Goal: Transaction & Acquisition: Purchase product/service

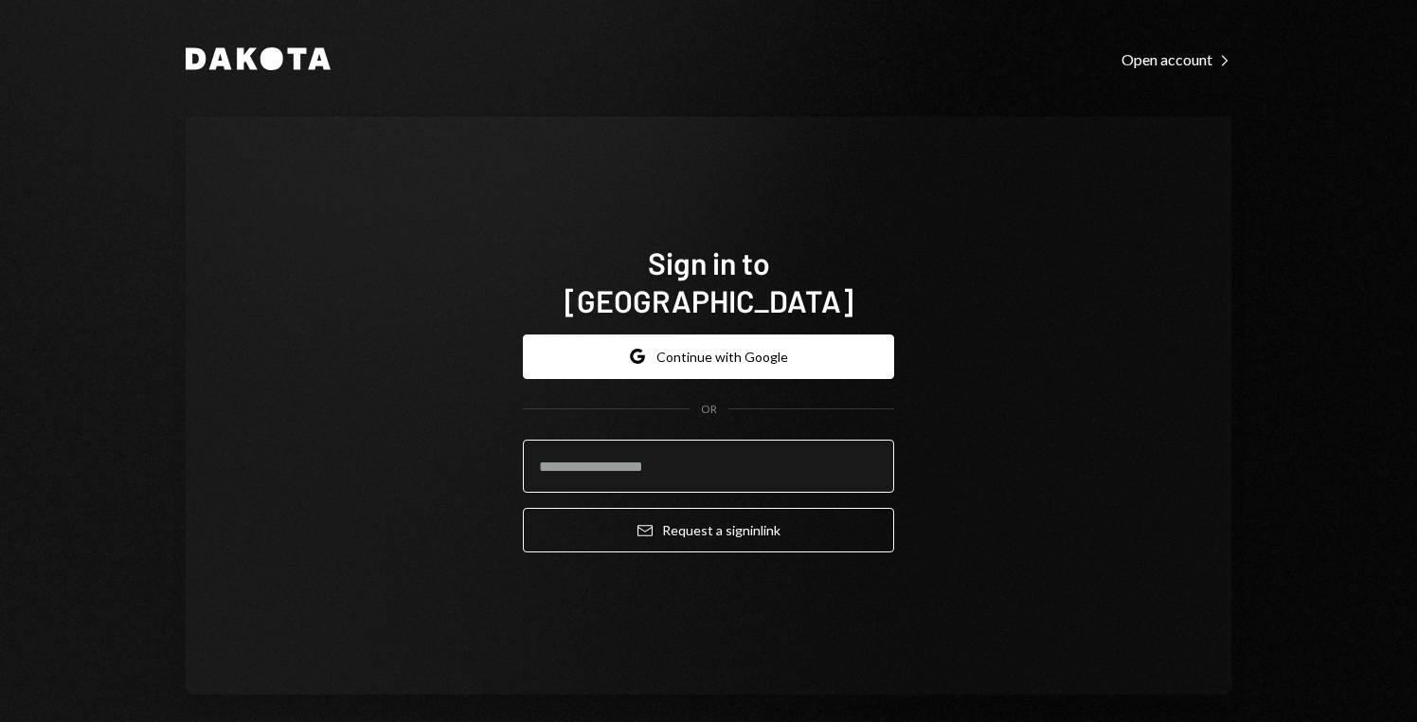
click at [669, 445] on input "email" at bounding box center [708, 465] width 371 height 53
type input "**********"
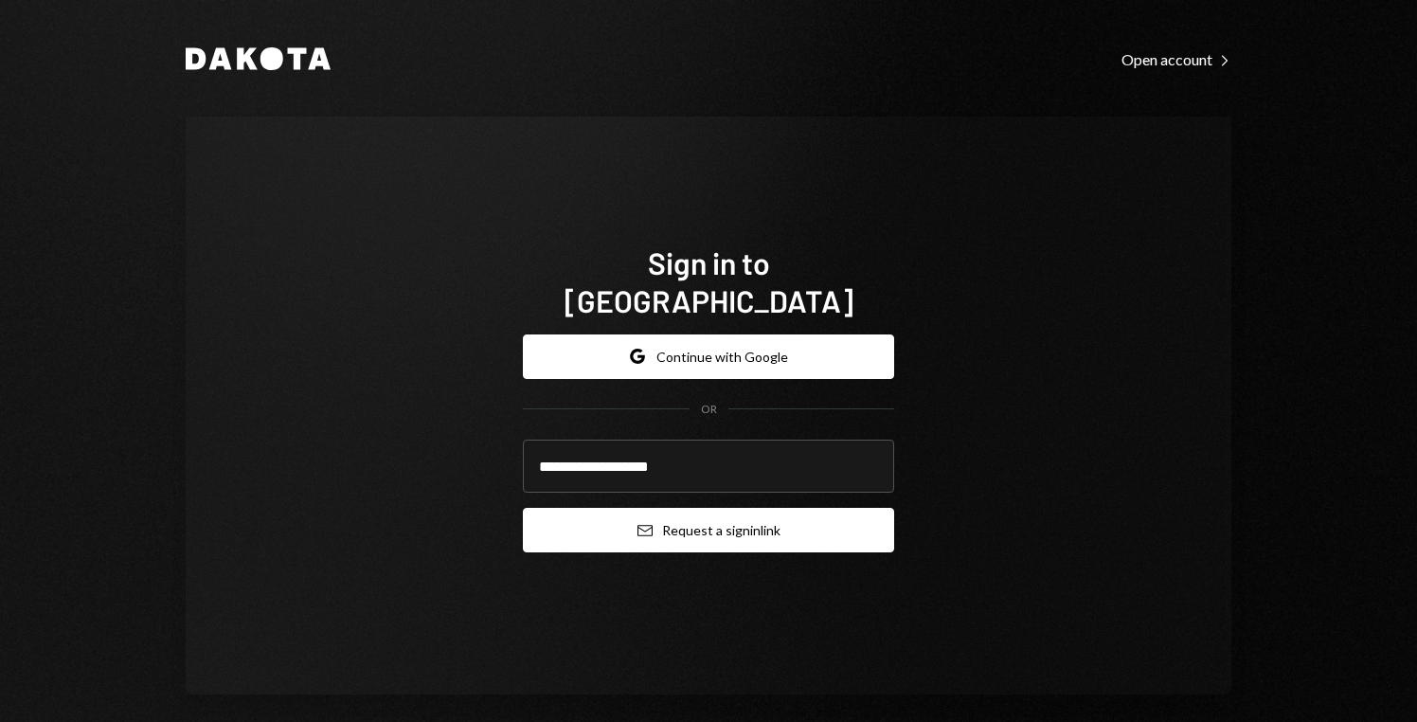
click at [693, 508] on button "Email Request a sign in link" at bounding box center [708, 530] width 371 height 45
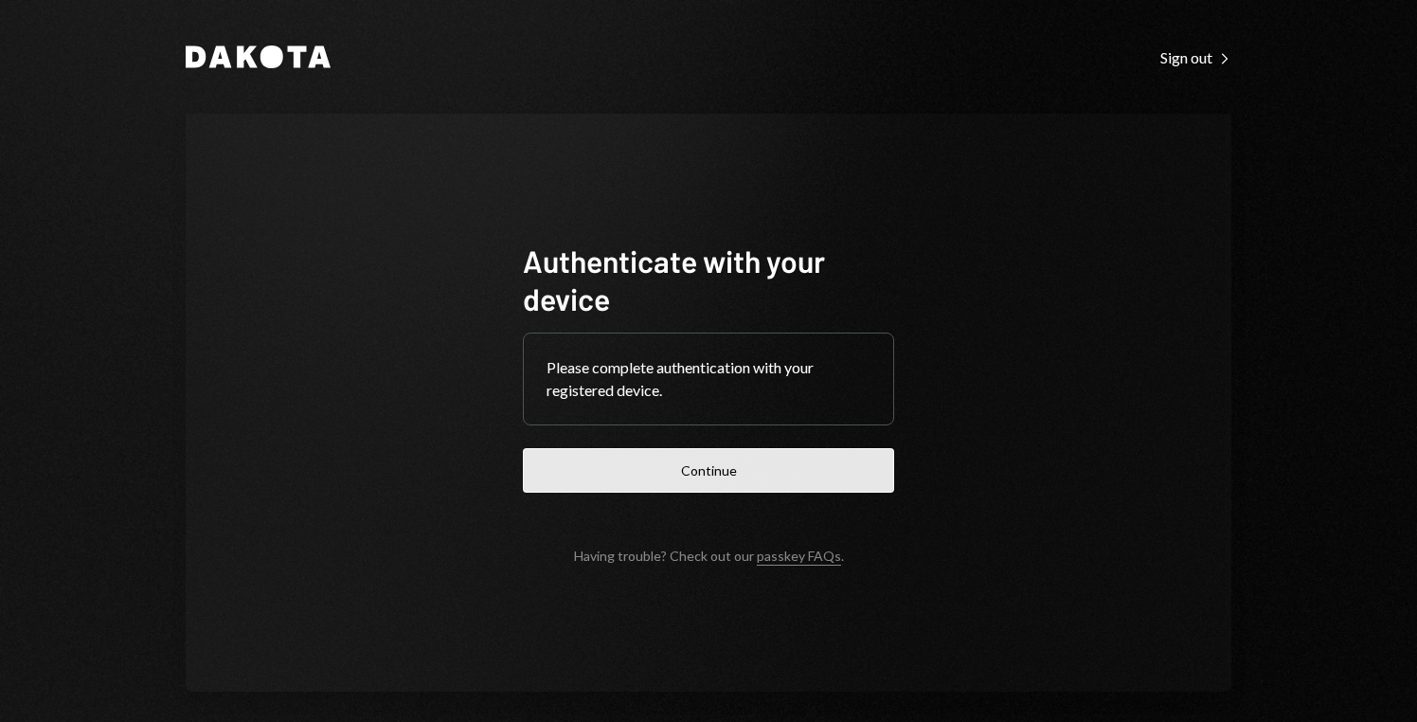
click at [607, 485] on button "Continue" at bounding box center [708, 470] width 371 height 45
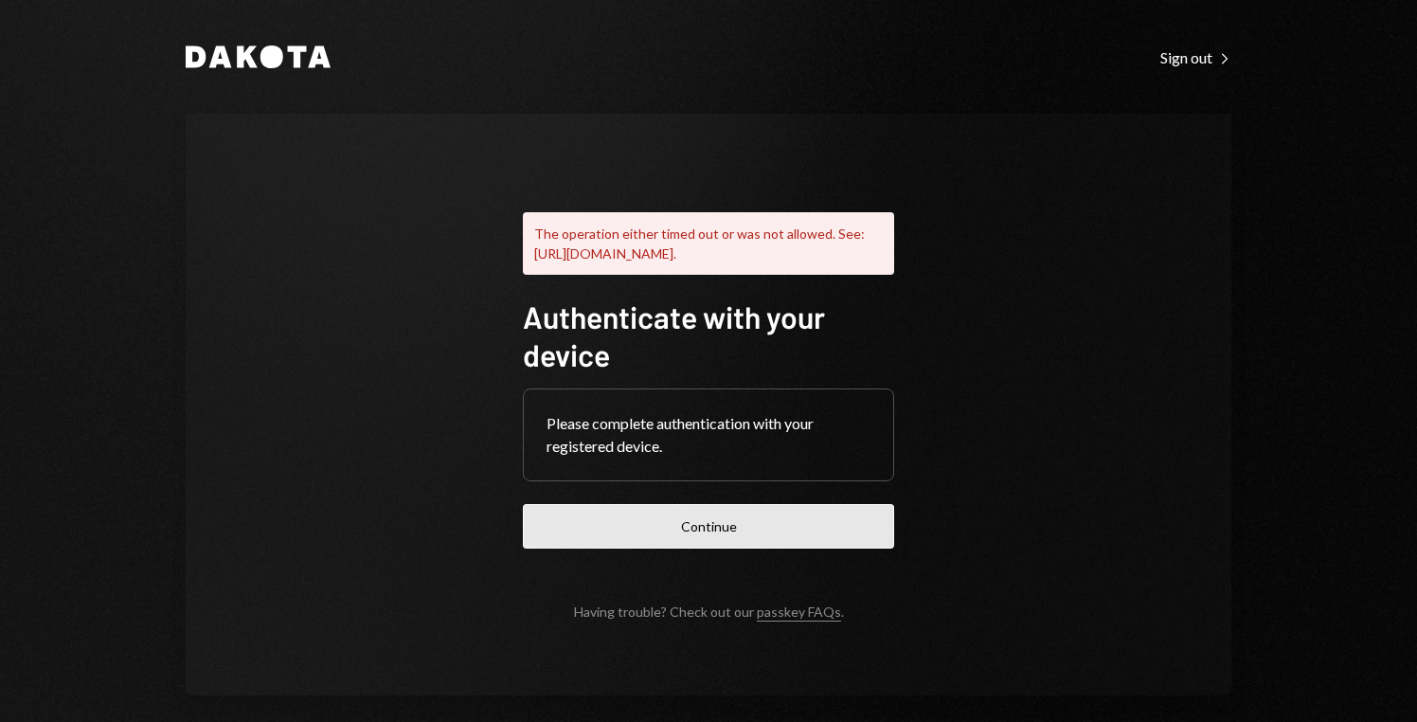
click at [845, 533] on button "Continue" at bounding box center [708, 526] width 371 height 45
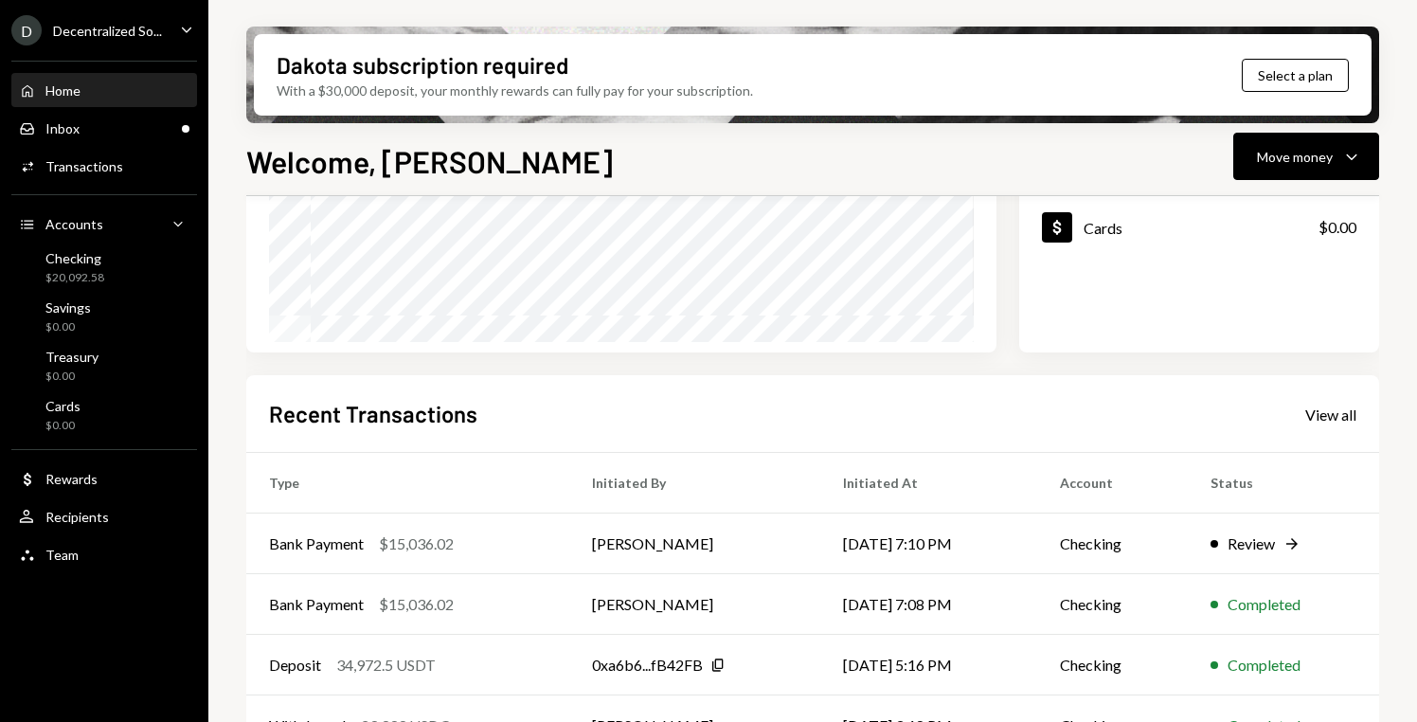
scroll to position [420, 0]
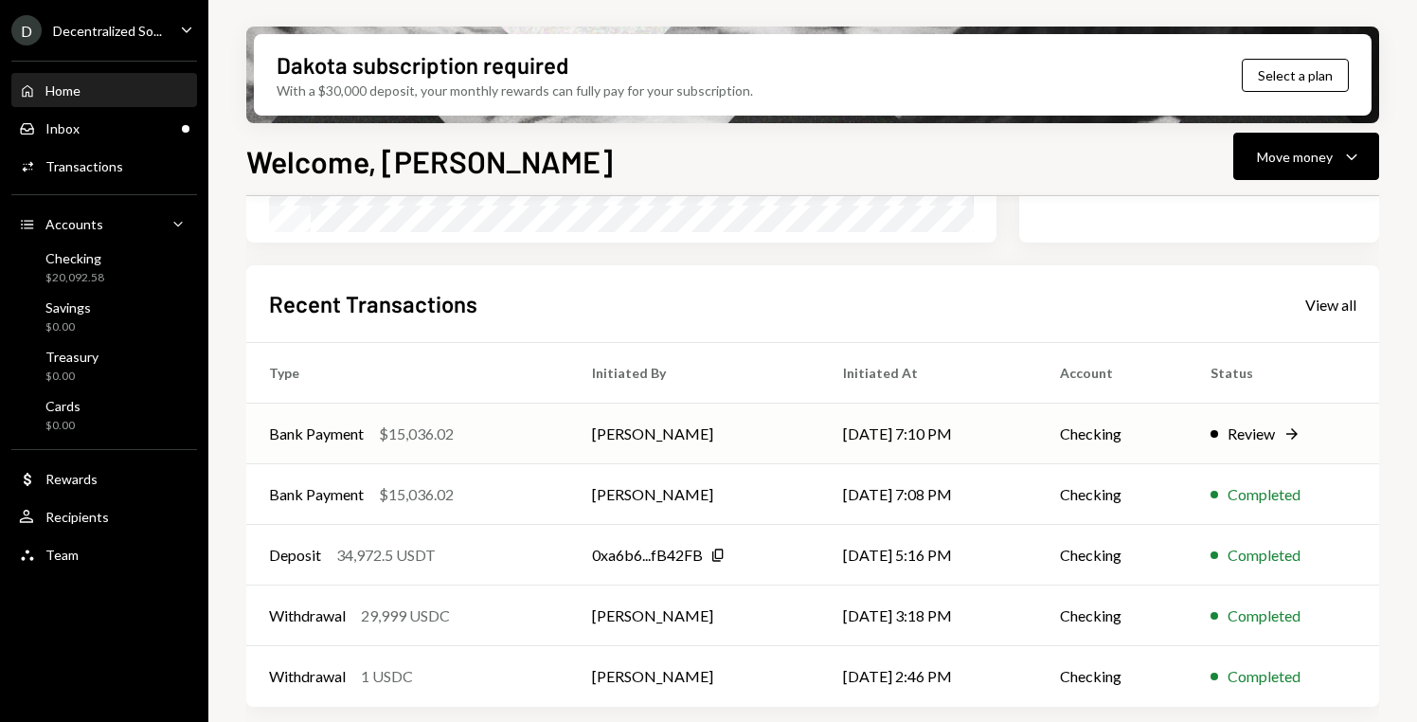
click at [1250, 436] on div "Review" at bounding box center [1250, 433] width 47 height 23
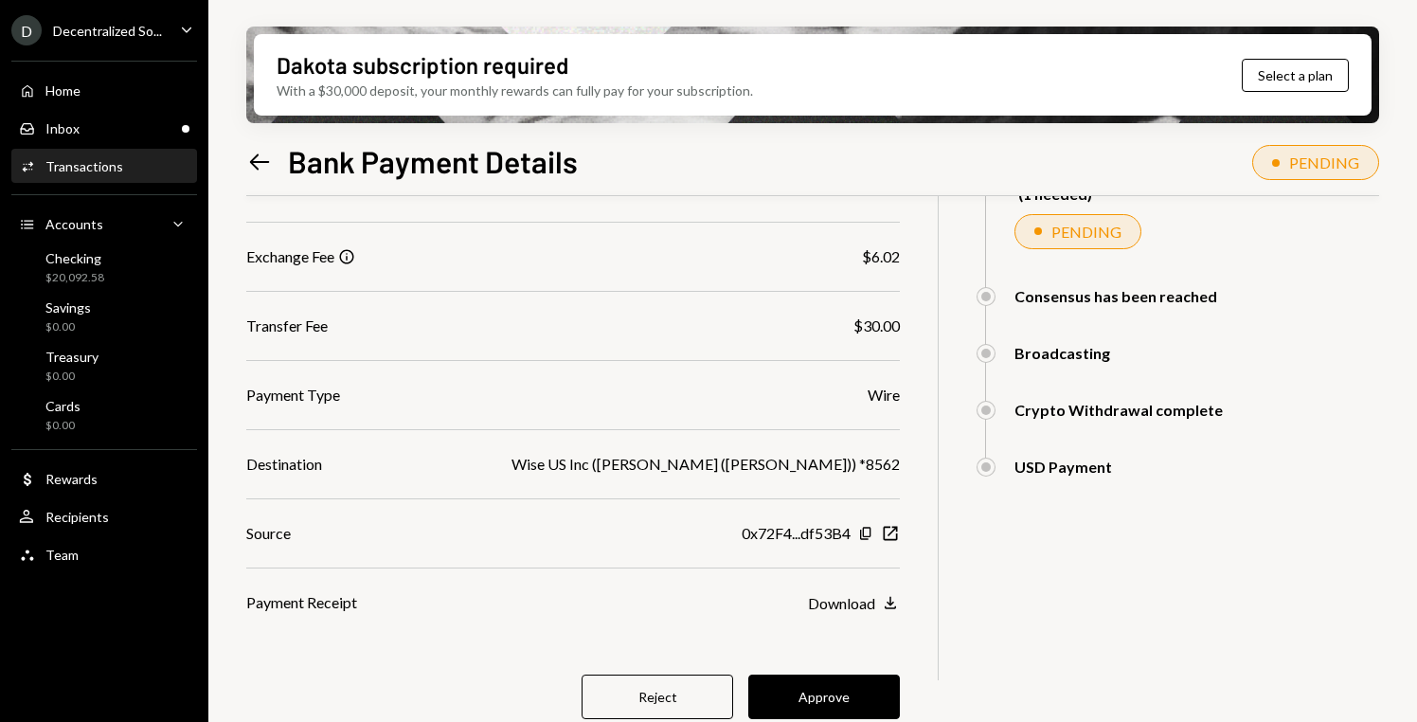
scroll to position [251, 0]
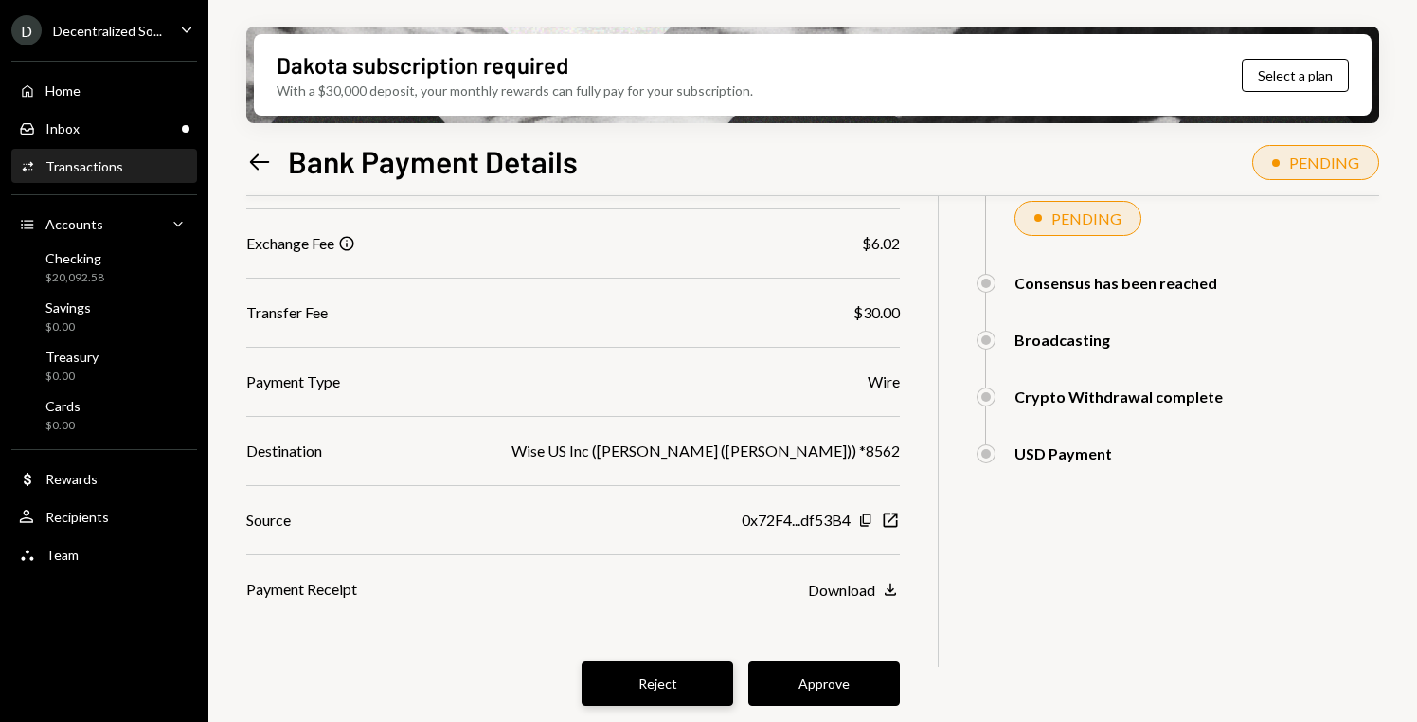
click at [688, 688] on button "Reject" at bounding box center [657, 683] width 152 height 45
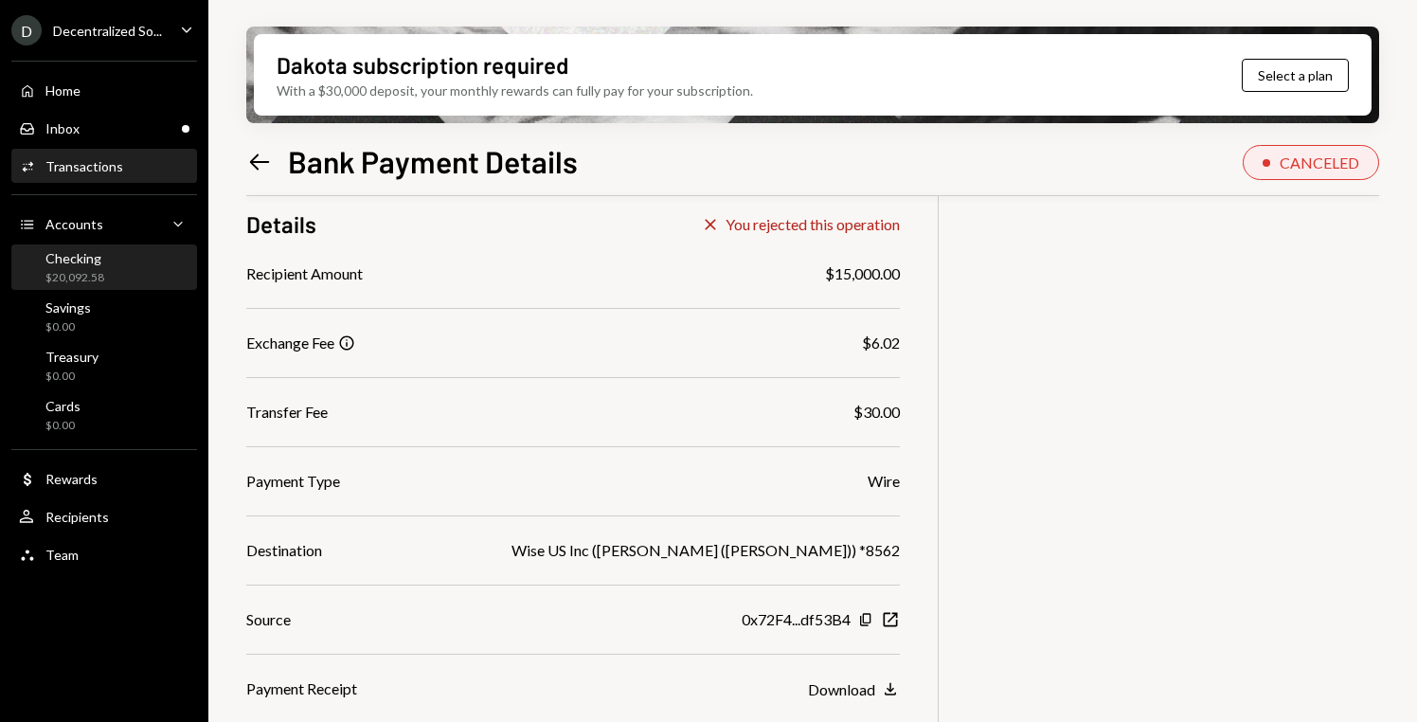
click at [116, 268] on div "Checking $20,092.58" at bounding box center [104, 268] width 170 height 36
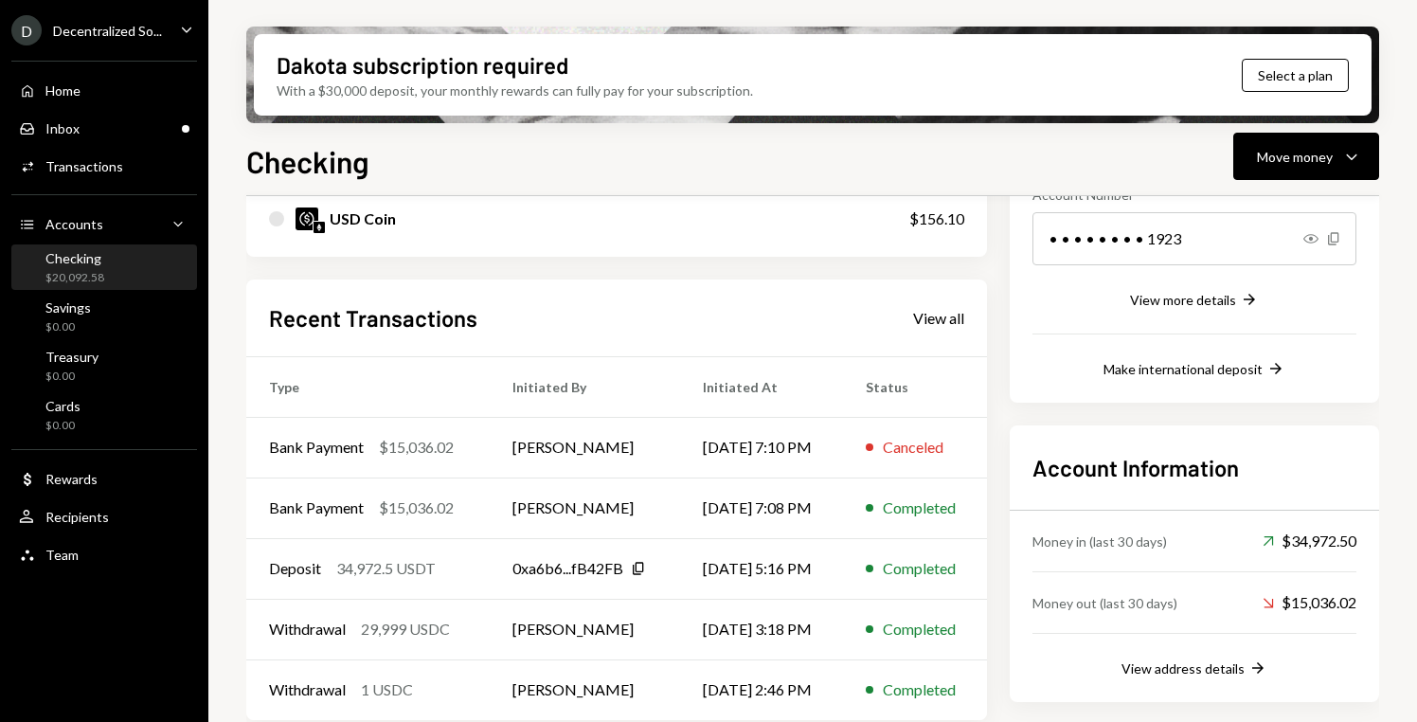
scroll to position [326, 0]
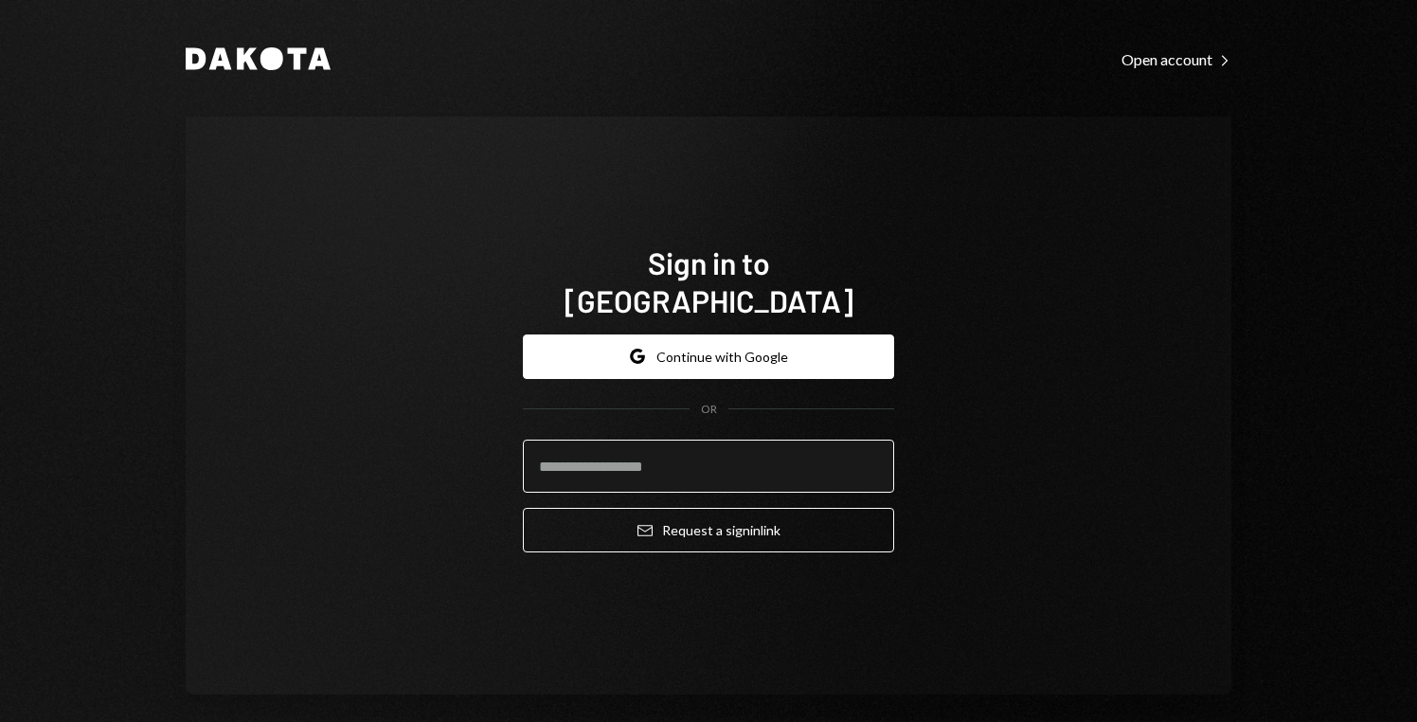
click at [675, 459] on input "email" at bounding box center [708, 465] width 371 height 53
type input "**********"
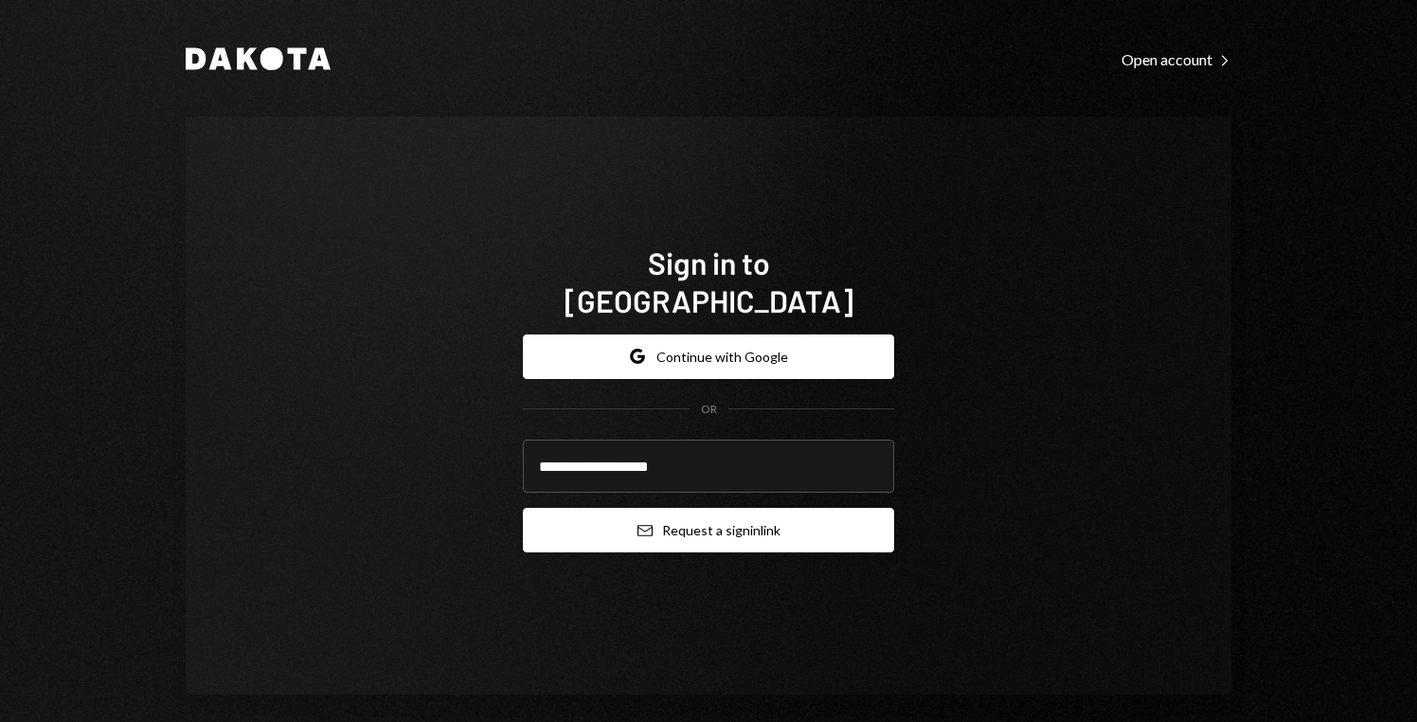
click at [721, 520] on button "Email Request a sign in link" at bounding box center [708, 530] width 371 height 45
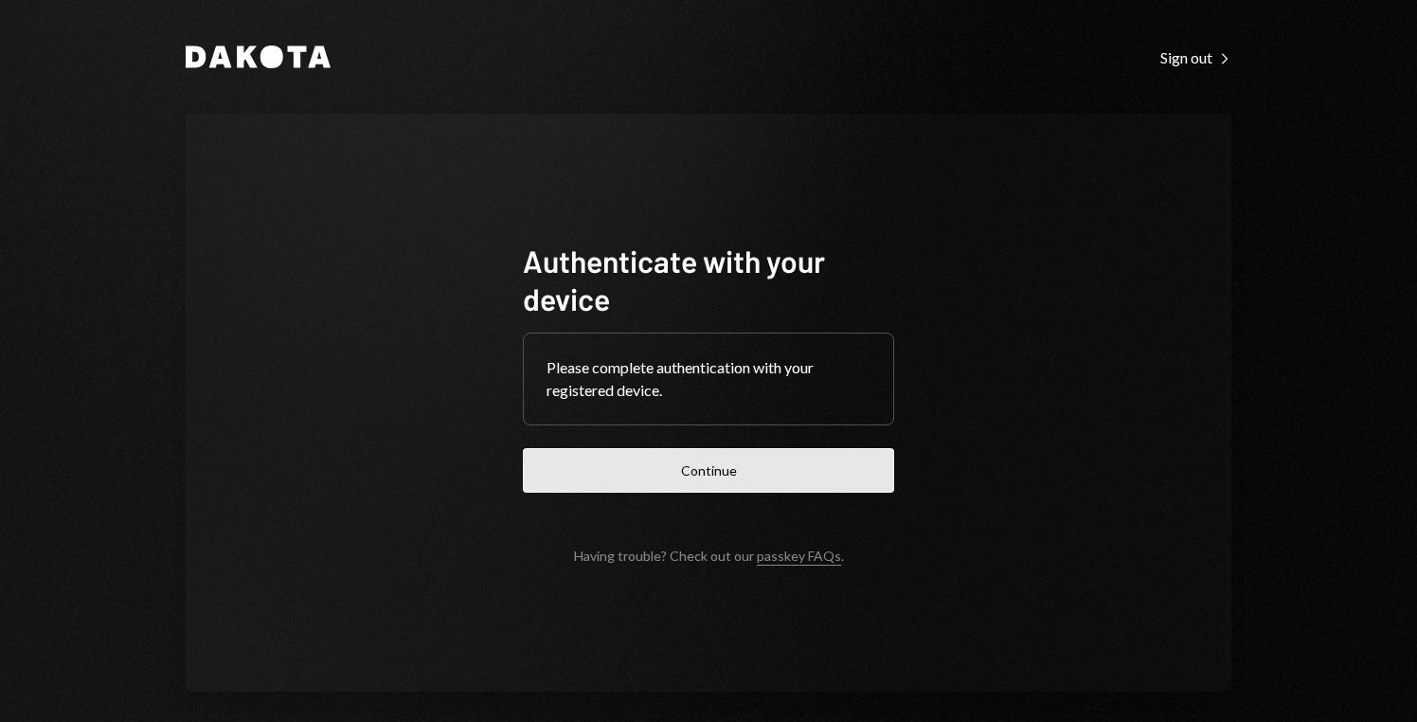
click at [675, 472] on button "Continue" at bounding box center [708, 470] width 371 height 45
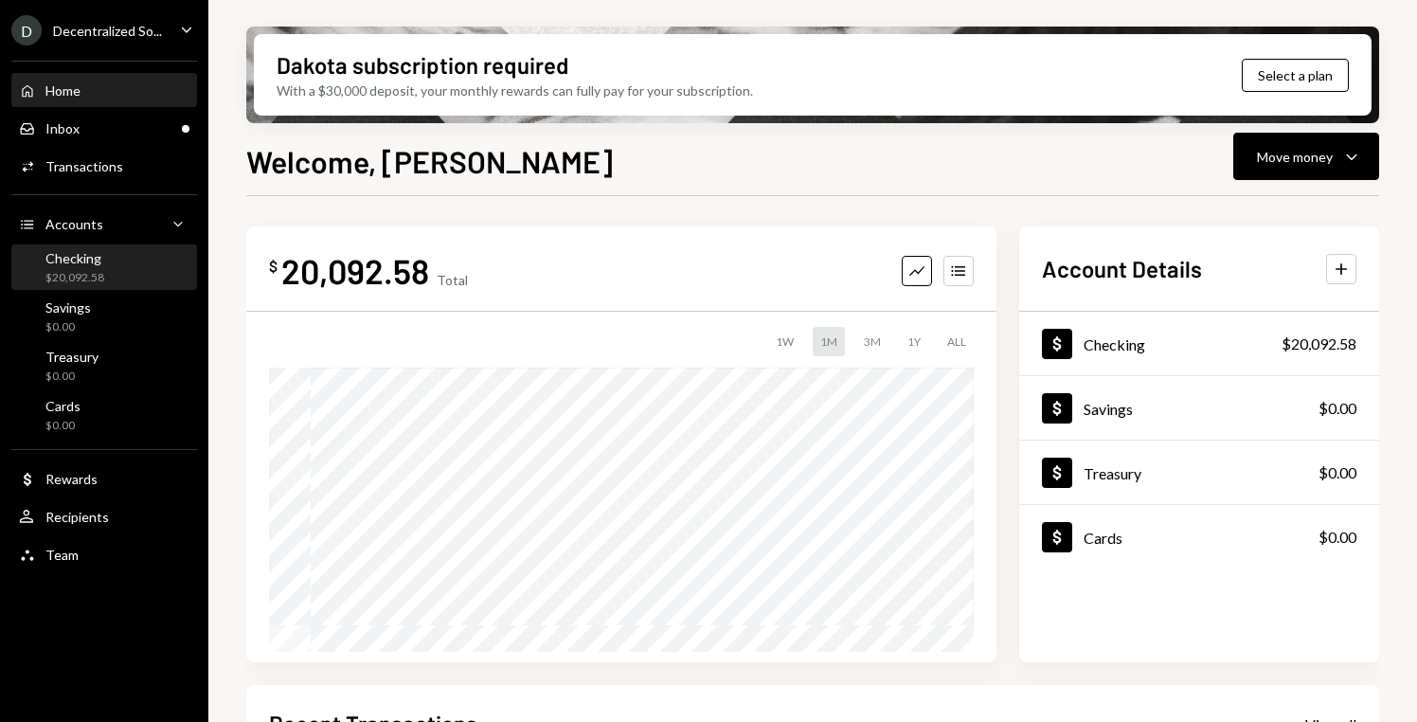
click at [140, 278] on div "Checking $20,092.58" at bounding box center [104, 268] width 170 height 36
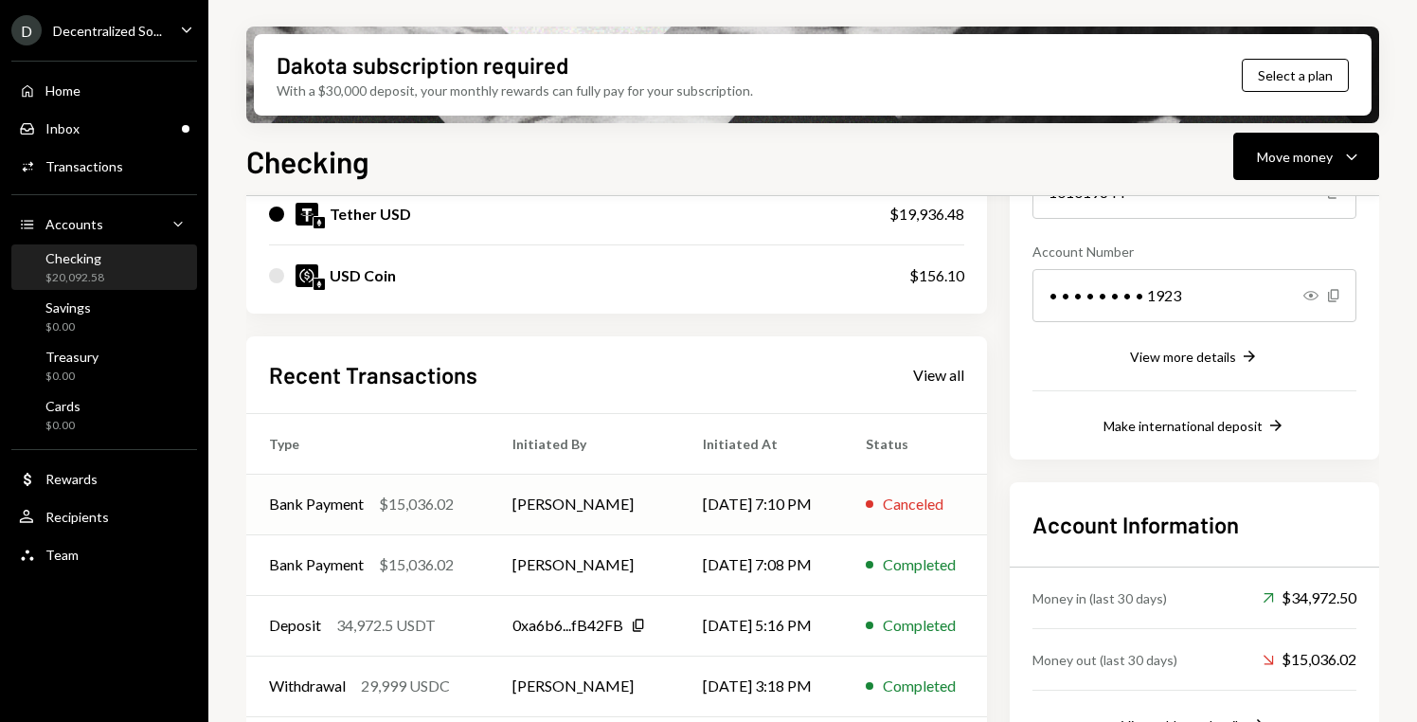
scroll to position [301, 0]
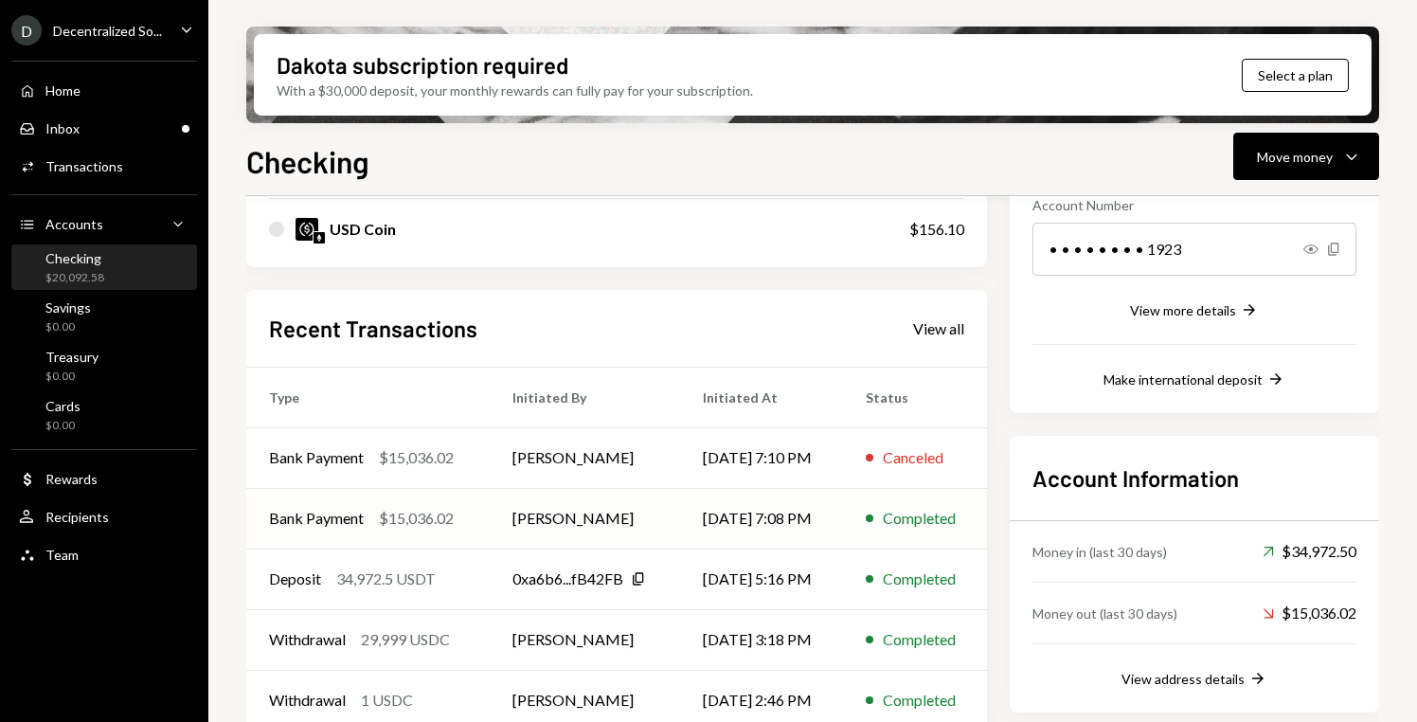
click at [681, 498] on td "08/28/25 7:08 PM" at bounding box center [762, 518] width 164 height 61
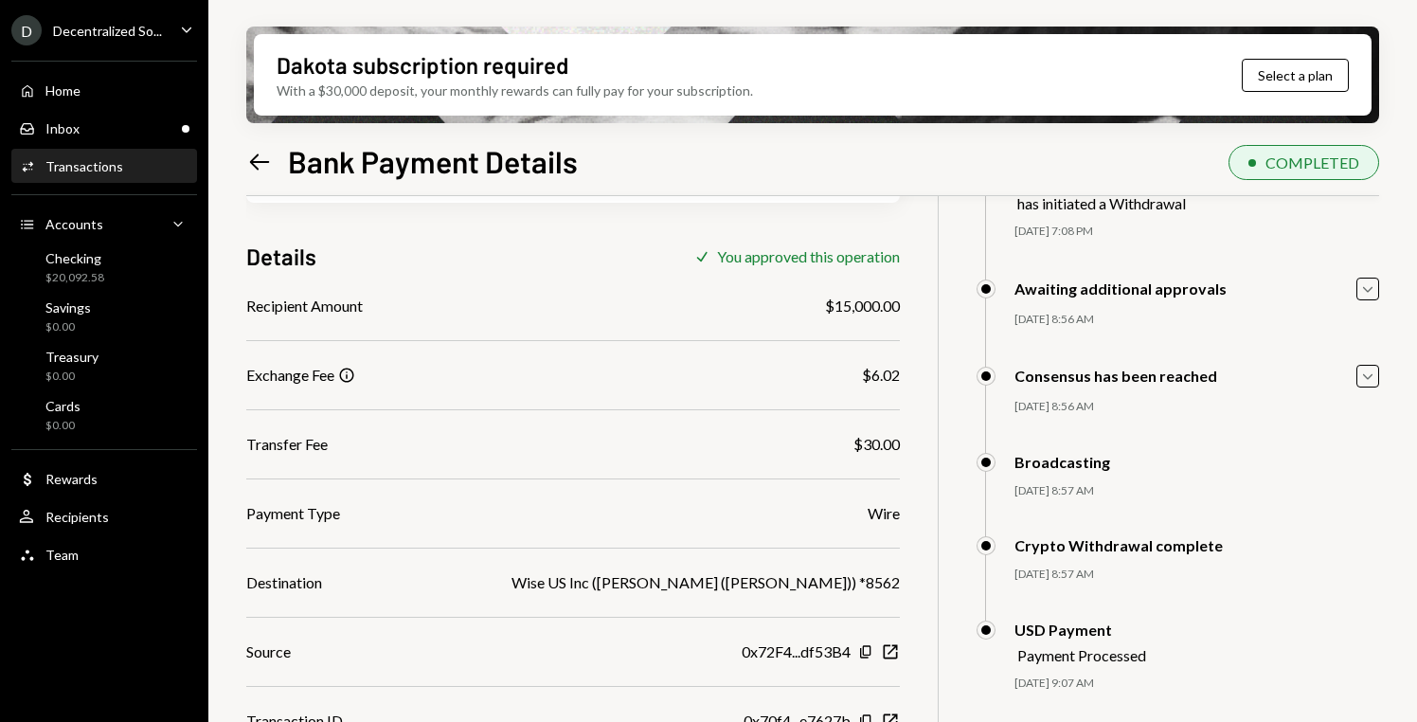
scroll to position [223, 0]
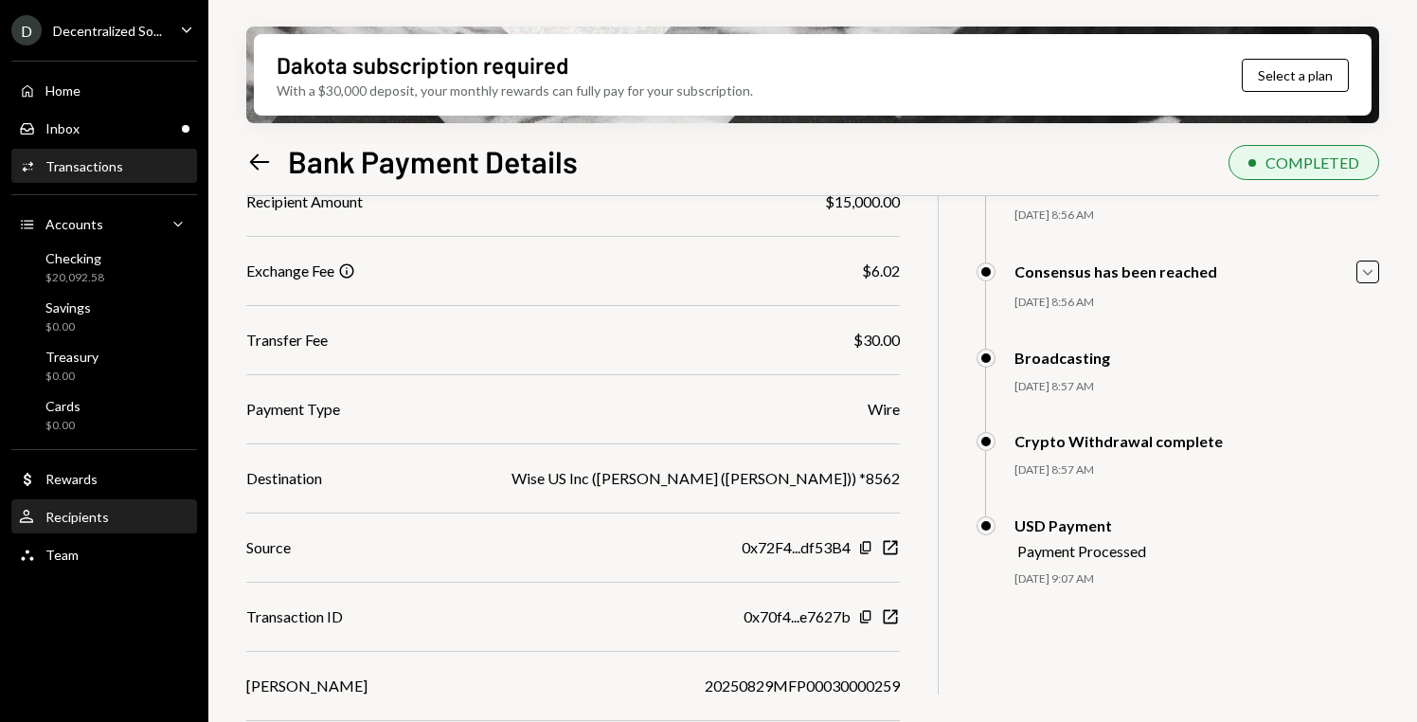
click at [104, 525] on div "User Recipients" at bounding box center [104, 517] width 170 height 32
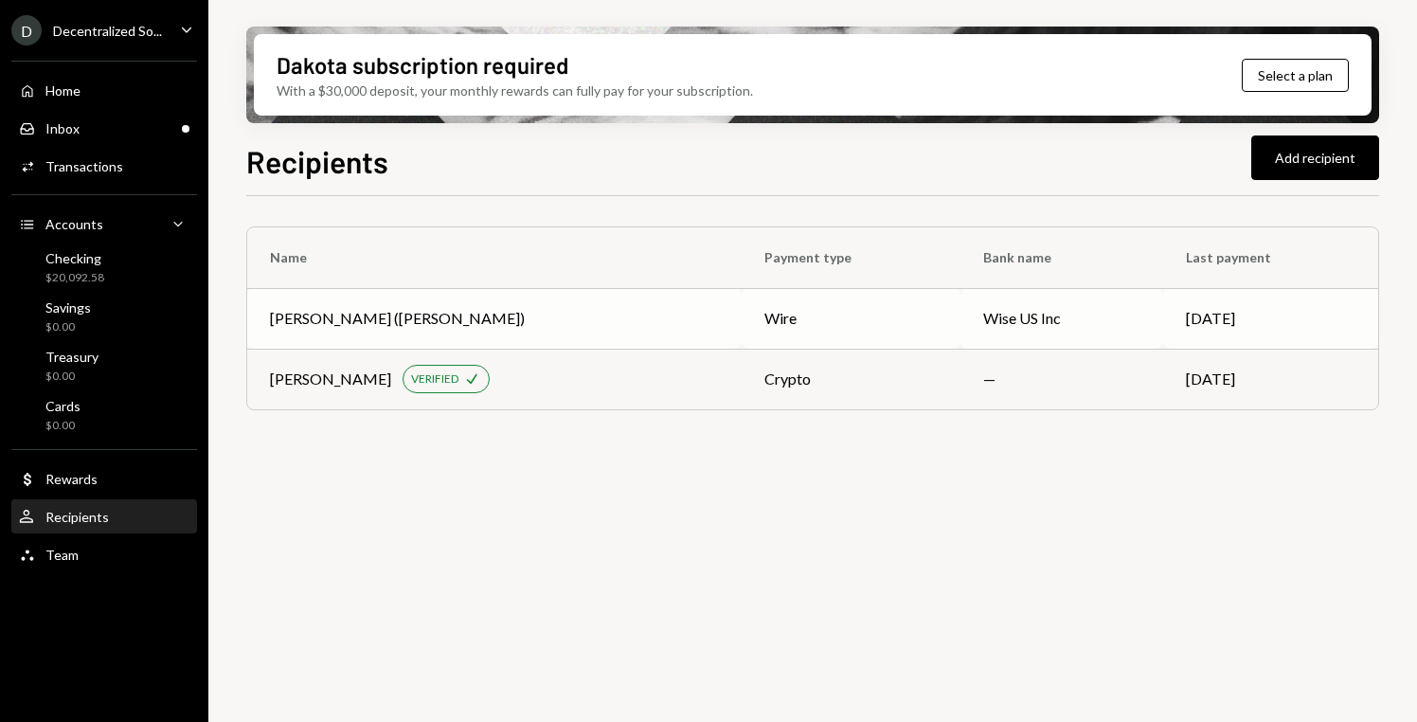
click at [921, 323] on div "wire" at bounding box center [850, 318] width 173 height 23
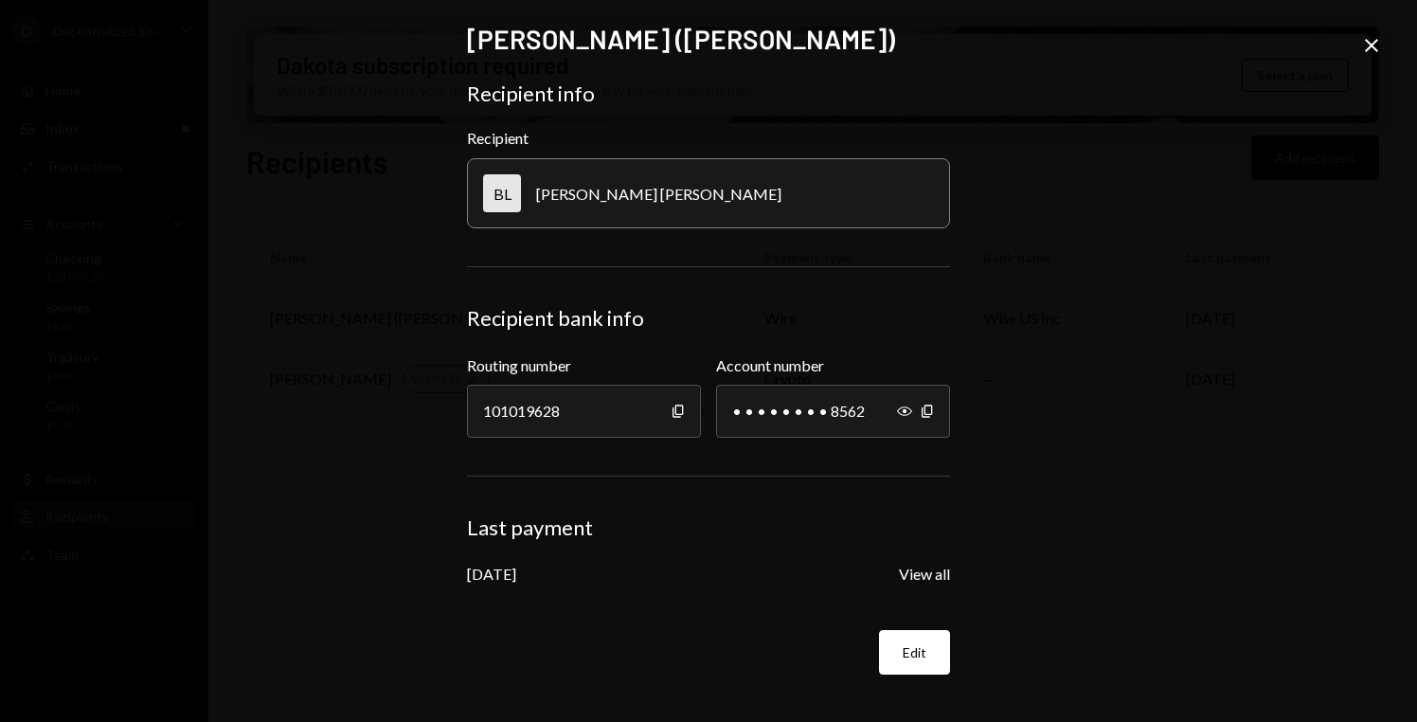
click at [1052, 237] on div "Brad (Wise) Recipient info Recipient BL Brad Luke Johnston Recipient bank info …" at bounding box center [708, 361] width 1417 height 722
click at [1115, 313] on div "Brad (Wise) Recipient info Recipient BL Brad Luke Johnston Recipient bank info …" at bounding box center [708, 361] width 1417 height 722
click at [1149, 217] on div "Brad (Wise) Recipient info Recipient BL Brad Luke Johnston Recipient bank info …" at bounding box center [708, 361] width 1417 height 722
click at [736, 182] on div "BL Brad Luke Johnston" at bounding box center [708, 193] width 483 height 70
click at [654, 188] on div "Brad Luke Johnston" at bounding box center [658, 194] width 245 height 18
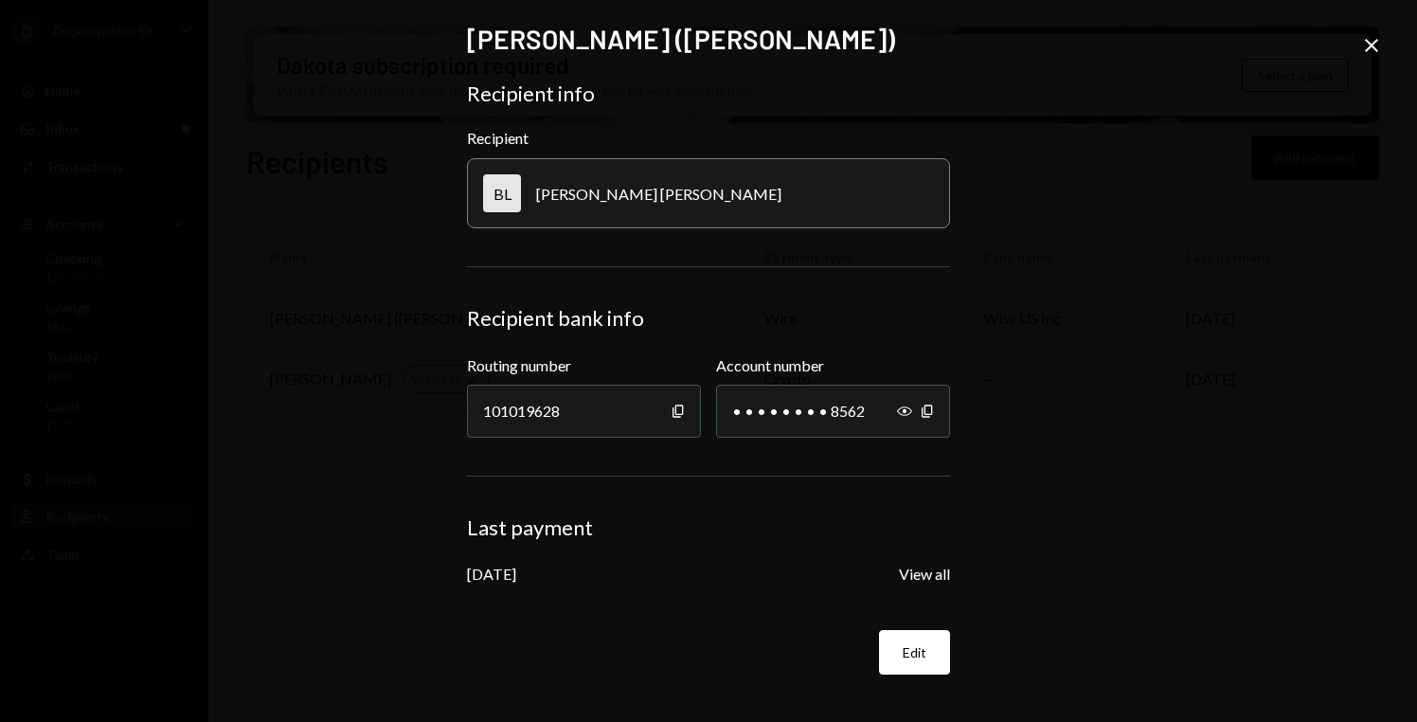
click at [1375, 37] on icon "Close" at bounding box center [1371, 45] width 23 height 23
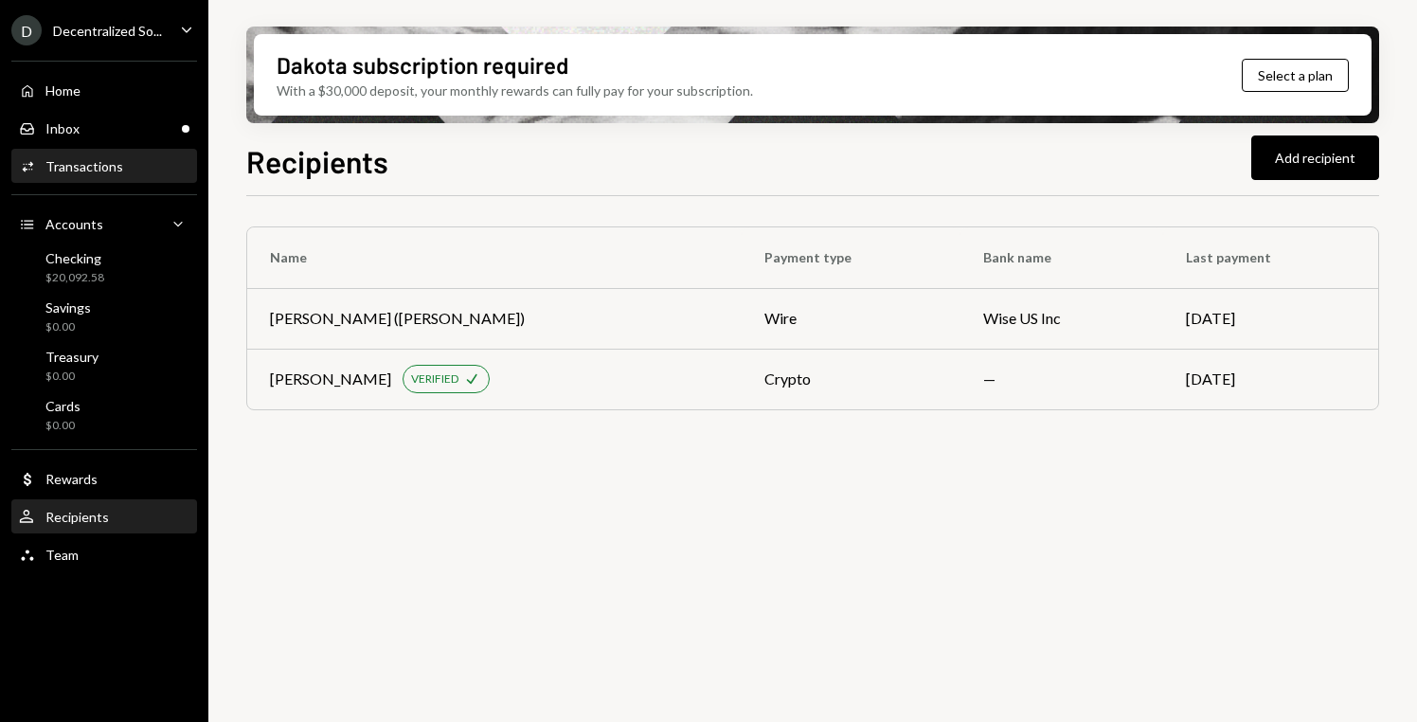
click at [163, 179] on div "Activities Transactions" at bounding box center [104, 167] width 170 height 32
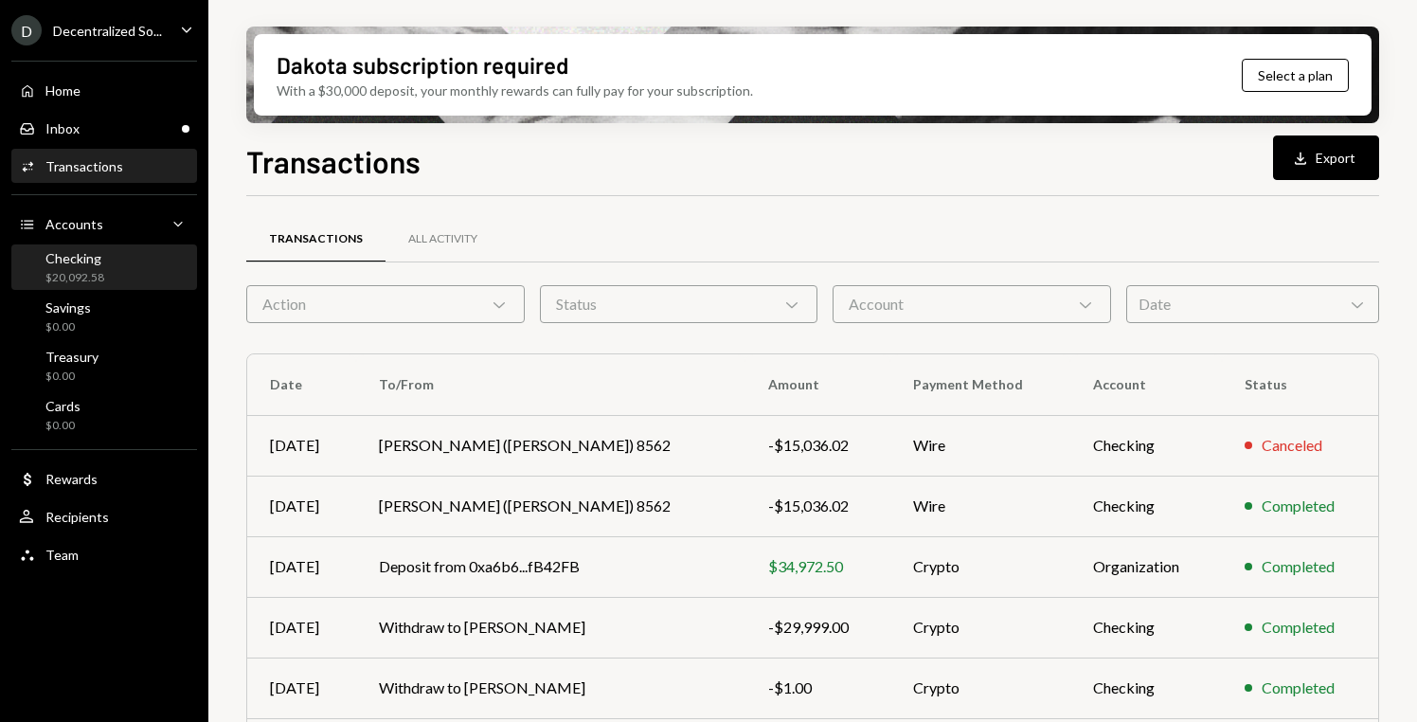
click at [122, 267] on div "Checking $20,092.58" at bounding box center [104, 268] width 170 height 36
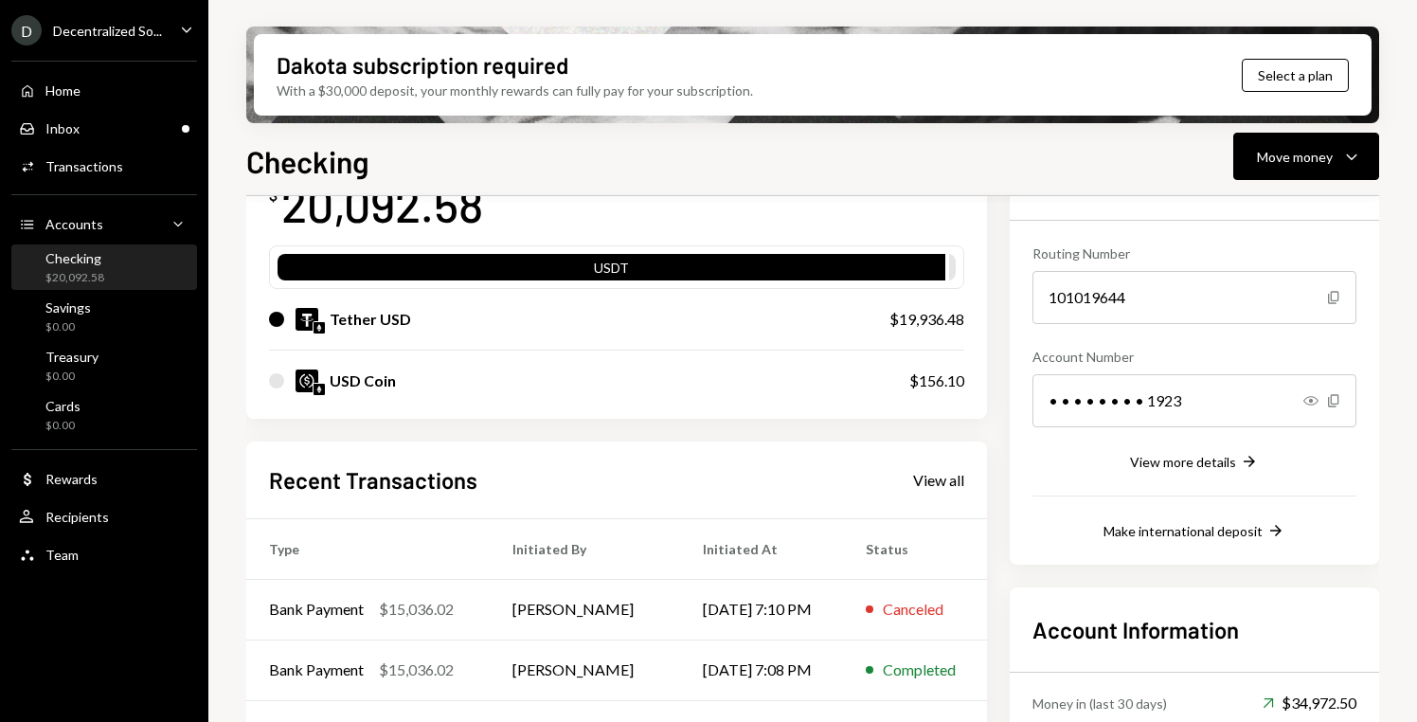
scroll to position [235, 0]
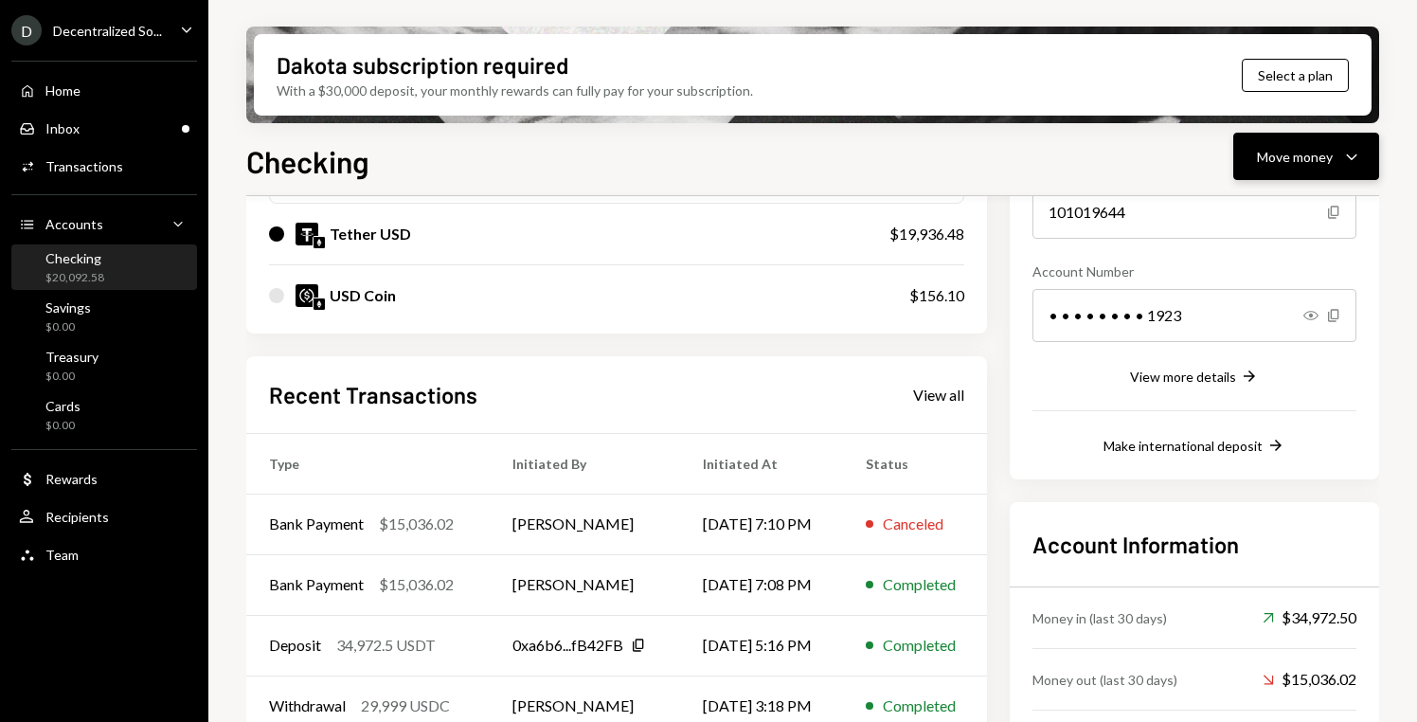
click at [1351, 174] on button "Move money Caret Down" at bounding box center [1306, 156] width 146 height 47
click at [1259, 212] on div "Send" at bounding box center [1291, 214] width 138 height 20
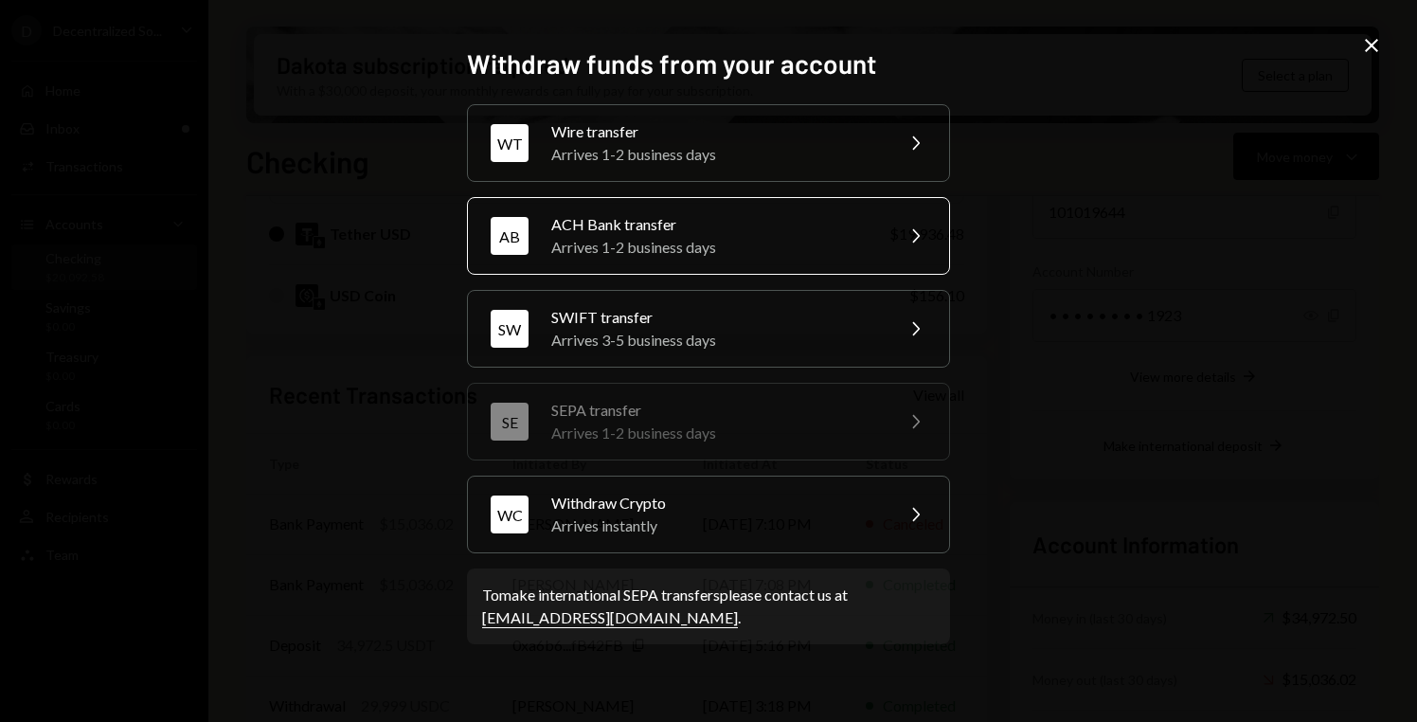
click at [846, 259] on div "AB ACH Bank transfer Arrives 1-2 business days Chevron Right" at bounding box center [708, 236] width 483 height 78
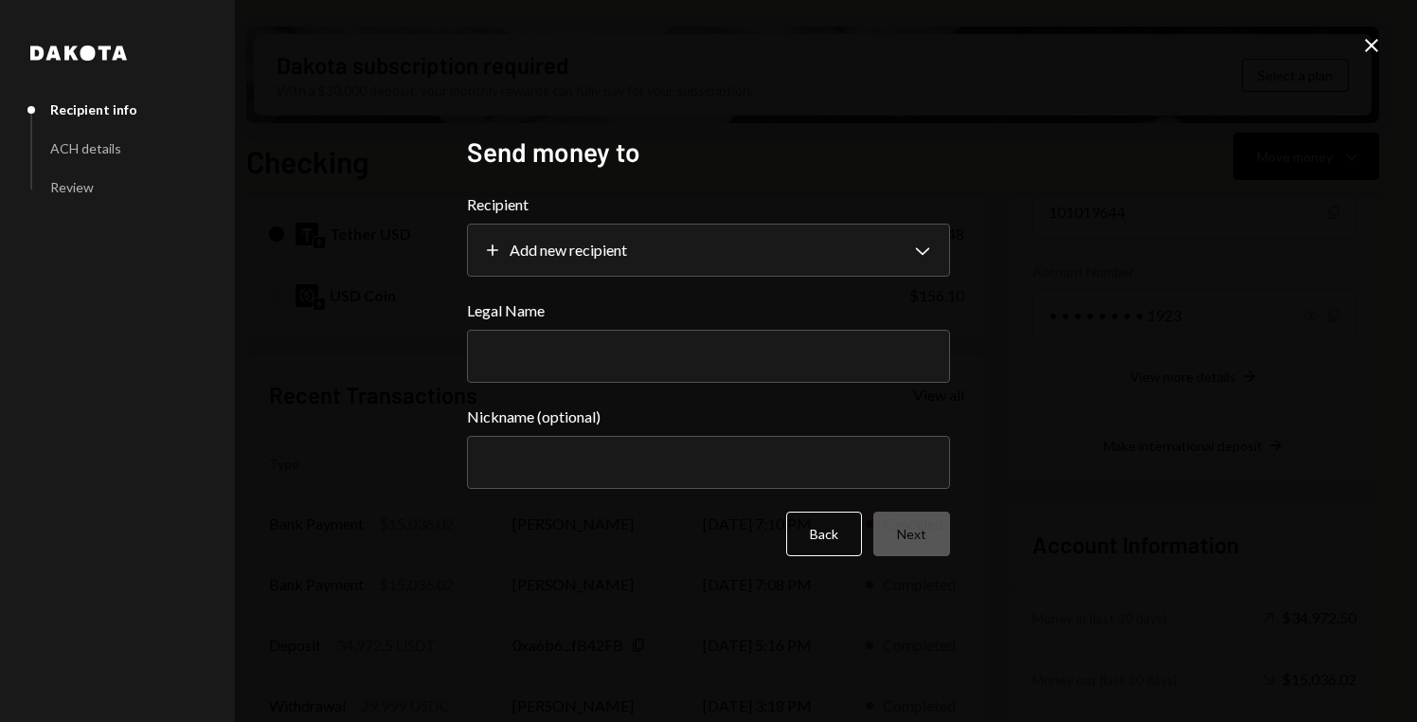
click at [846, 259] on body "D Decentralized So... Caret Down Home Home Inbox Inbox Activities Transactions …" at bounding box center [708, 361] width 1417 height 722
click at [856, 260] on body "D Decentralized So... Caret Down Home Home Inbox Inbox Activities Transactions …" at bounding box center [708, 361] width 1417 height 722
click at [822, 549] on button "Back" at bounding box center [824, 533] width 76 height 45
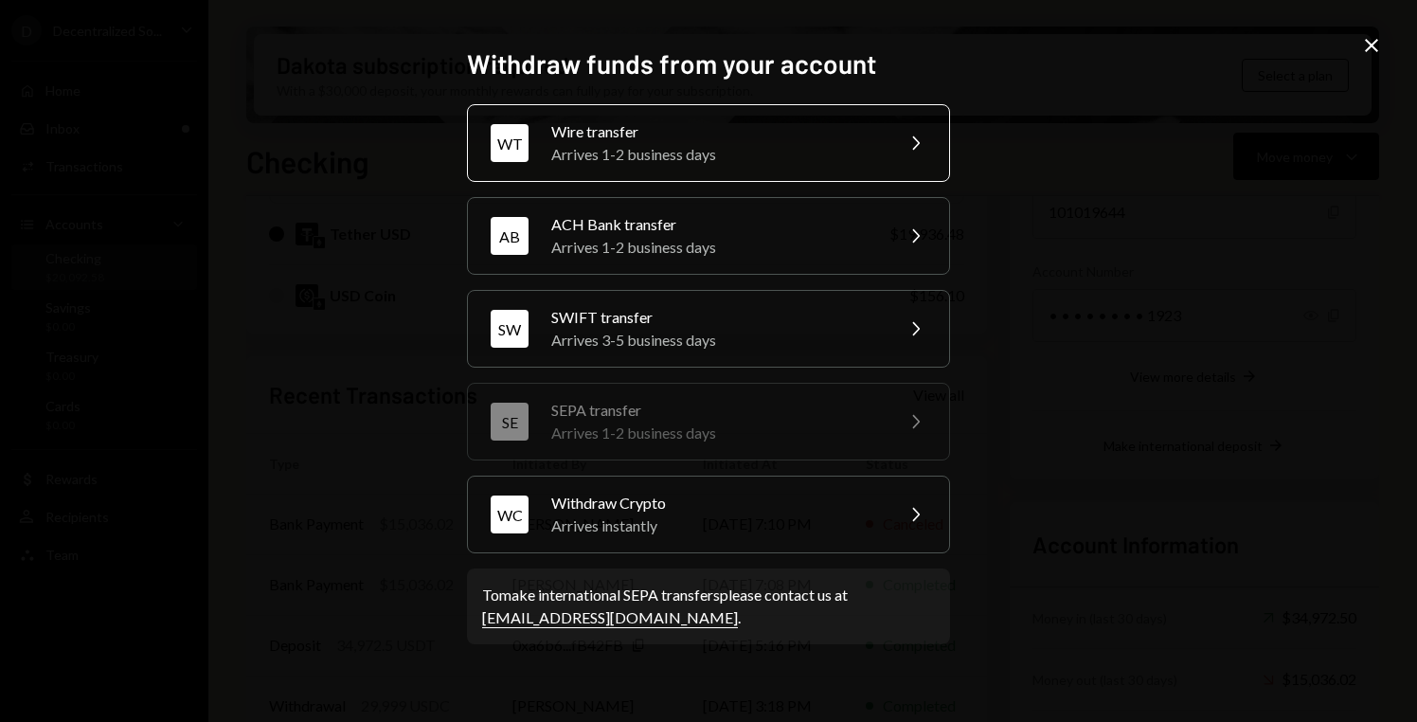
click at [852, 164] on div "Arrives 1-2 business days" at bounding box center [716, 154] width 330 height 23
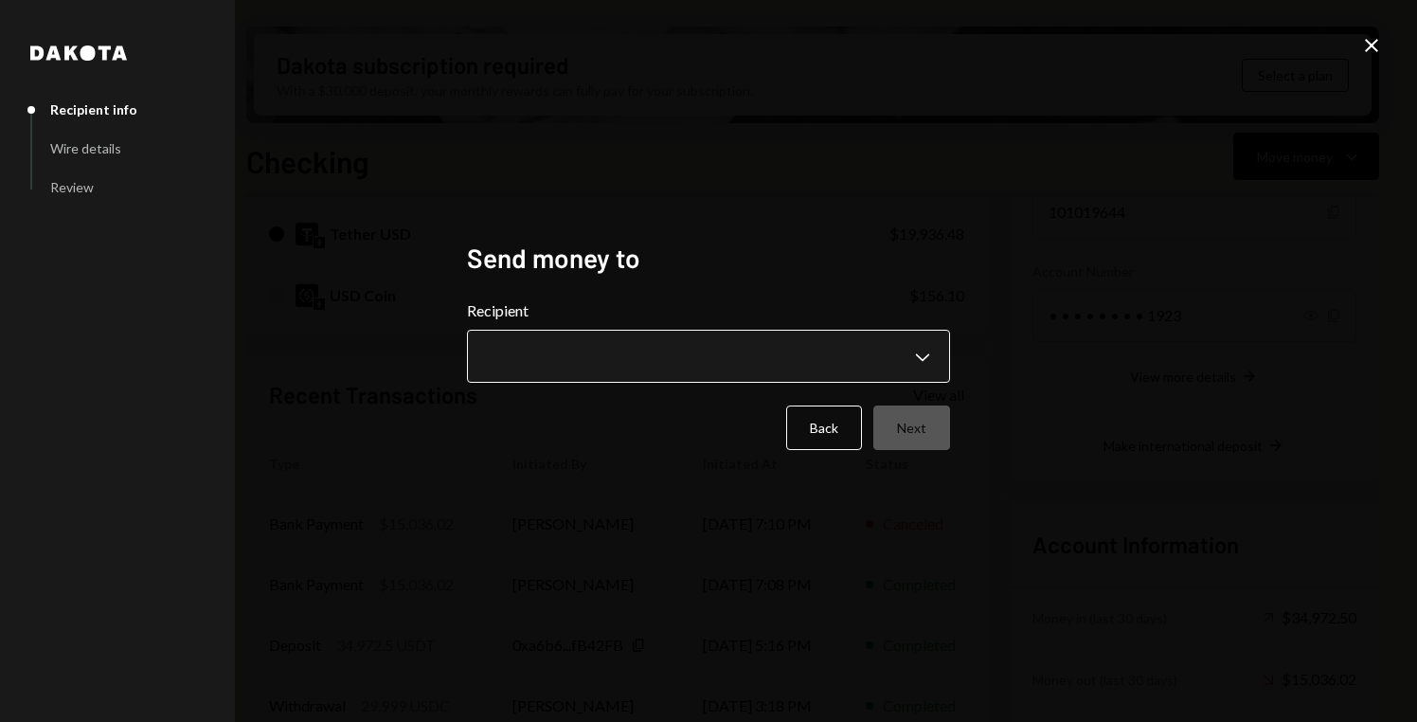
click at [883, 349] on body "D Decentralized So... Caret Down Home Home Inbox Inbox Activities Transactions …" at bounding box center [708, 361] width 1417 height 722
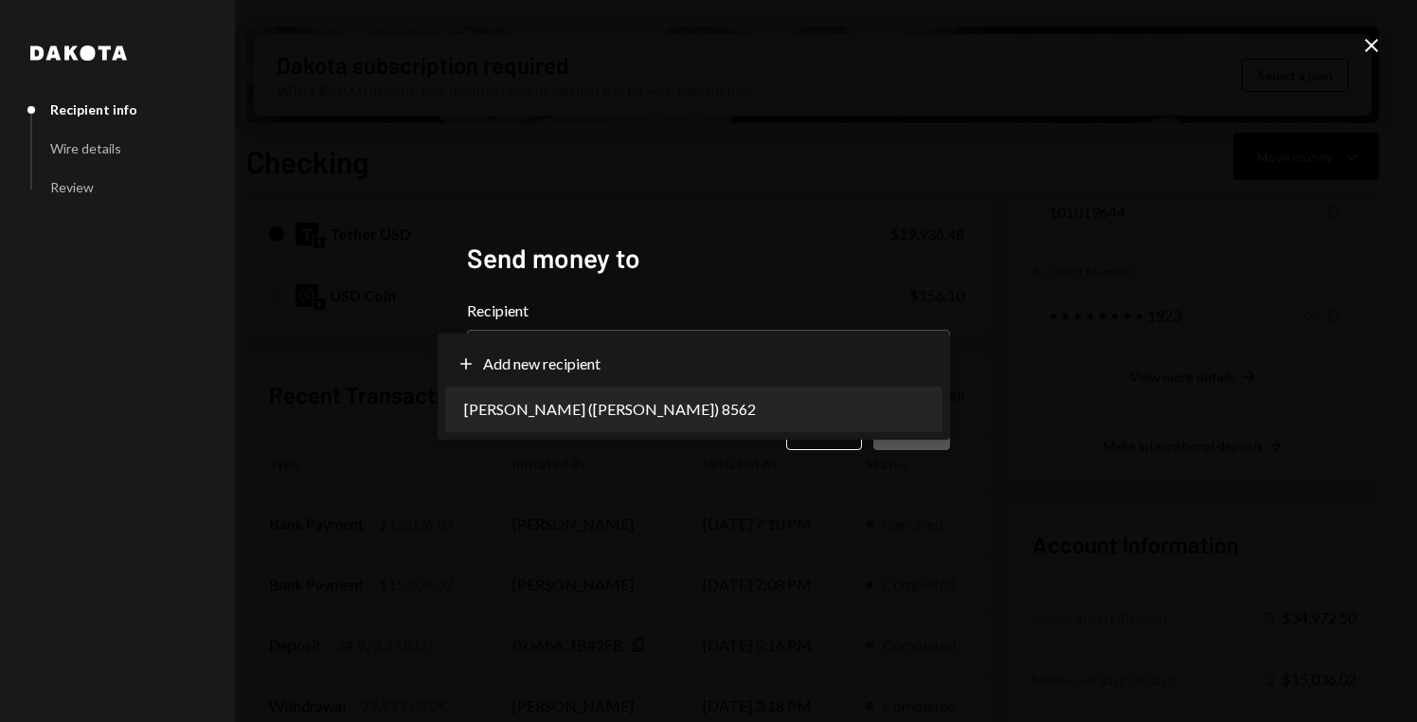
select select "**********"
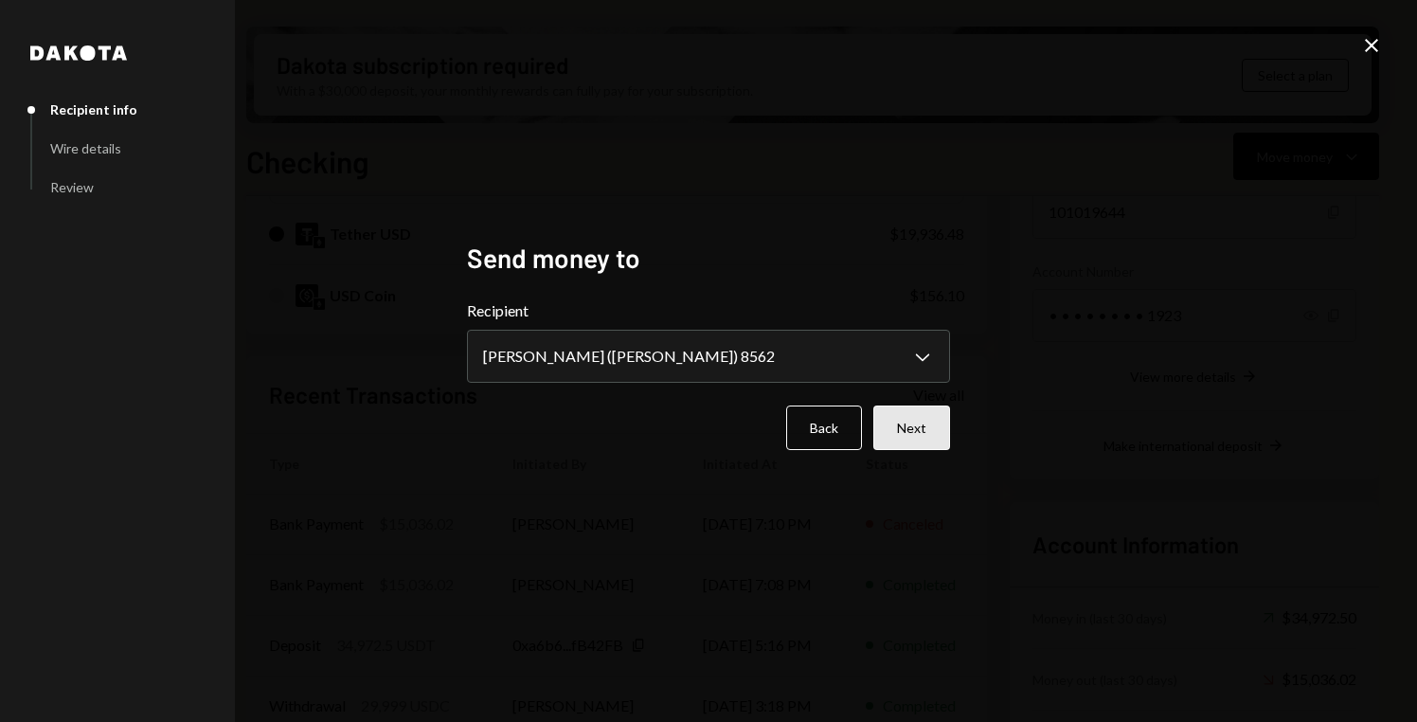
click at [914, 426] on button "Next" at bounding box center [911, 427] width 77 height 45
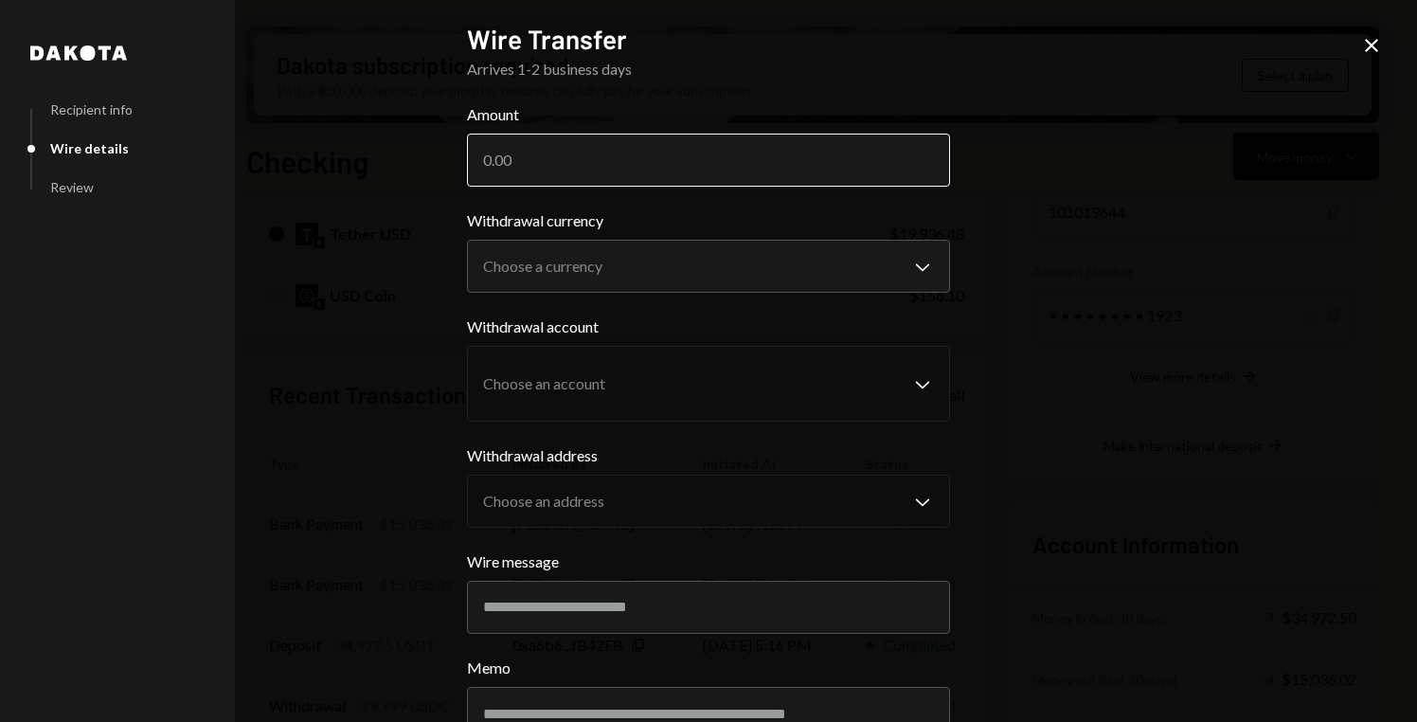
click at [813, 155] on input "Amount" at bounding box center [708, 160] width 483 height 53
type input "19900"
type input "19900.4"
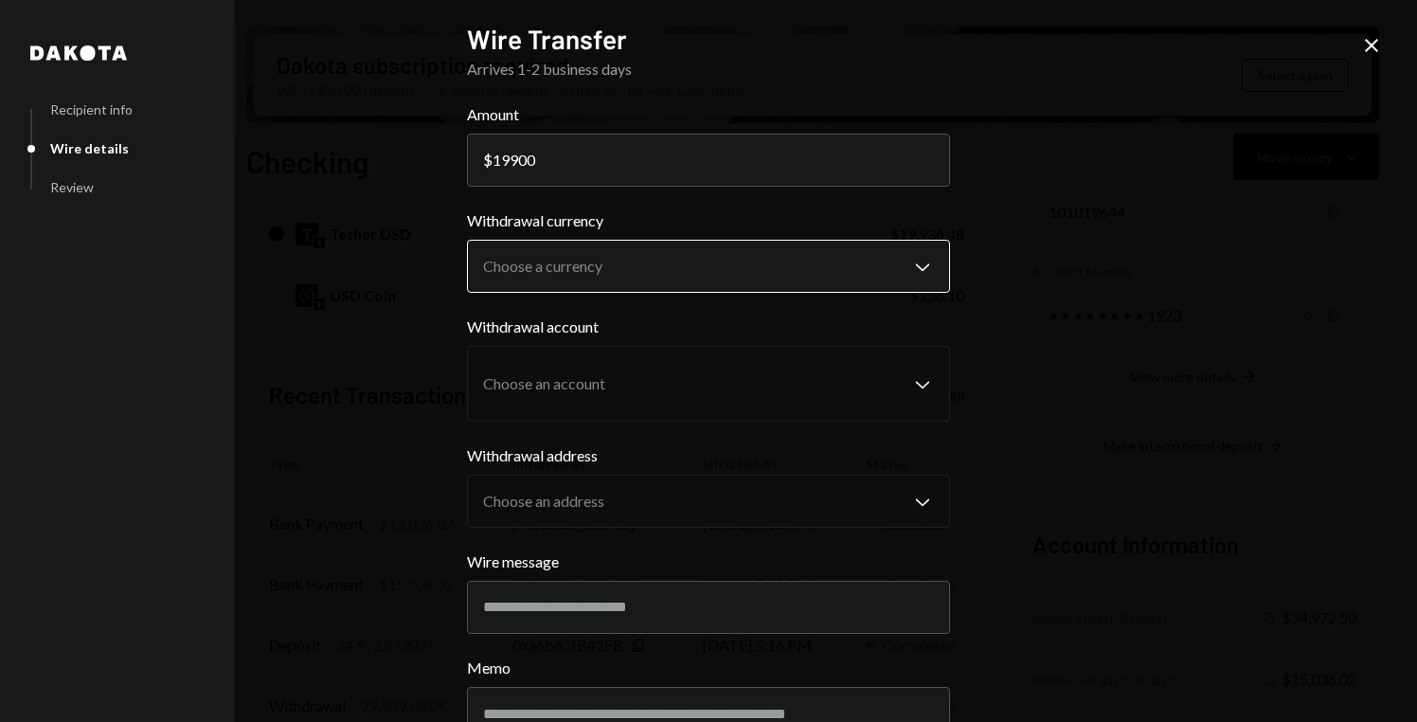
type input "19900"
click at [904, 262] on body "D Decentralized So... Caret Down Home Home Inbox Inbox Activities Transactions …" at bounding box center [708, 361] width 1417 height 722
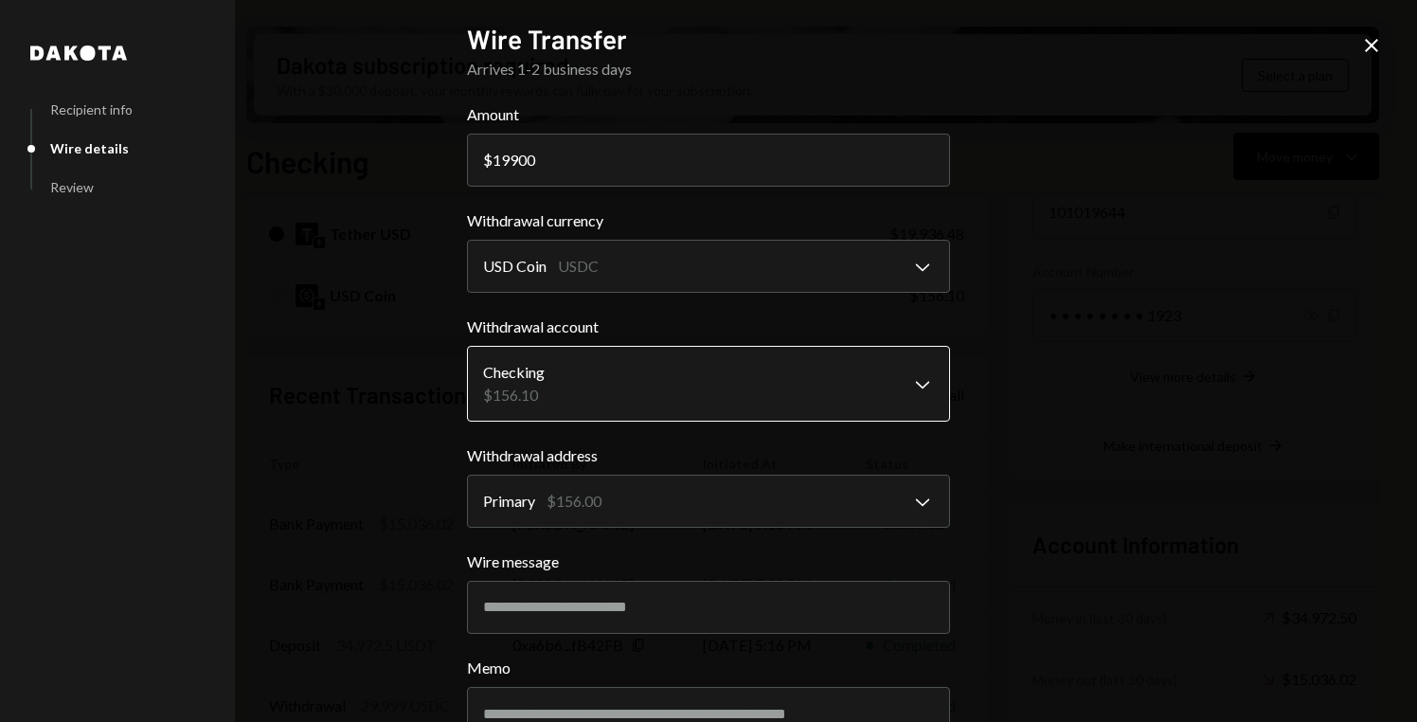
click at [928, 386] on body "D Decentralized So... Caret Down Home Home Inbox Inbox Activities Transactions …" at bounding box center [708, 361] width 1417 height 722
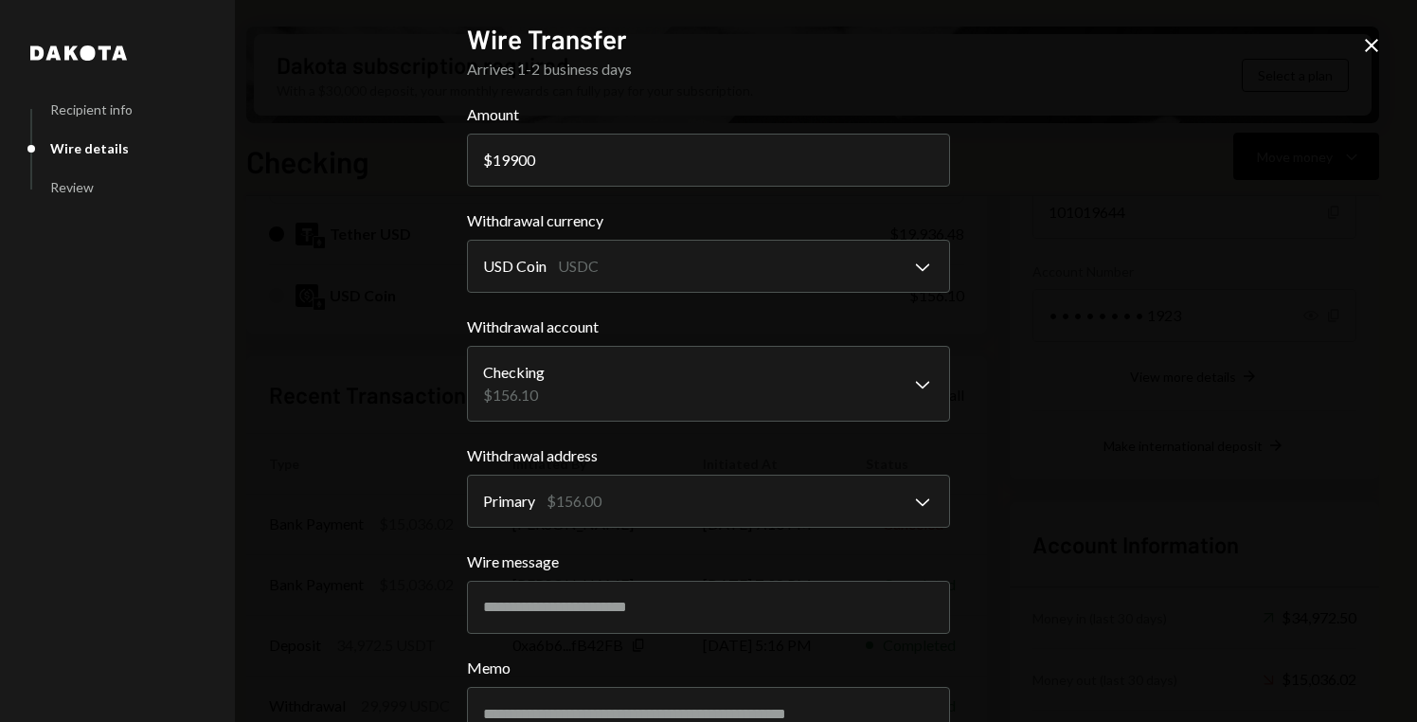
click at [921, 391] on body "D Decentralized So... Caret Down Home Home Inbox Inbox Activities Transactions …" at bounding box center [708, 361] width 1417 height 722
click at [1005, 392] on div "**********" at bounding box center [708, 361] width 1417 height 722
click at [930, 498] on body "D Decentralized So... Caret Down Home Home Inbox Inbox Activities Transactions …" at bounding box center [708, 361] width 1417 height 722
click at [998, 435] on div "**********" at bounding box center [708, 361] width 1417 height 722
click at [932, 398] on body "D Decentralized So... Caret Down Home Home Inbox Inbox Activities Transactions …" at bounding box center [708, 361] width 1417 height 722
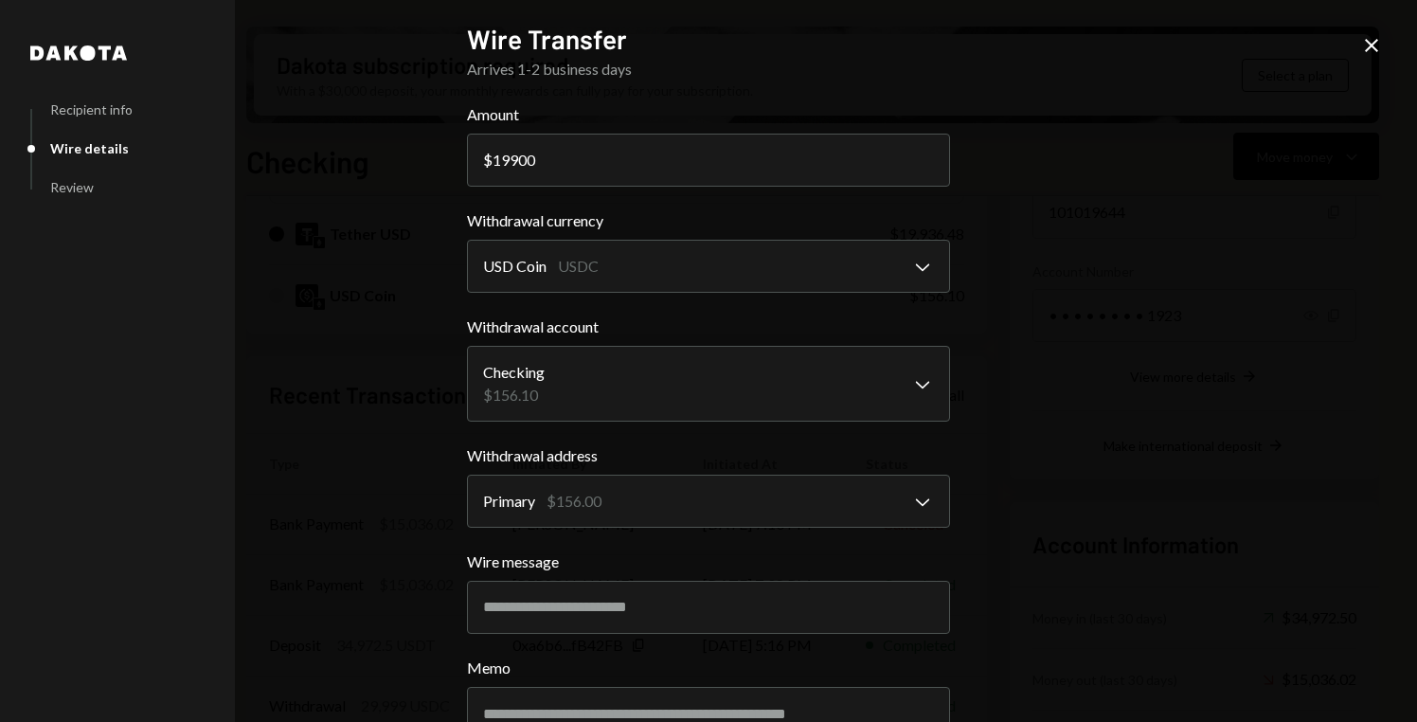
click at [1118, 351] on div "**********" at bounding box center [708, 361] width 1417 height 722
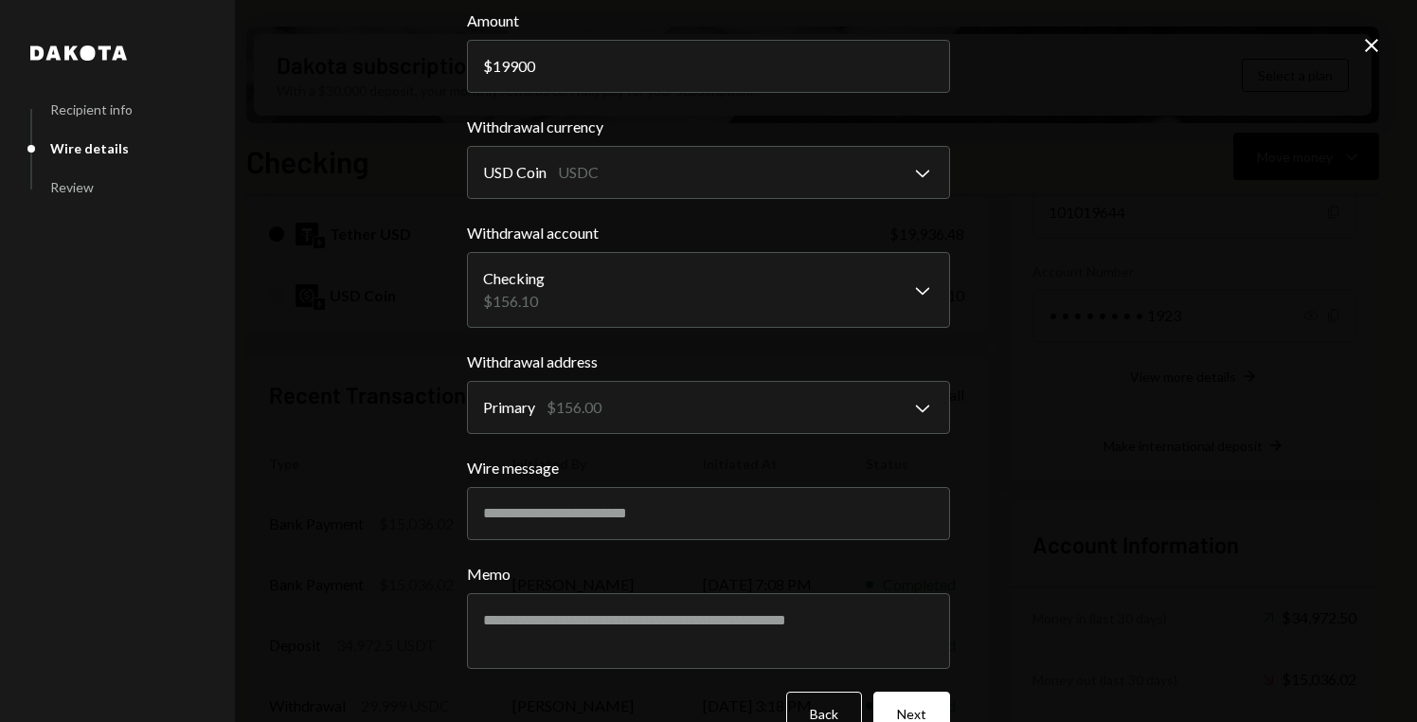
scroll to position [95, 0]
click at [924, 296] on body "D Decentralized So... Caret Down Home Home Inbox Inbox Activities Transactions …" at bounding box center [708, 361] width 1417 height 722
click at [1024, 307] on div "**********" at bounding box center [708, 361] width 1417 height 722
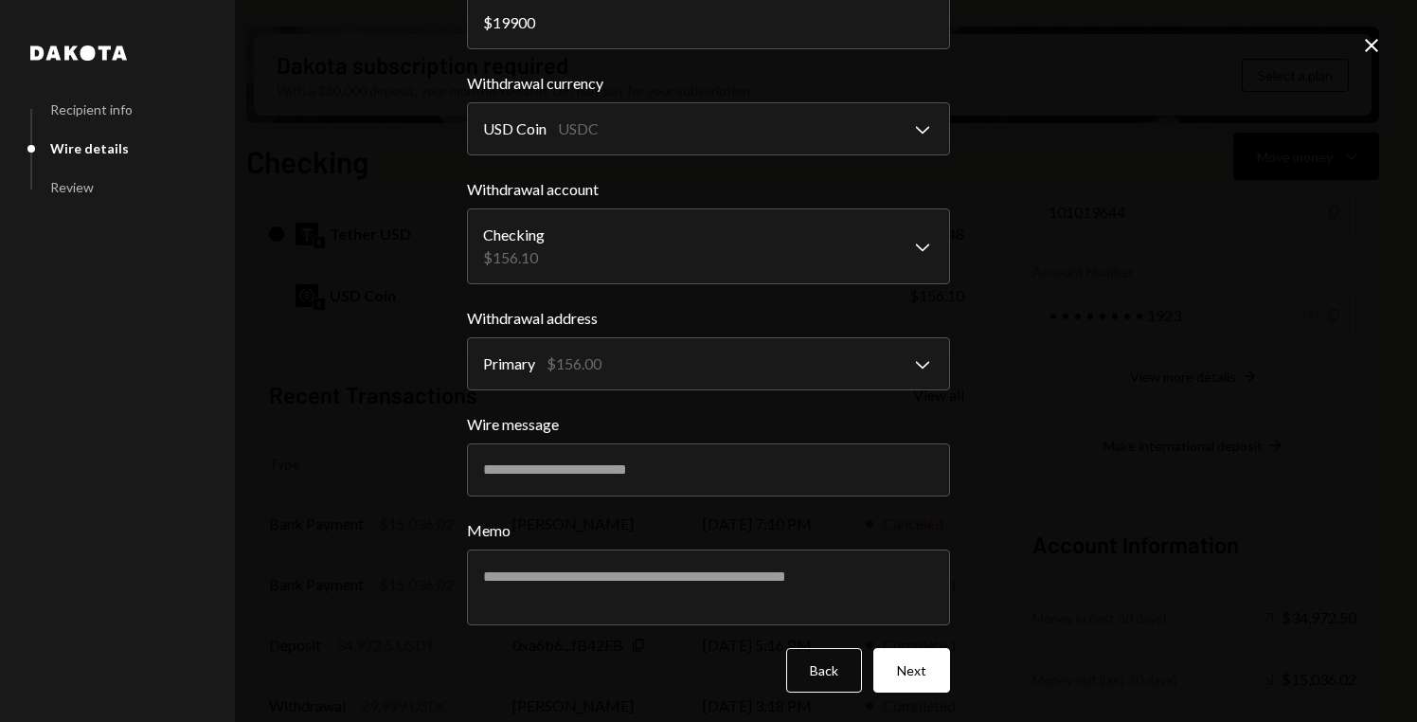
scroll to position [0, 0]
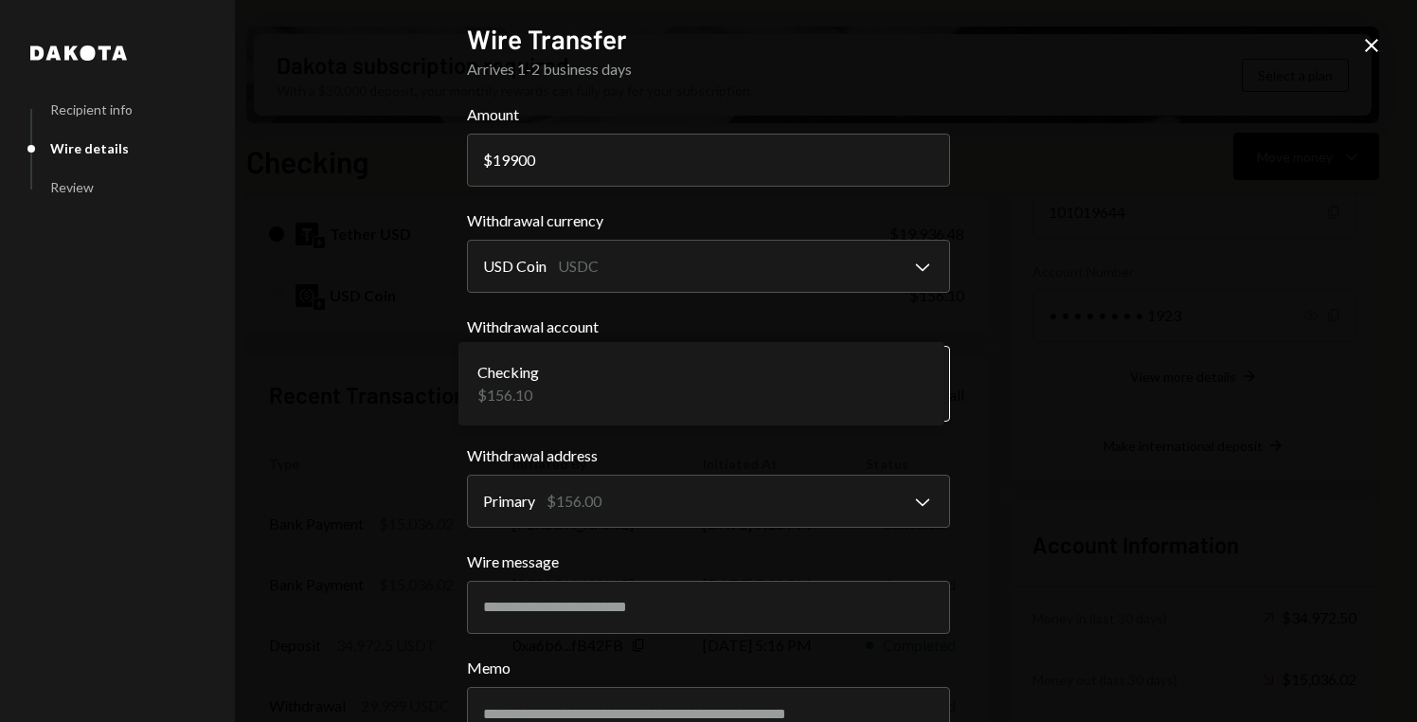
click at [674, 380] on body "D Decentralized So... Caret Down Home Home Inbox Inbox Activities Transactions …" at bounding box center [708, 361] width 1417 height 722
click at [690, 278] on body "D Decentralized So... Caret Down Home Home Inbox Inbox Activities Transactions …" at bounding box center [708, 361] width 1417 height 722
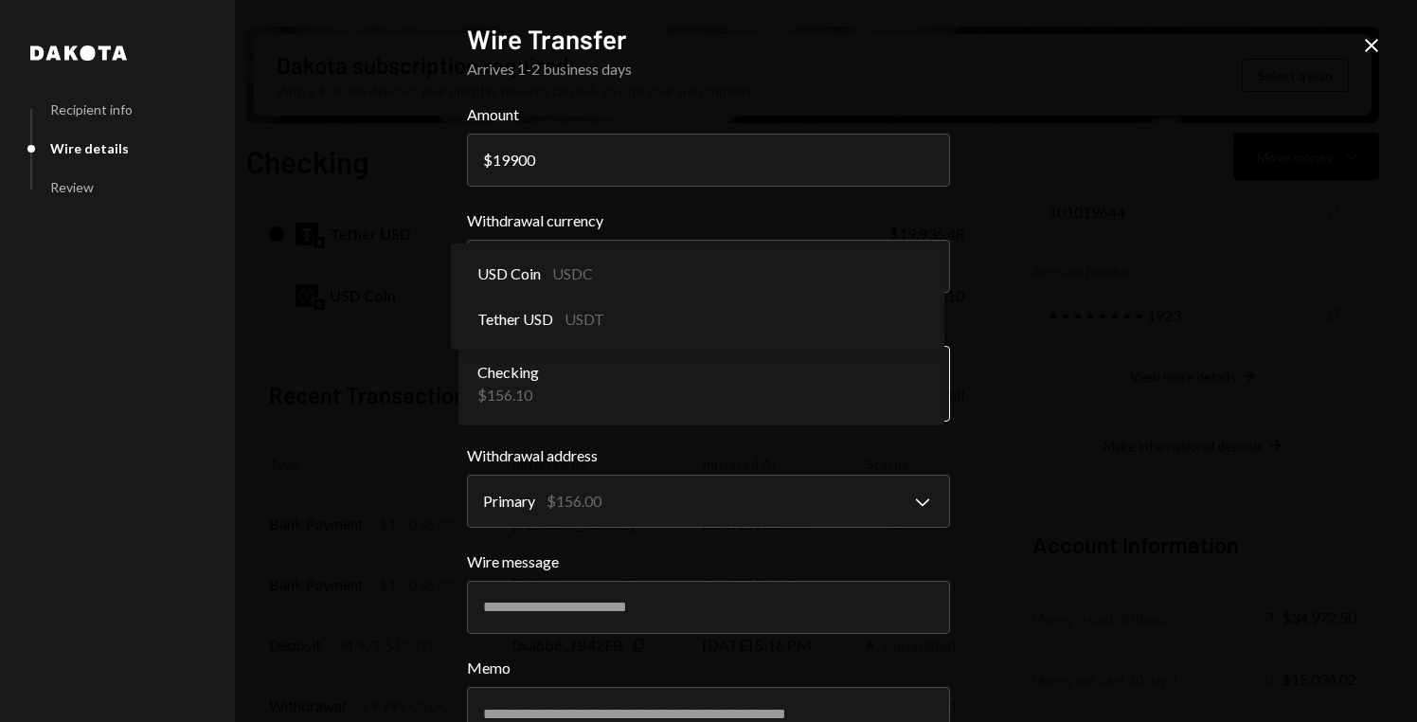
click at [586, 374] on body "D Decentralized So... Caret Down Home Home Inbox Inbox Activities Transactions …" at bounding box center [708, 361] width 1417 height 722
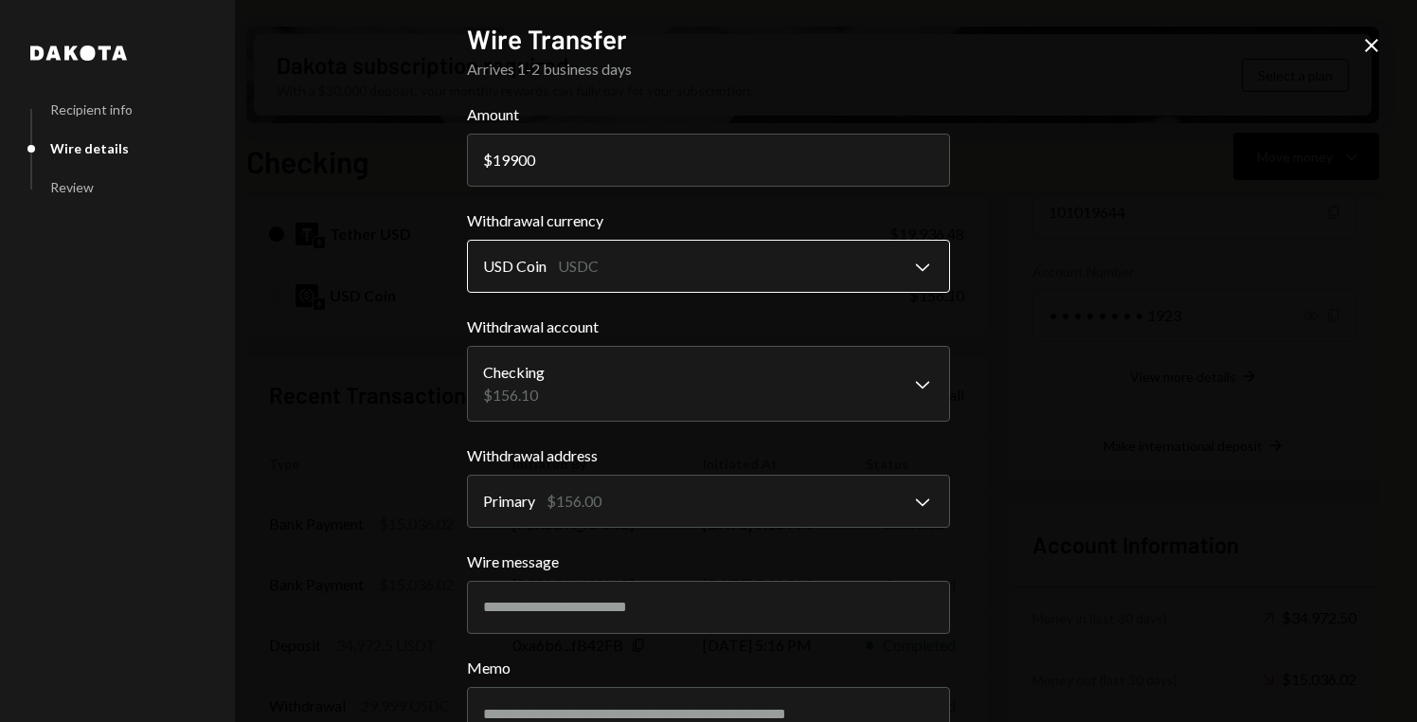
click at [627, 274] on body "D Decentralized So... Caret Down Home Home Inbox Inbox Activities Transactions …" at bounding box center [708, 361] width 1417 height 722
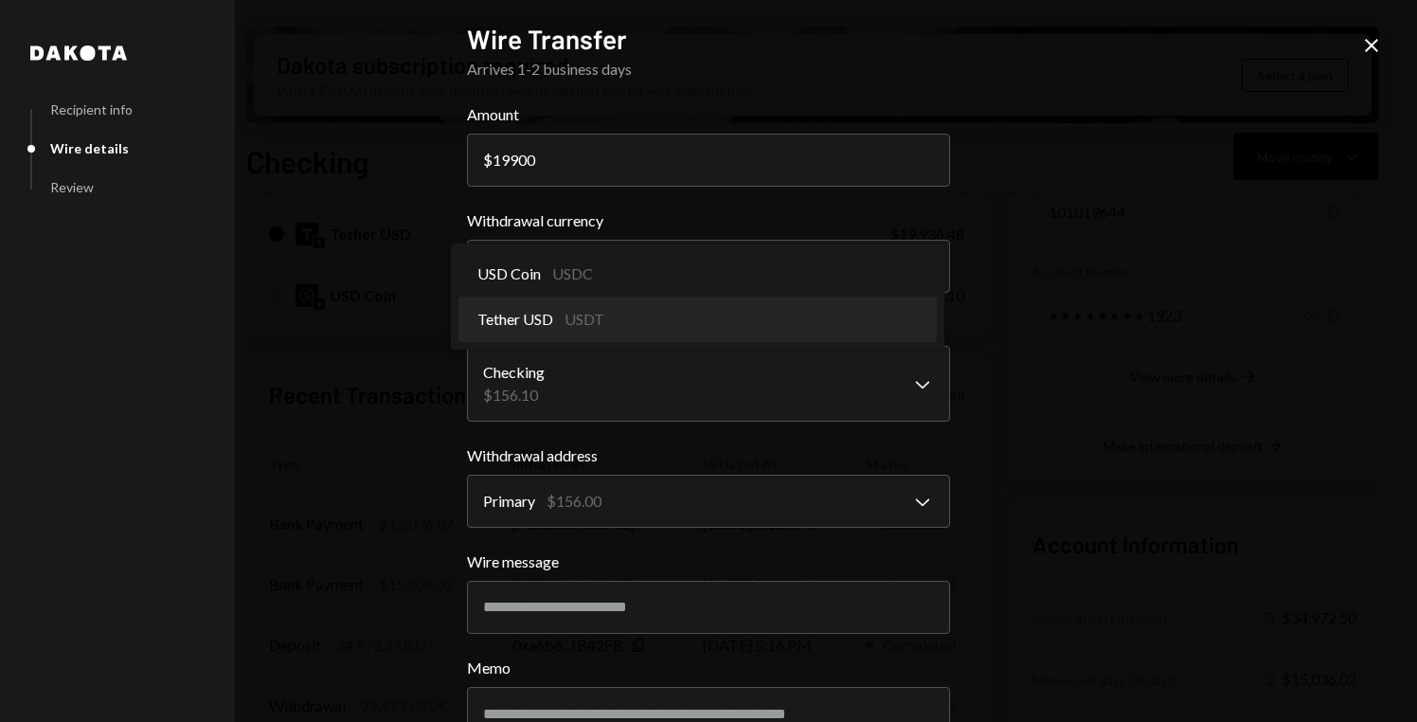
select select "****"
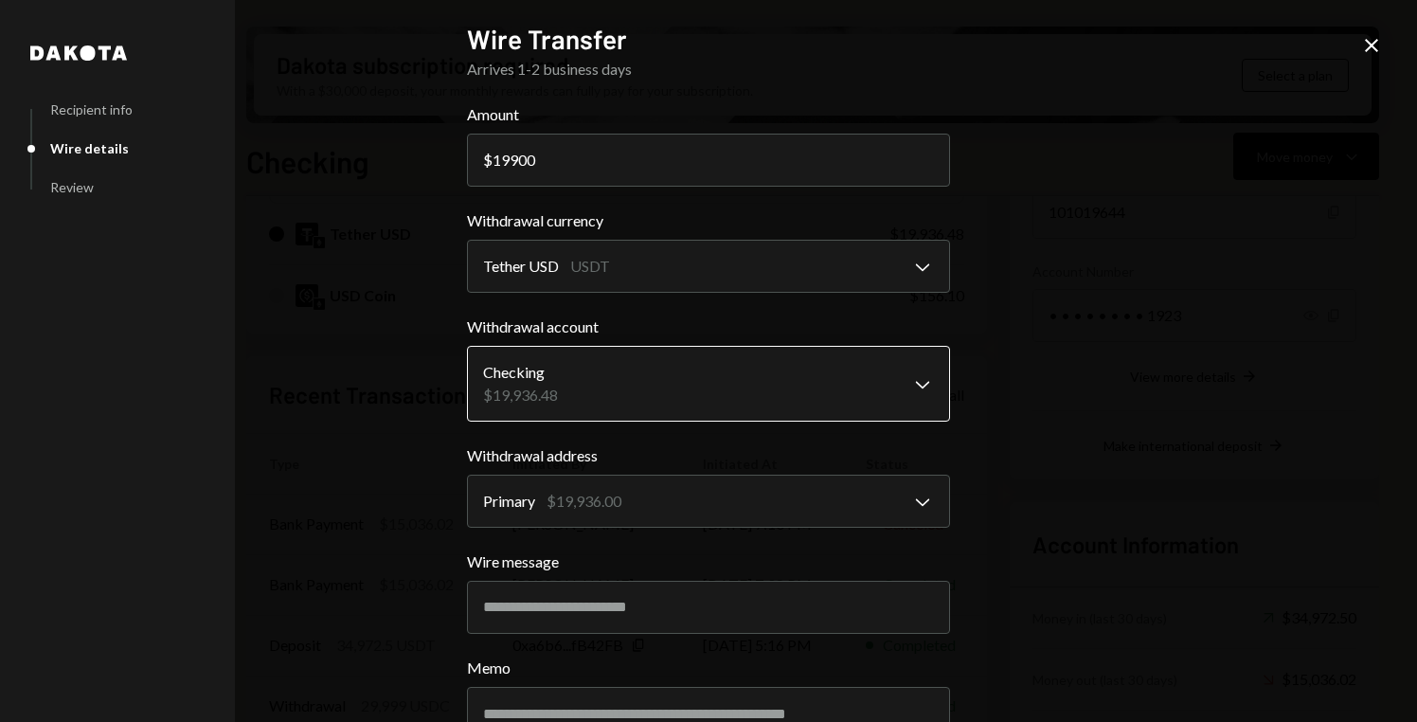
click at [601, 382] on body "D Decentralized So... Caret Down Home Home Inbox Inbox Activities Transactions …" at bounding box center [708, 361] width 1417 height 722
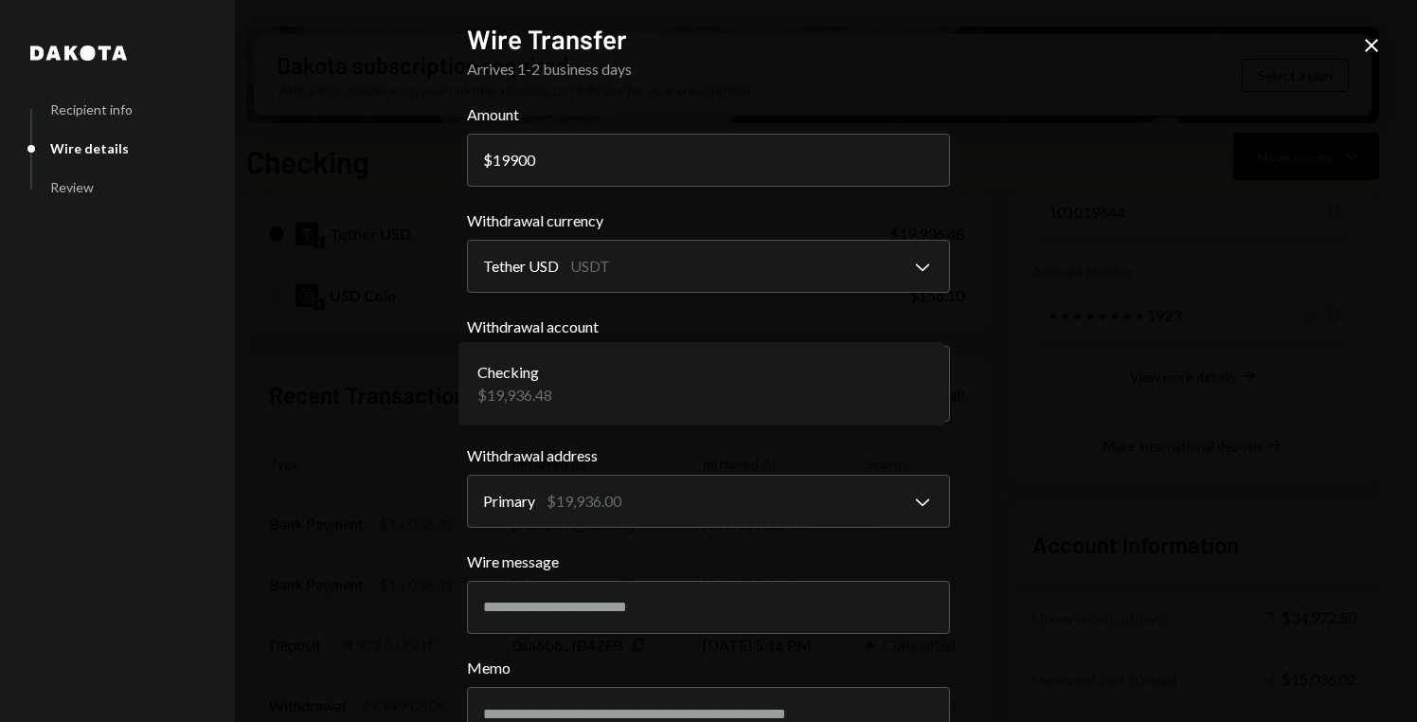
click at [1052, 327] on div "**********" at bounding box center [708, 361] width 1417 height 722
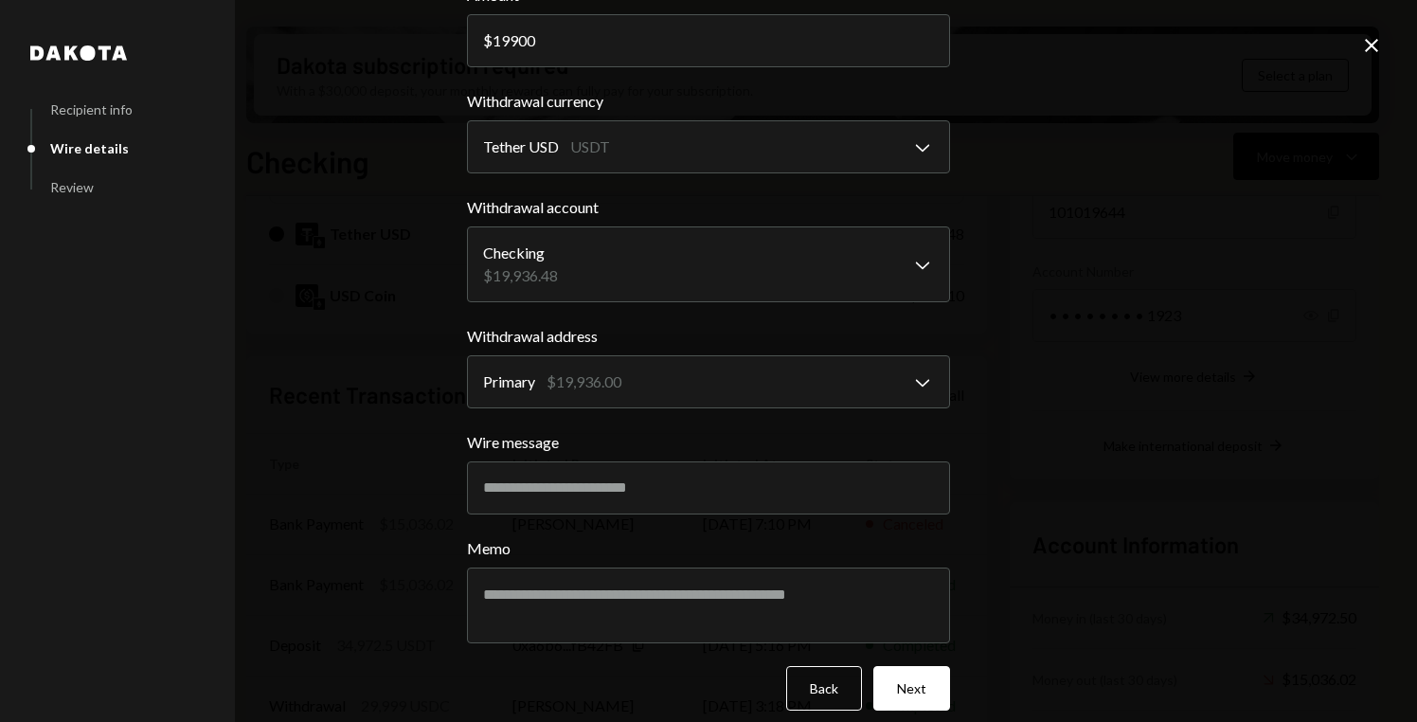
scroll to position [137, 0]
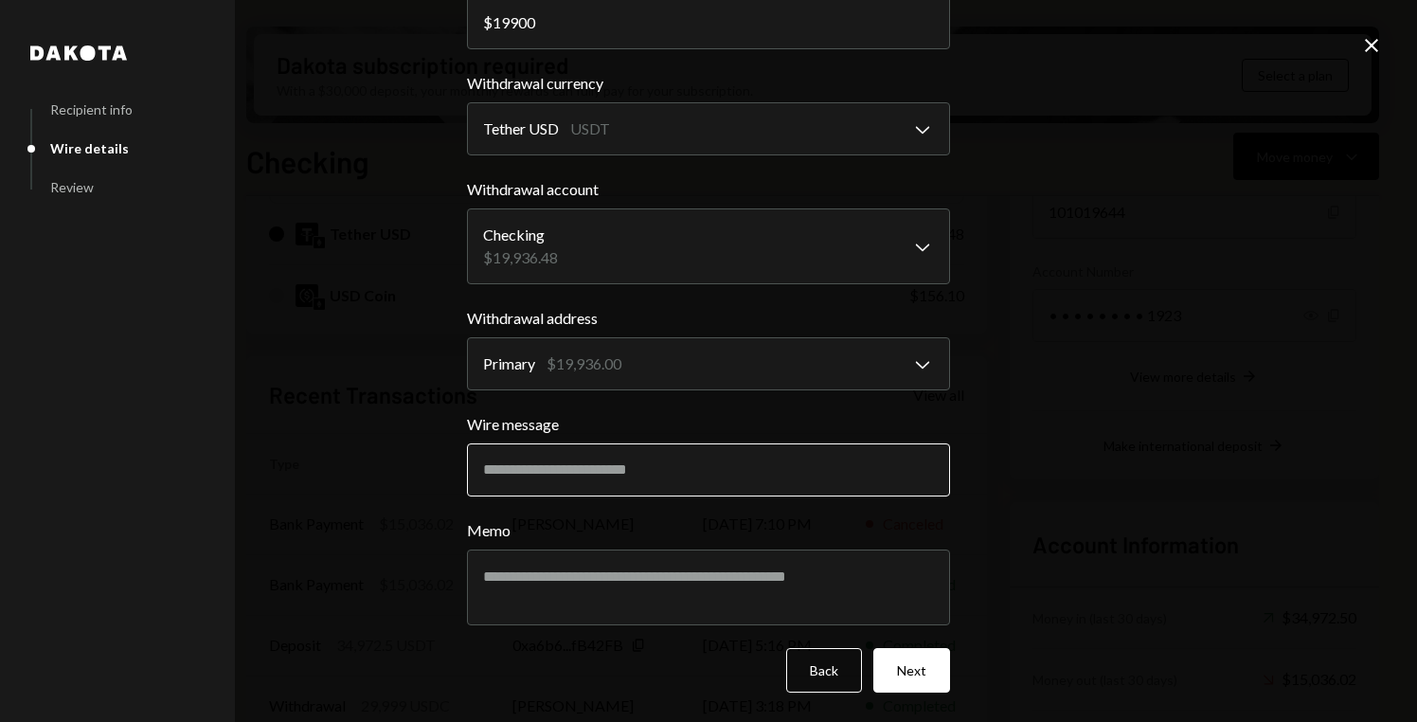
click at [831, 470] on input "Wire message" at bounding box center [708, 469] width 483 height 53
click at [635, 475] on input "**********" at bounding box center [708, 469] width 483 height 53
type input "**********"
click at [358, 353] on div "**********" at bounding box center [708, 361] width 1417 height 722
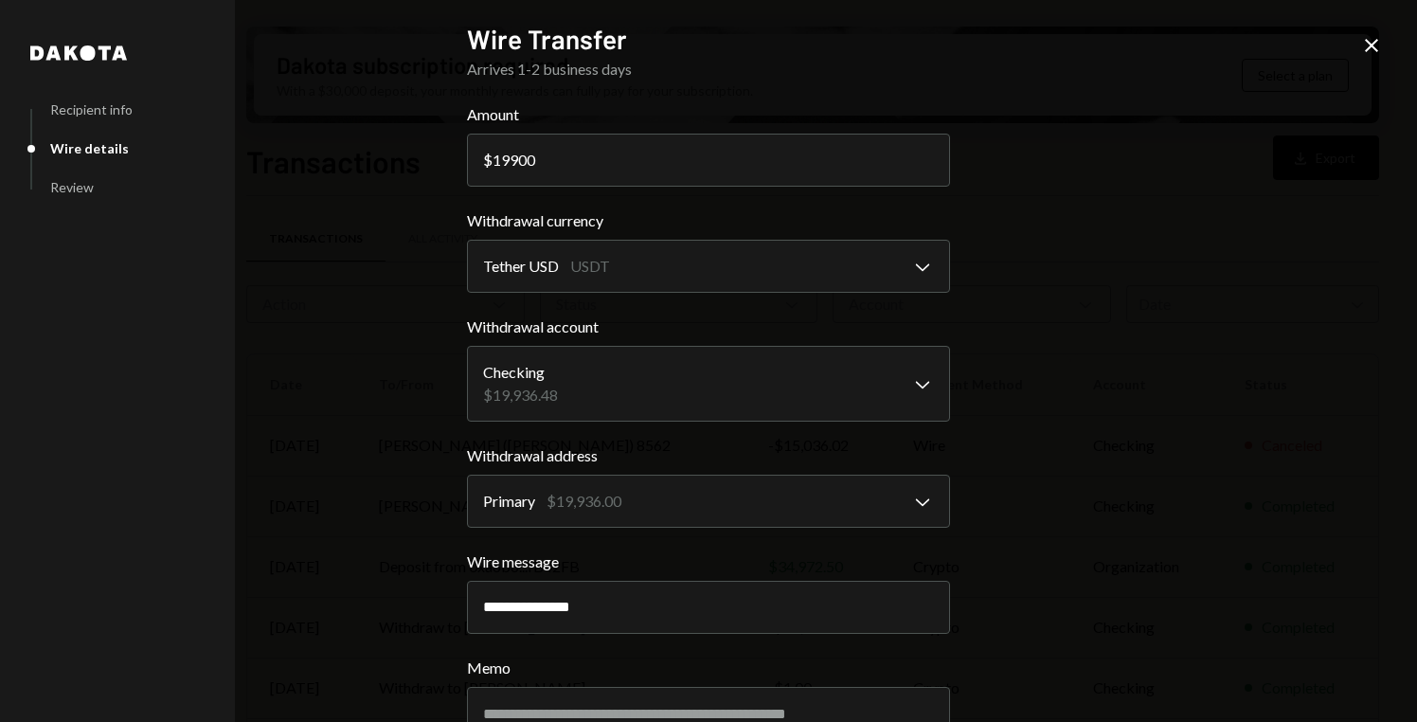
click at [1373, 37] on icon "Close" at bounding box center [1371, 45] width 23 height 23
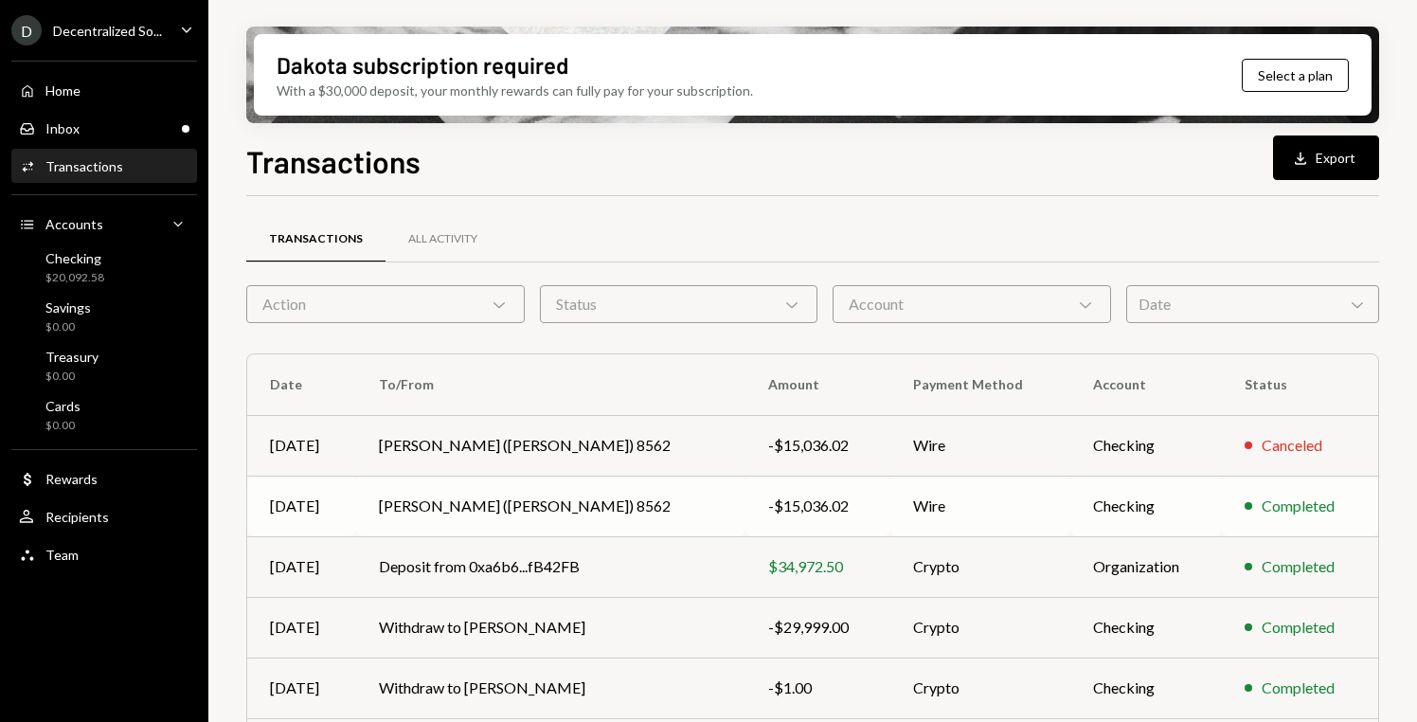
click at [569, 504] on td "Brad (Wise) 8562" at bounding box center [550, 505] width 389 height 61
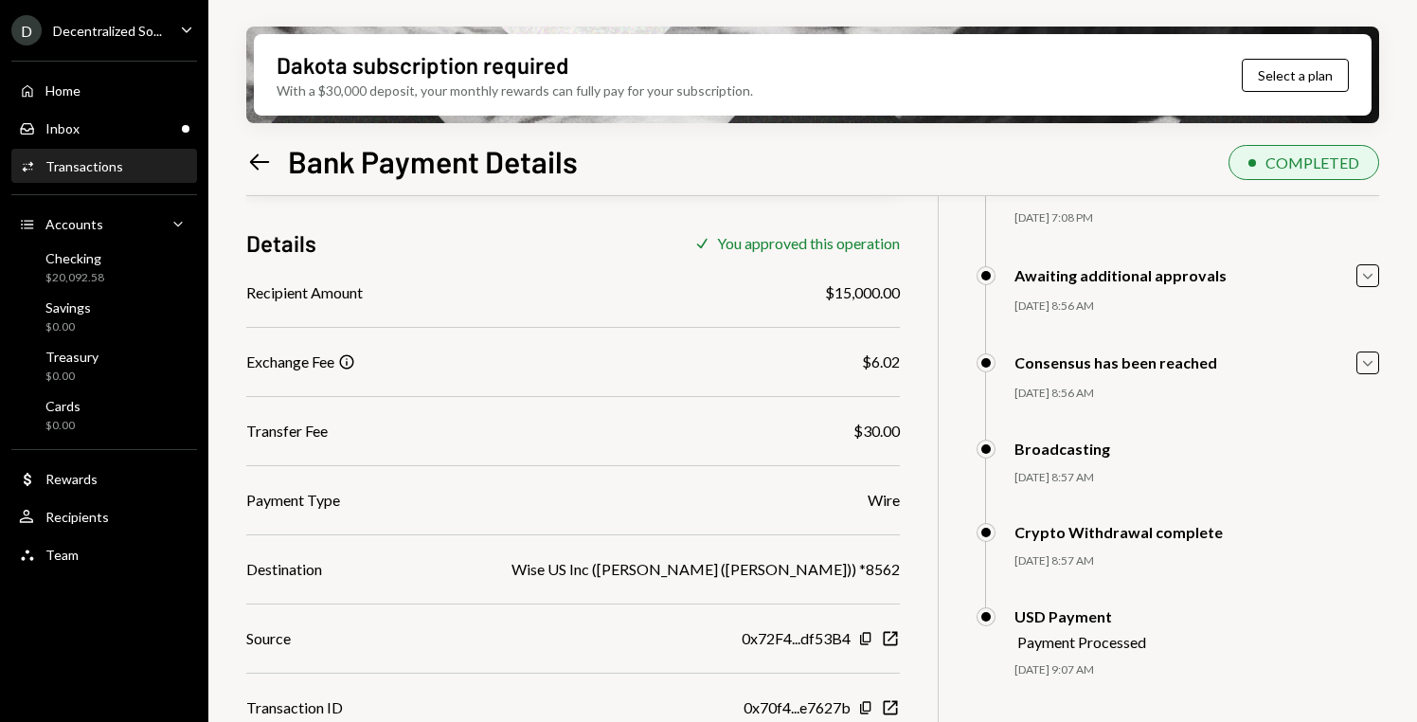
scroll to position [134, 0]
click at [1377, 280] on icon "Caret Down" at bounding box center [1367, 273] width 21 height 21
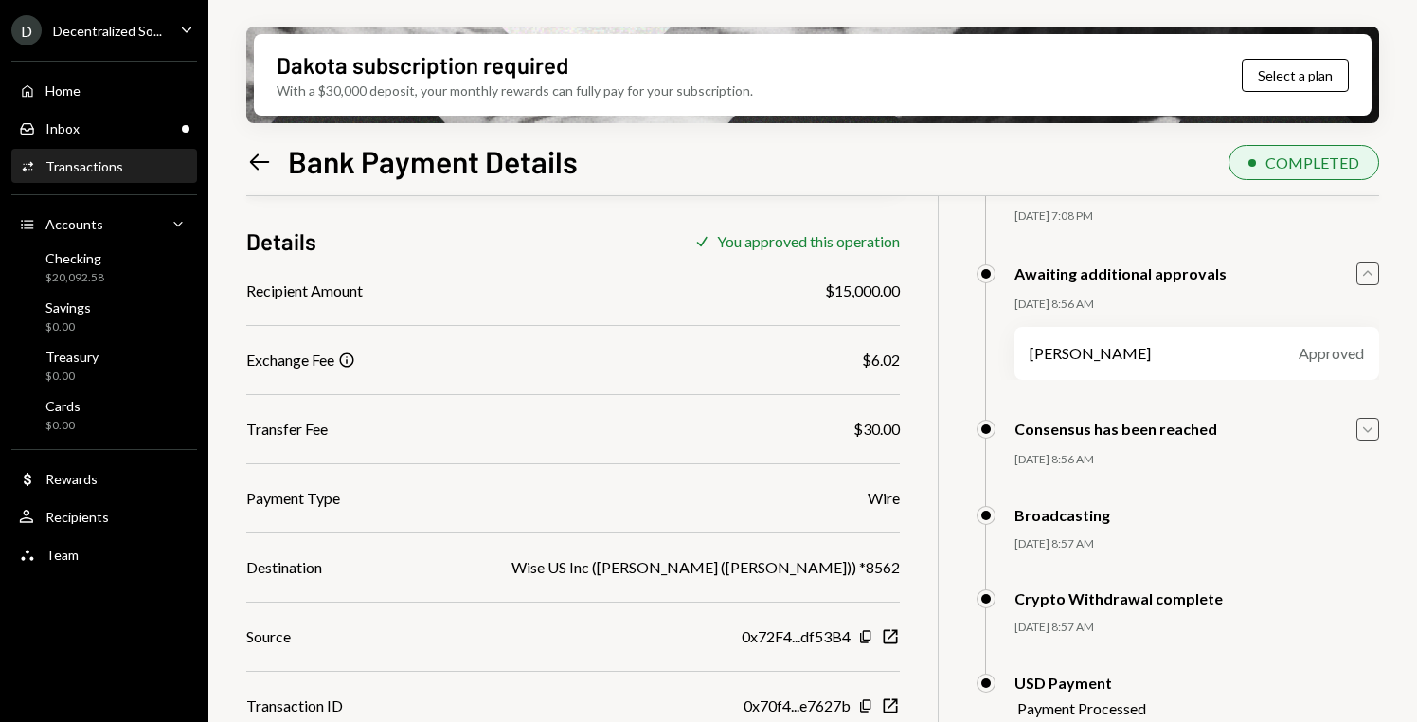
click at [1369, 433] on icon "Caret Down" at bounding box center [1367, 429] width 21 height 21
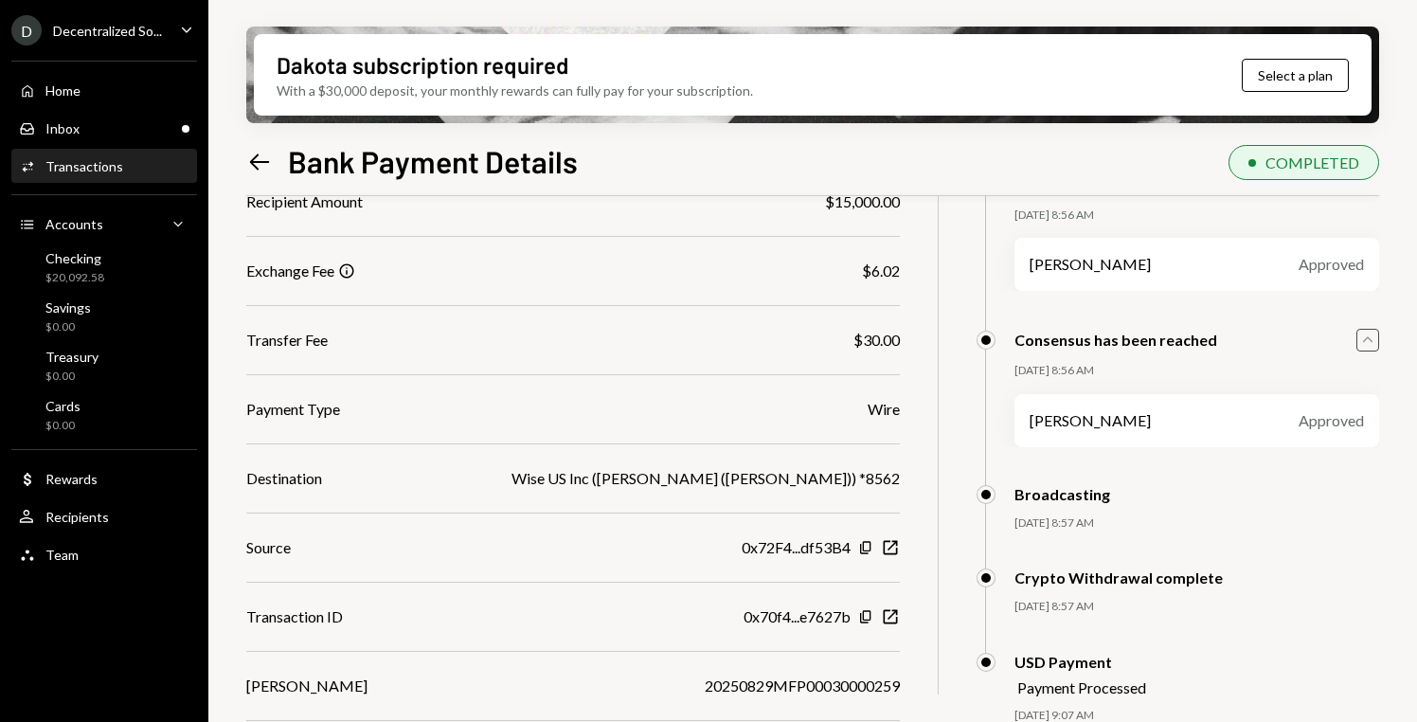
scroll to position [0, 0]
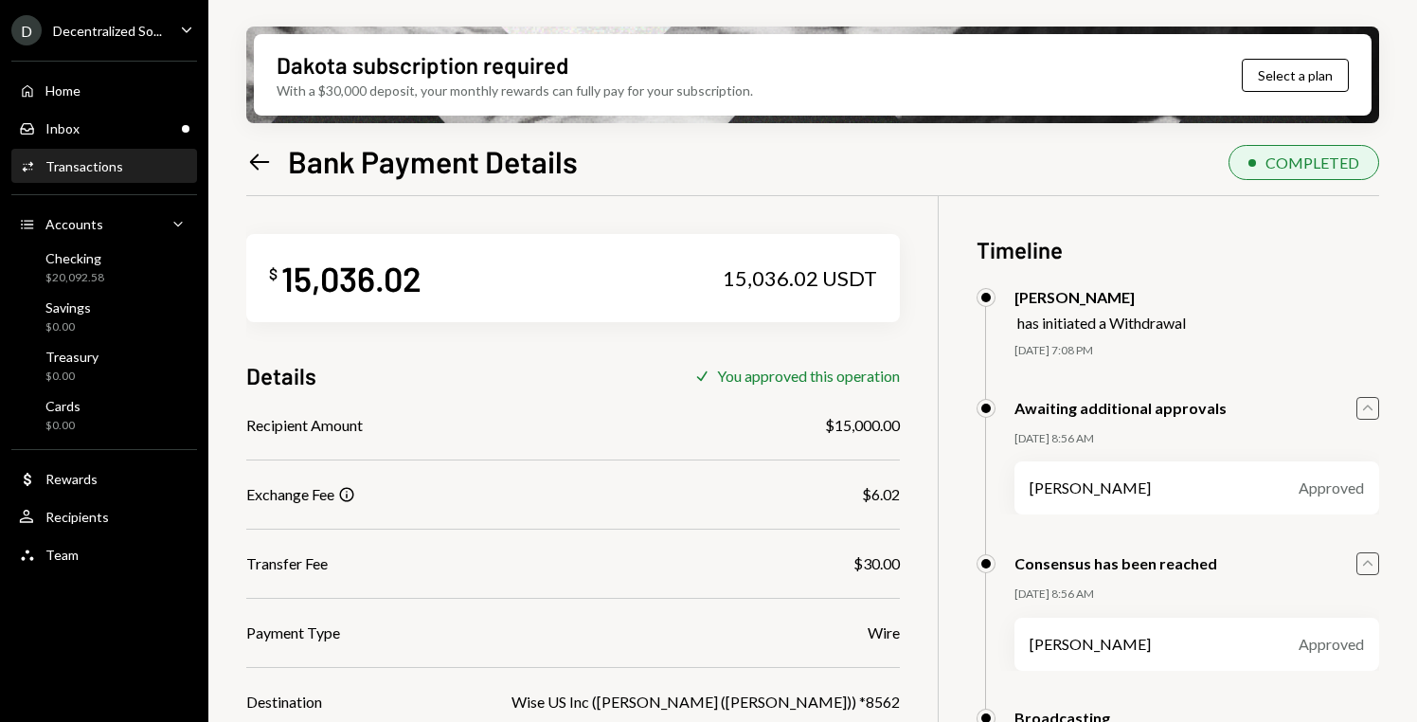
click at [254, 165] on icon at bounding box center [260, 161] width 20 height 16
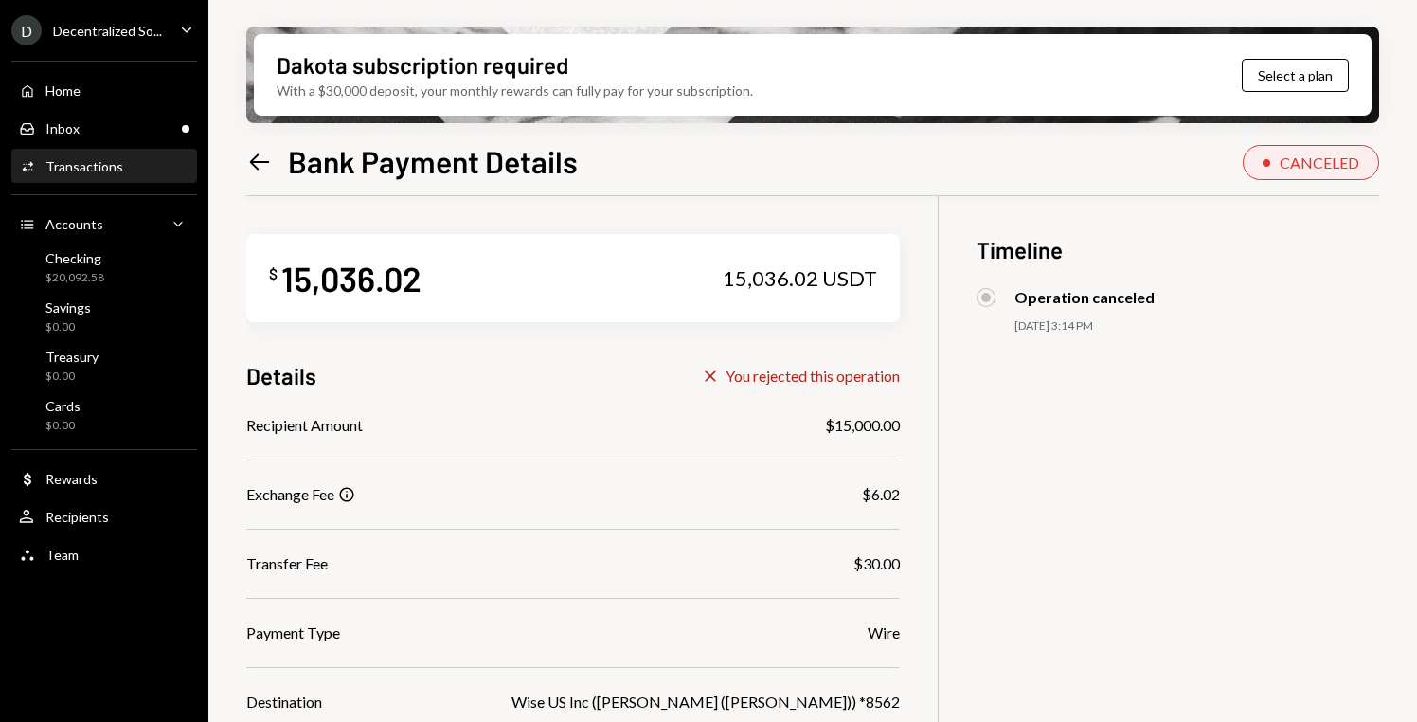
scroll to position [152, 0]
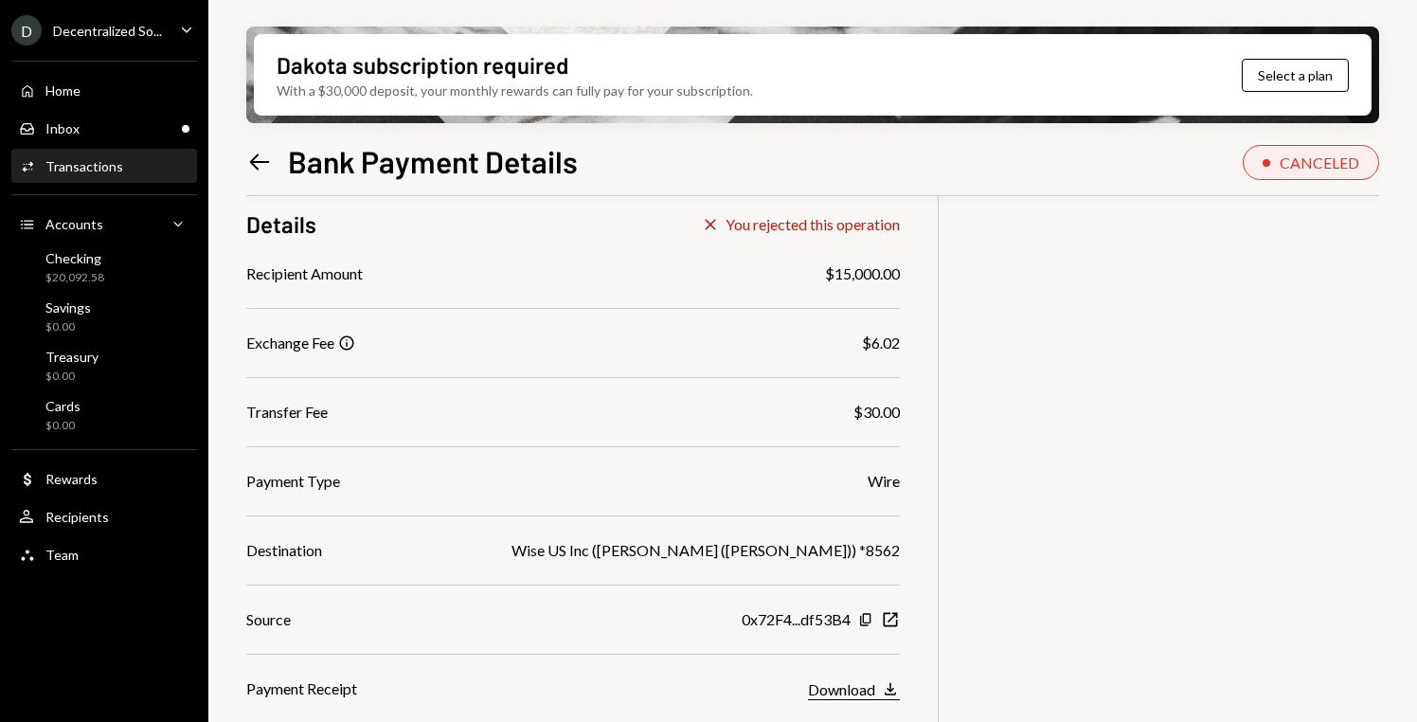
click at [861, 688] on div "Download" at bounding box center [841, 689] width 67 height 18
click at [257, 161] on icon at bounding box center [260, 161] width 20 height 16
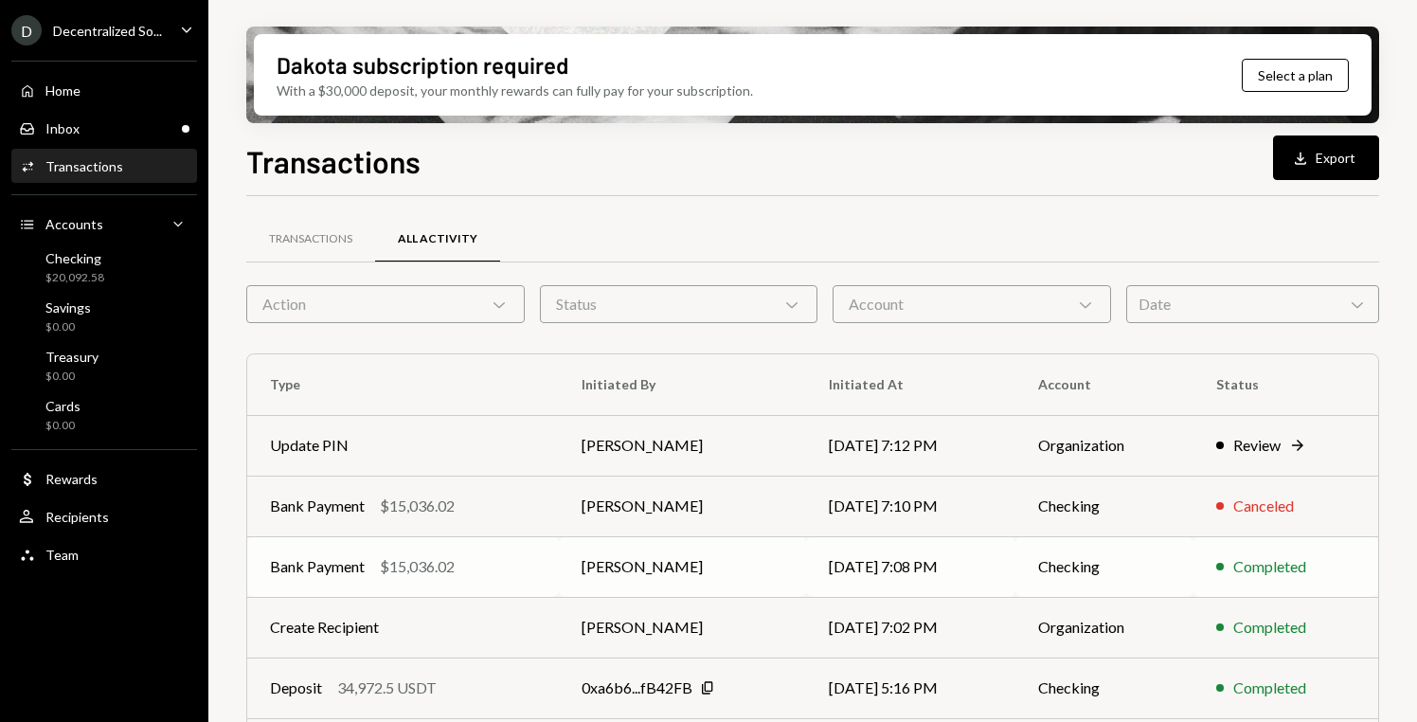
click at [1063, 565] on td "Checking" at bounding box center [1104, 566] width 178 height 61
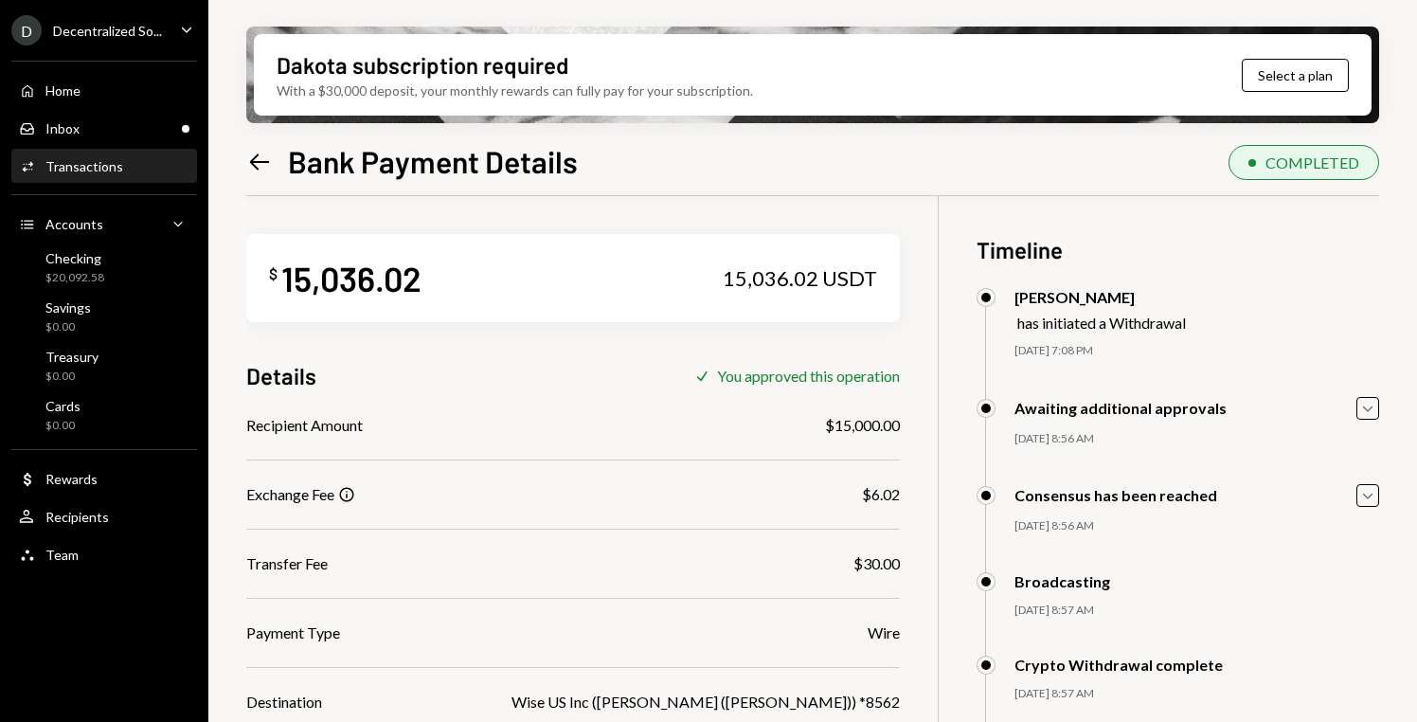
scroll to position [223, 0]
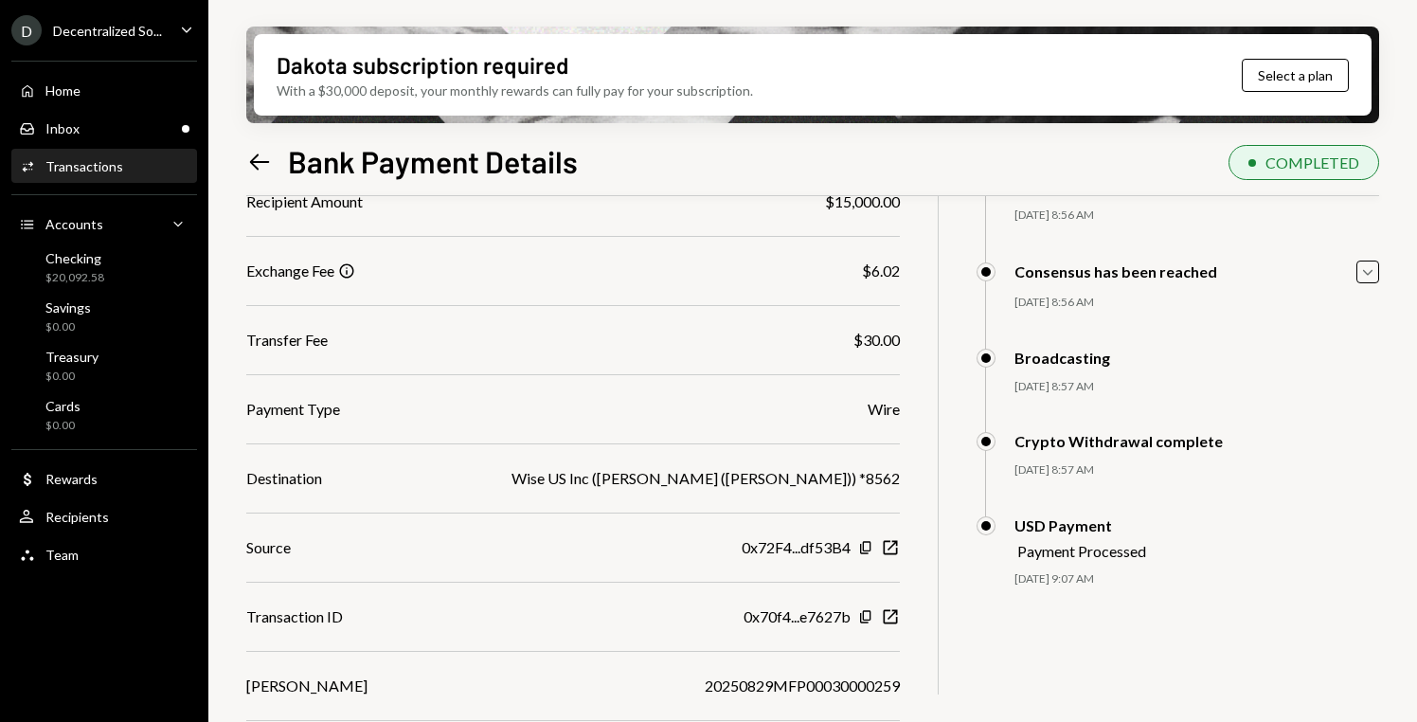
click at [839, 686] on div "20250829MFP00030000259" at bounding box center [802, 685] width 195 height 23
drag, startPoint x: 259, startPoint y: 163, endPoint x: 286, endPoint y: 169, distance: 27.1
click at [259, 163] on icon "Left Arrow" at bounding box center [259, 162] width 27 height 27
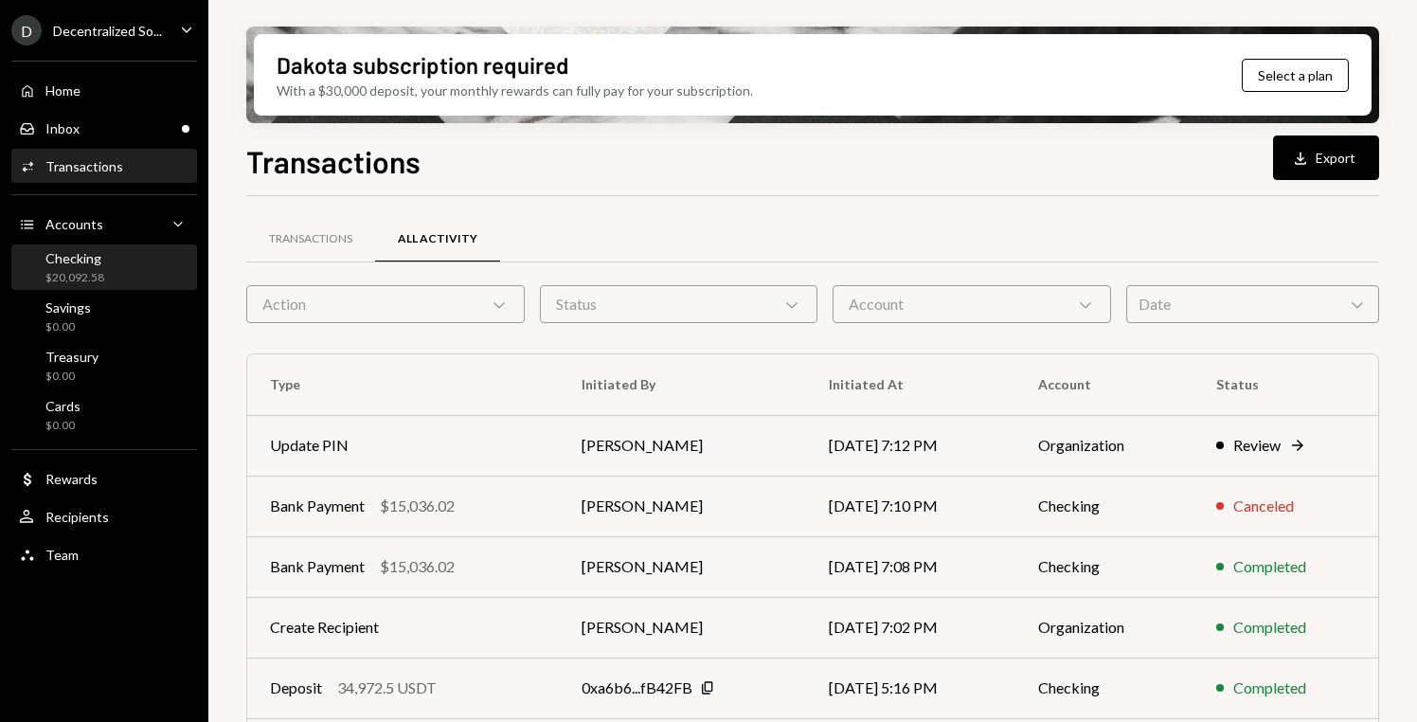
click at [121, 273] on div "Checking $20,092.58" at bounding box center [104, 268] width 170 height 36
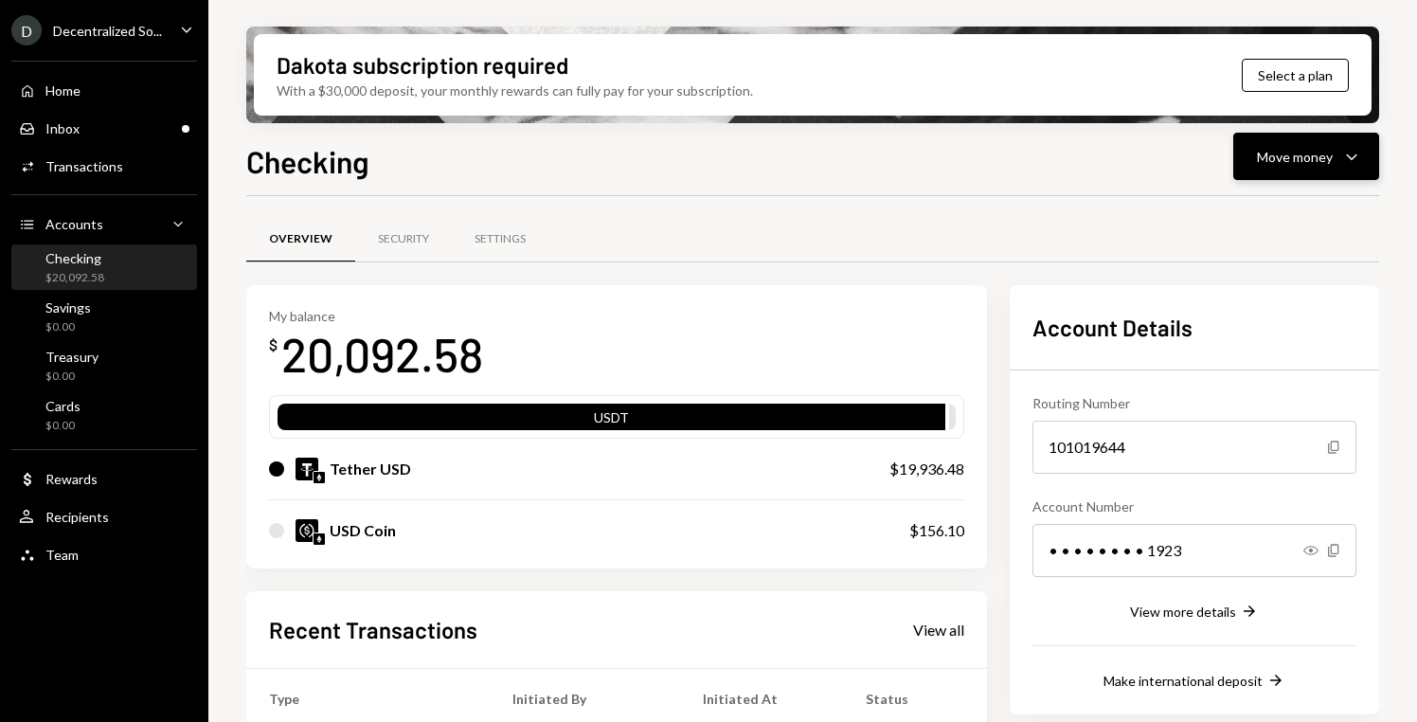
click at [1314, 144] on button "Move money Caret Down" at bounding box center [1306, 156] width 146 height 47
click at [1251, 221] on div "Send" at bounding box center [1291, 214] width 138 height 20
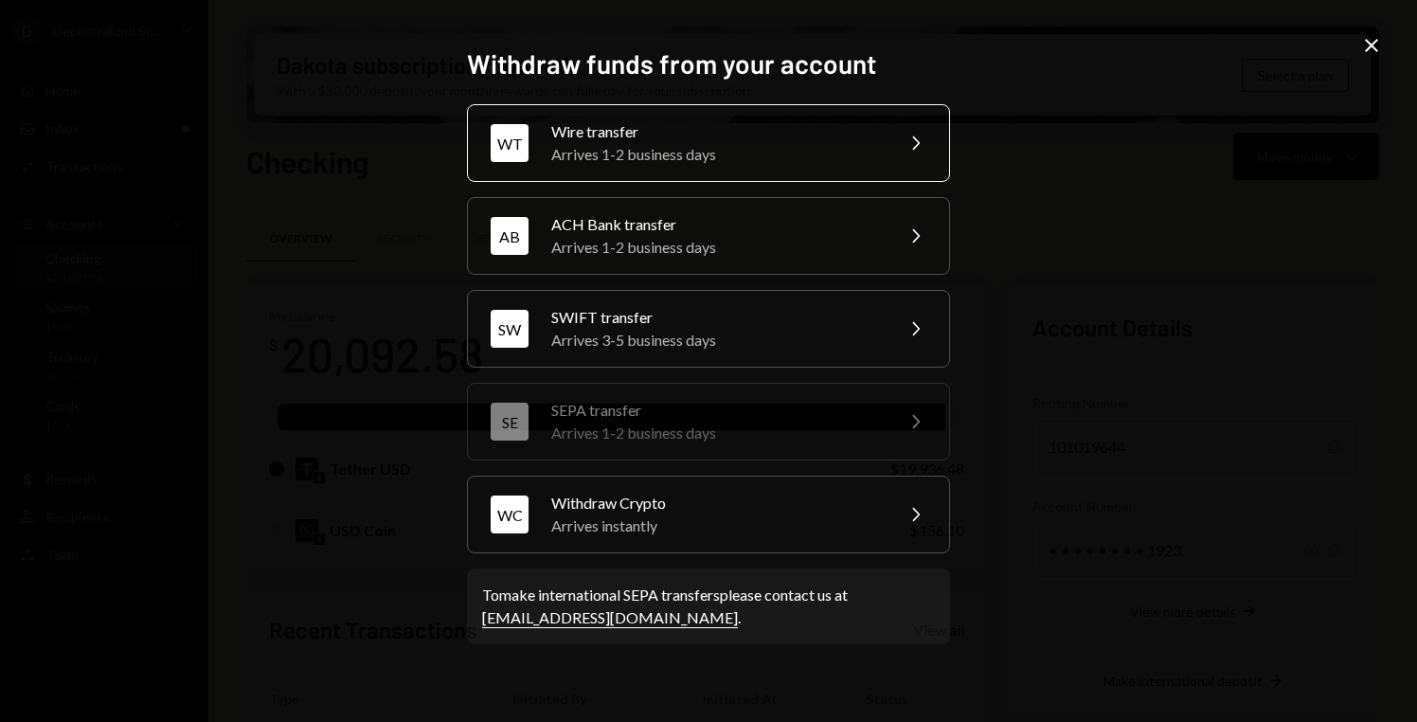
click at [832, 149] on div "Arrives 1-2 business days" at bounding box center [716, 154] width 330 height 23
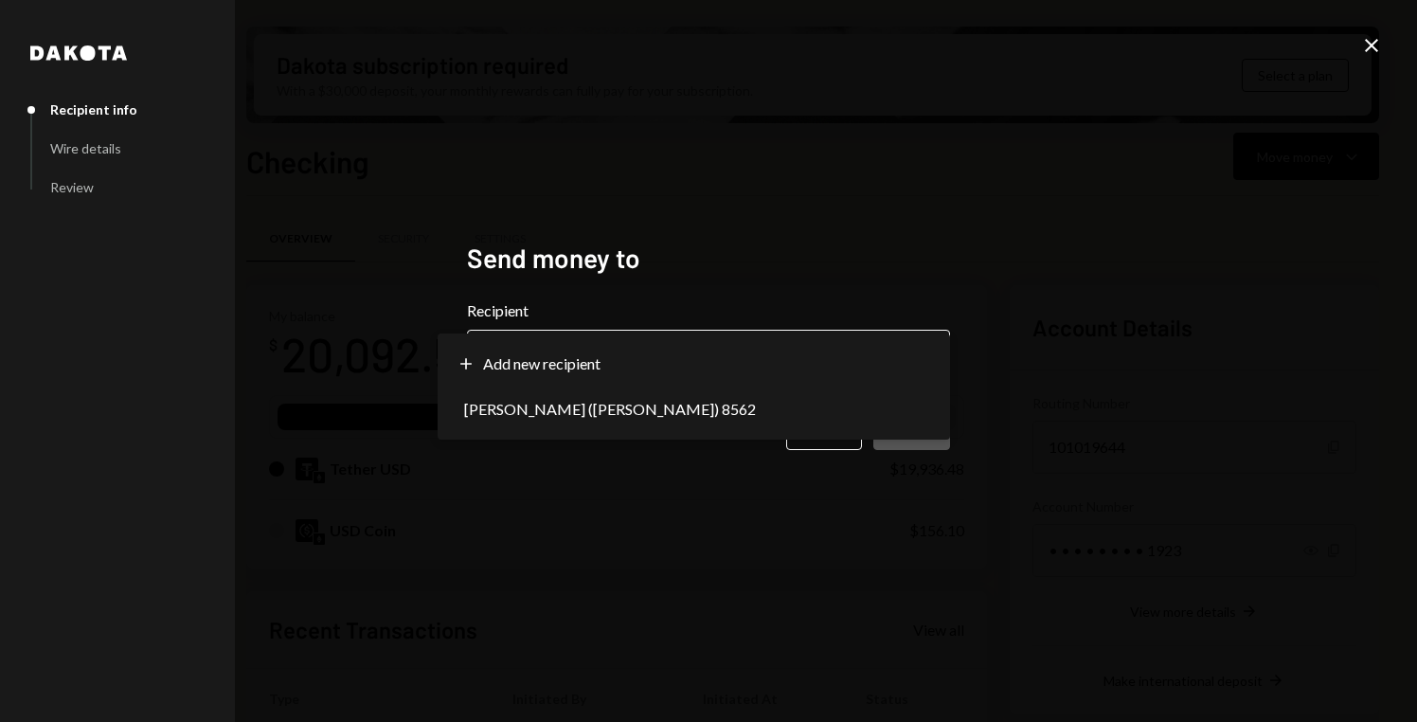
click at [921, 364] on body "D Decentralized So... Caret Down Home Home Inbox Inbox Activities Transactions …" at bounding box center [708, 361] width 1417 height 722
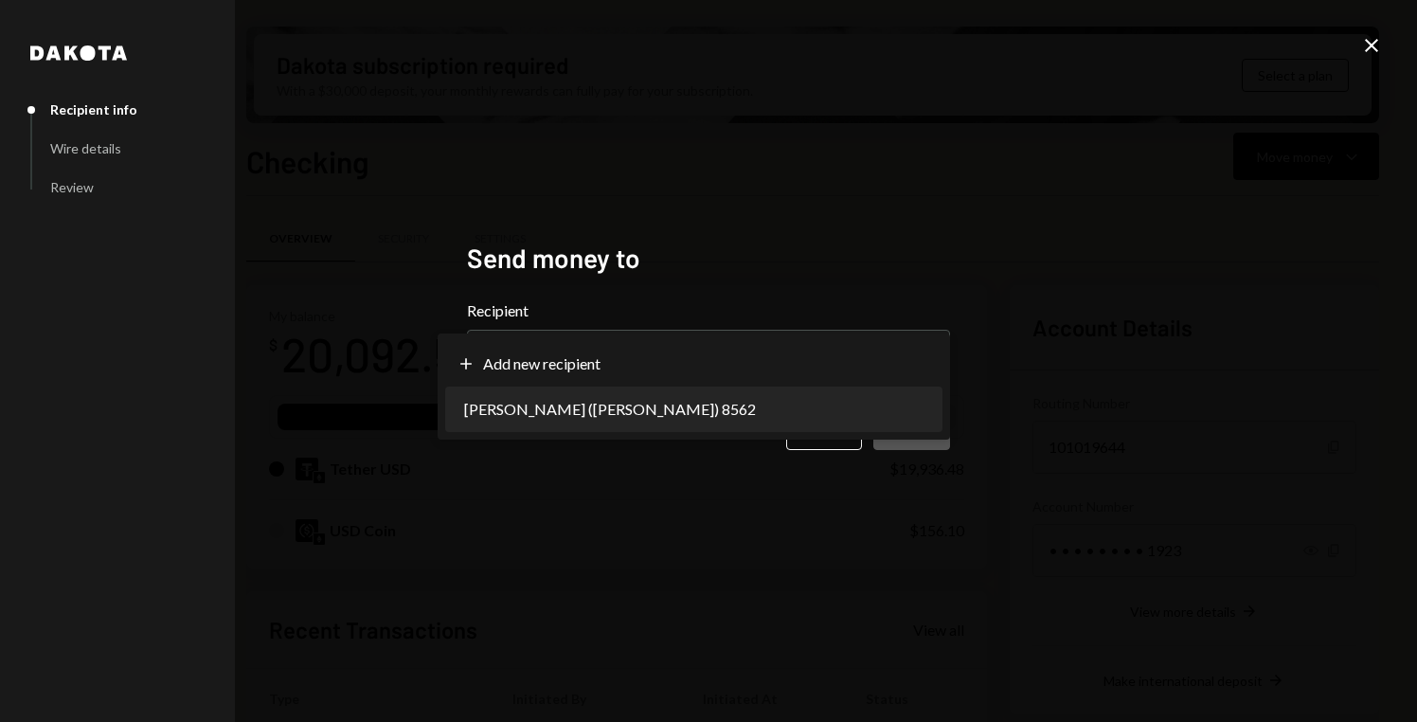
select select "**********"
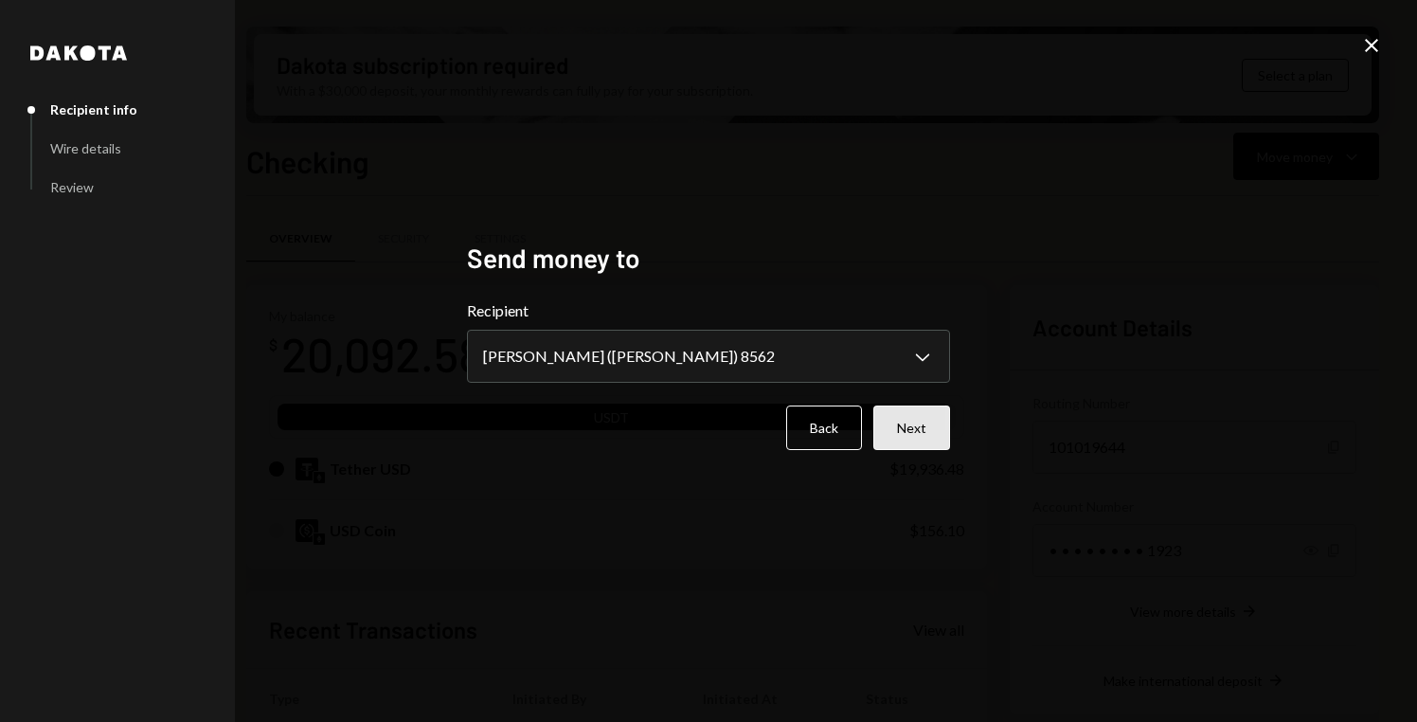
click at [932, 420] on button "Next" at bounding box center [911, 427] width 77 height 45
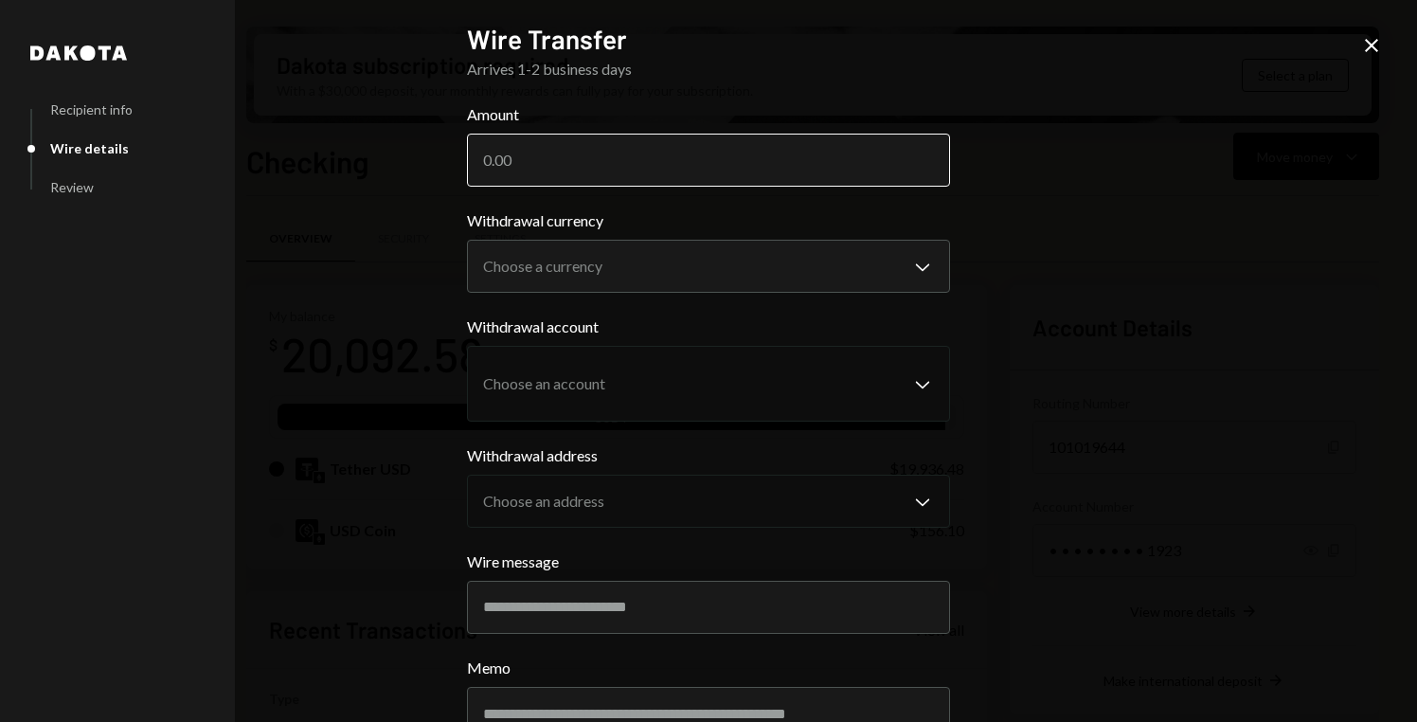
click at [803, 169] on input "Amount" at bounding box center [708, 160] width 483 height 53
type input "19900"
click at [1001, 199] on div "**********" at bounding box center [708, 361] width 1417 height 722
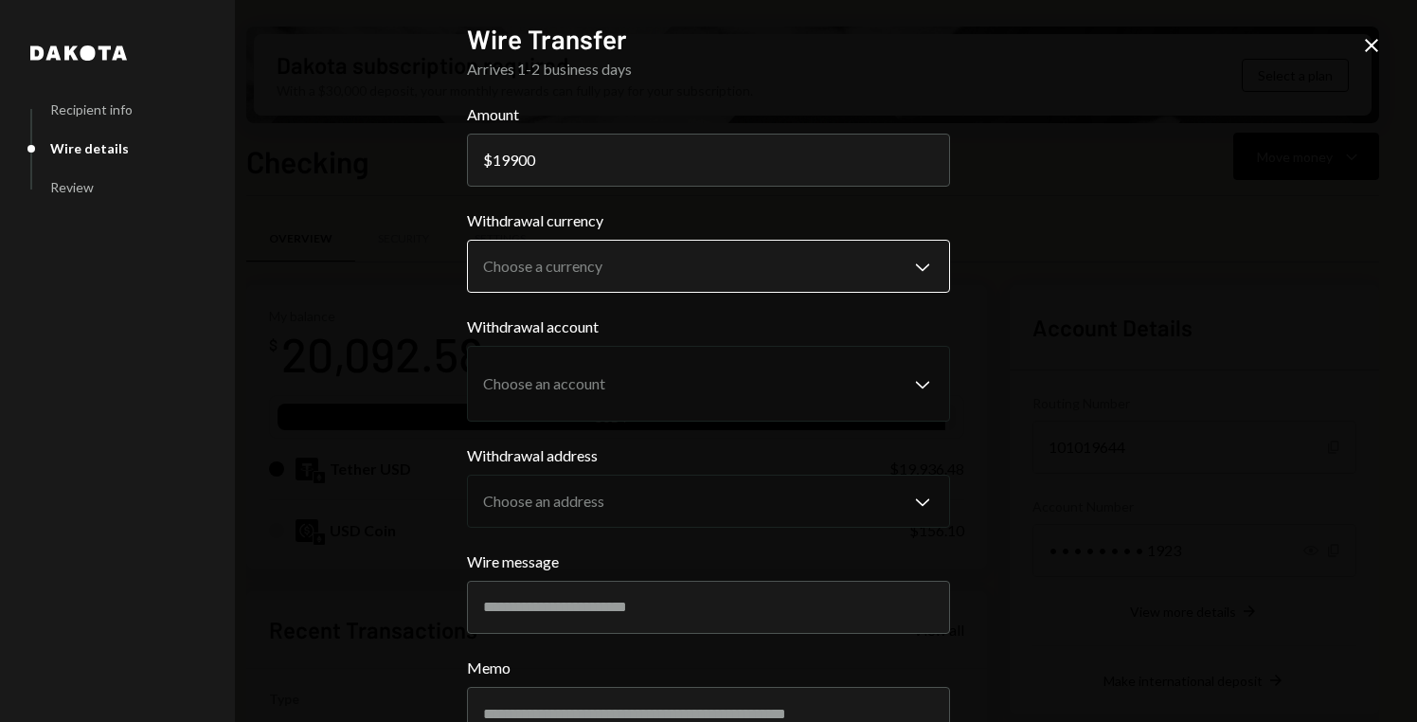
click at [931, 258] on body "D Decentralized So... Caret Down Home Home Inbox Inbox Activities Transactions …" at bounding box center [708, 361] width 1417 height 722
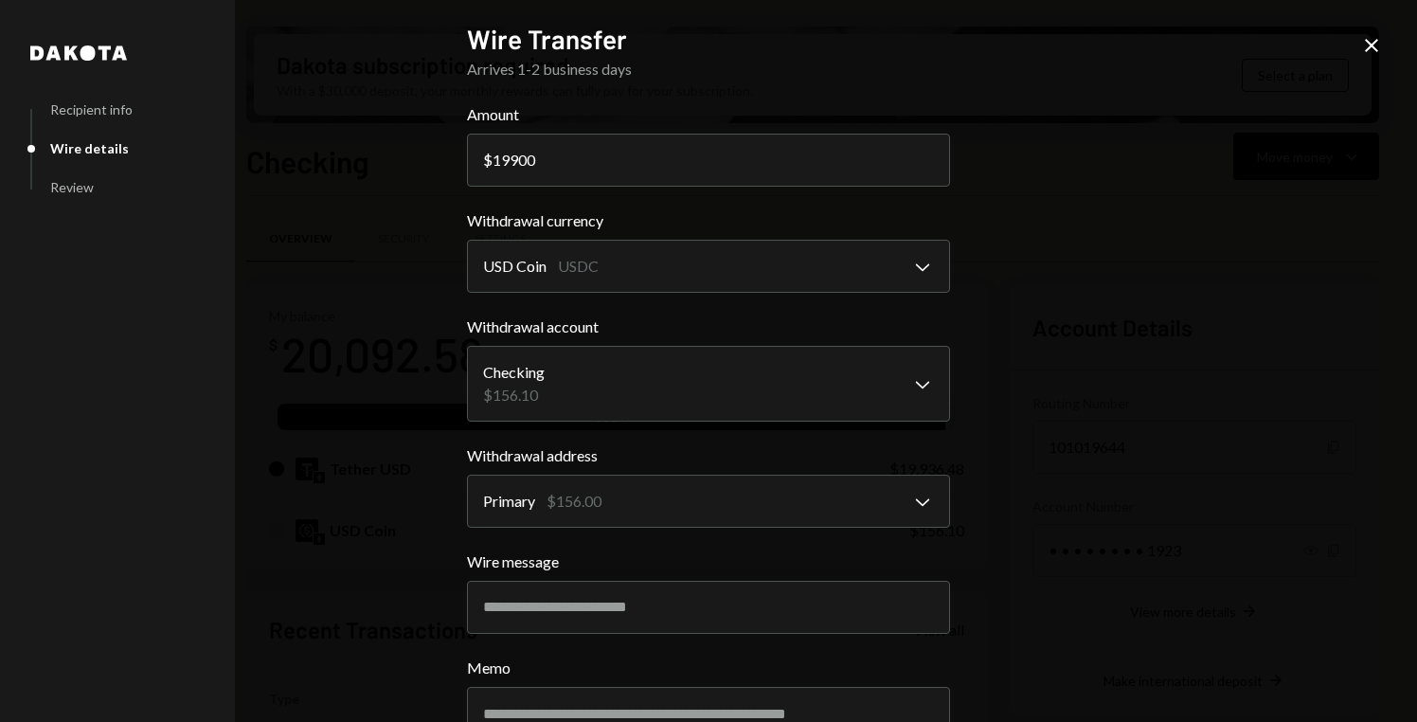
click at [1116, 287] on div "**********" at bounding box center [708, 361] width 1417 height 722
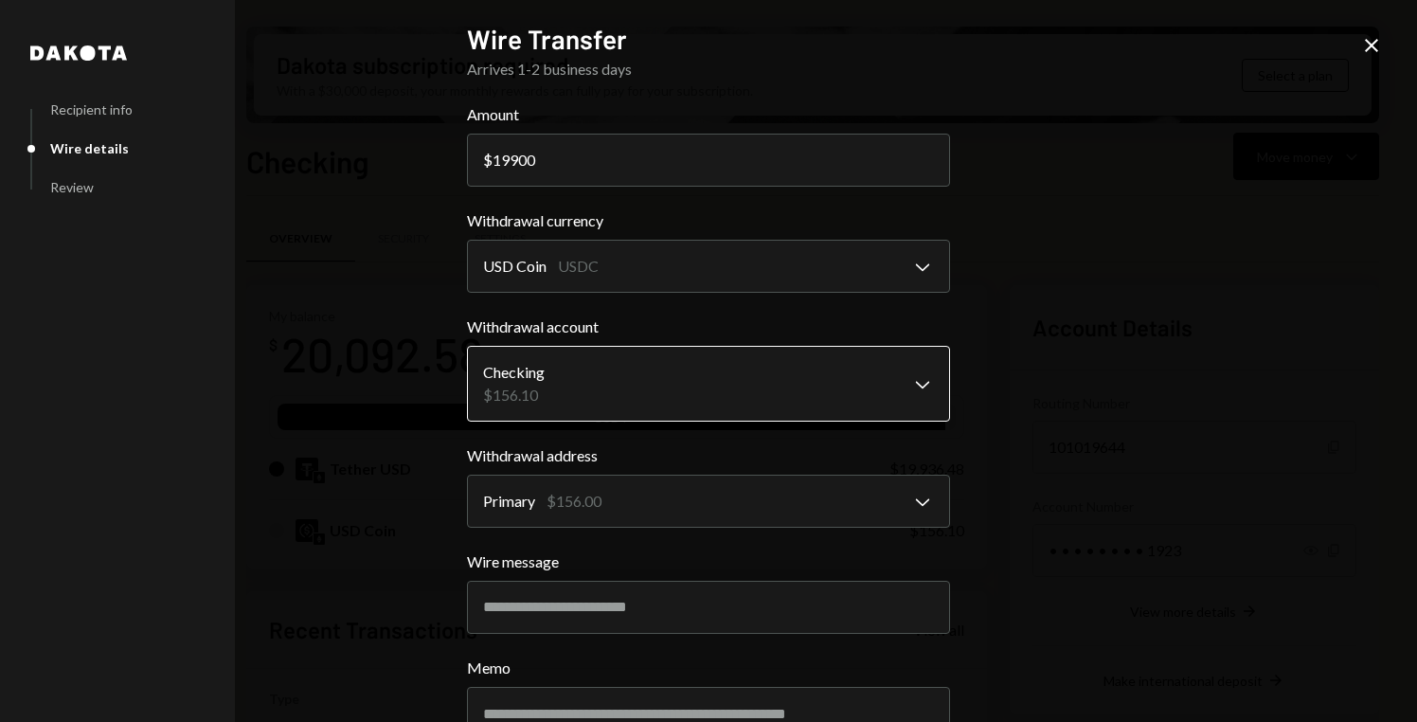
click at [906, 376] on body "D Decentralized So... Caret Down Home Home Inbox Inbox Activities Transactions …" at bounding box center [708, 361] width 1417 height 722
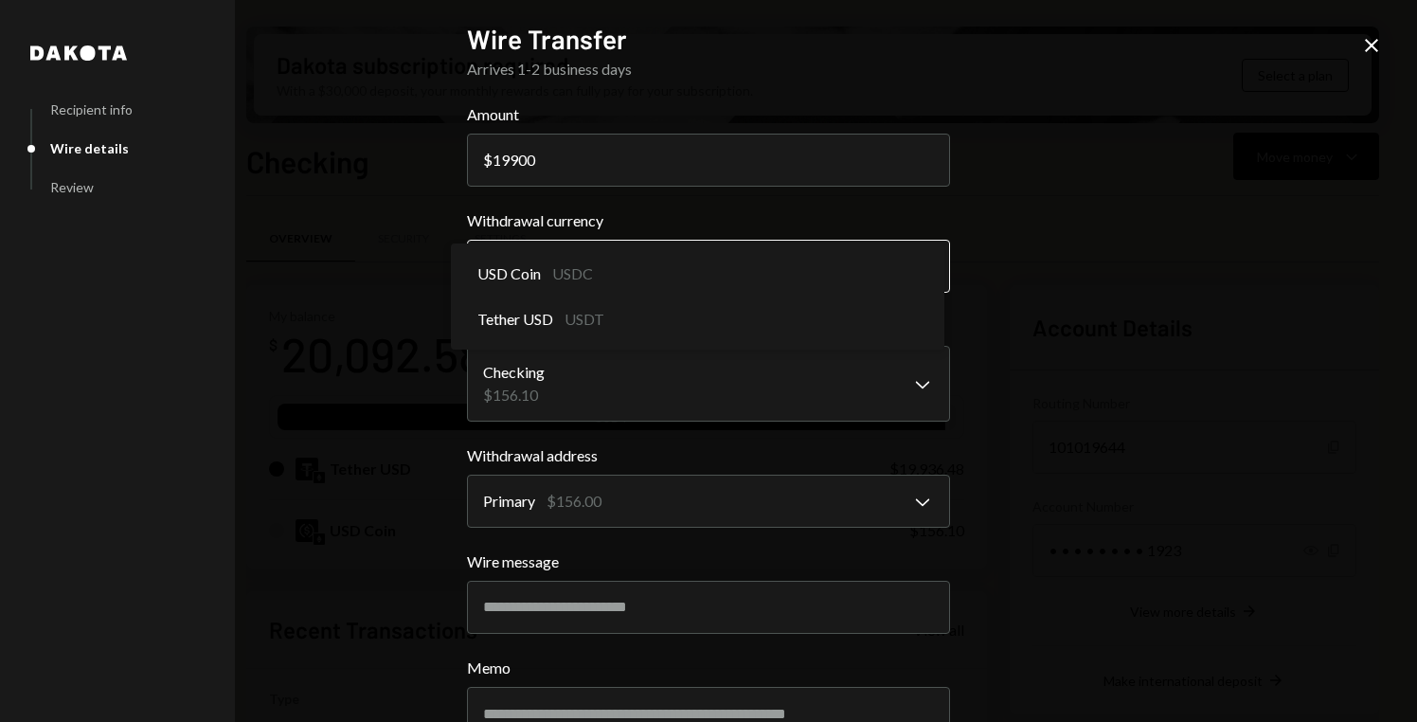
click at [919, 240] on button "USD Coin USDC Chevron Down" at bounding box center [708, 266] width 483 height 53
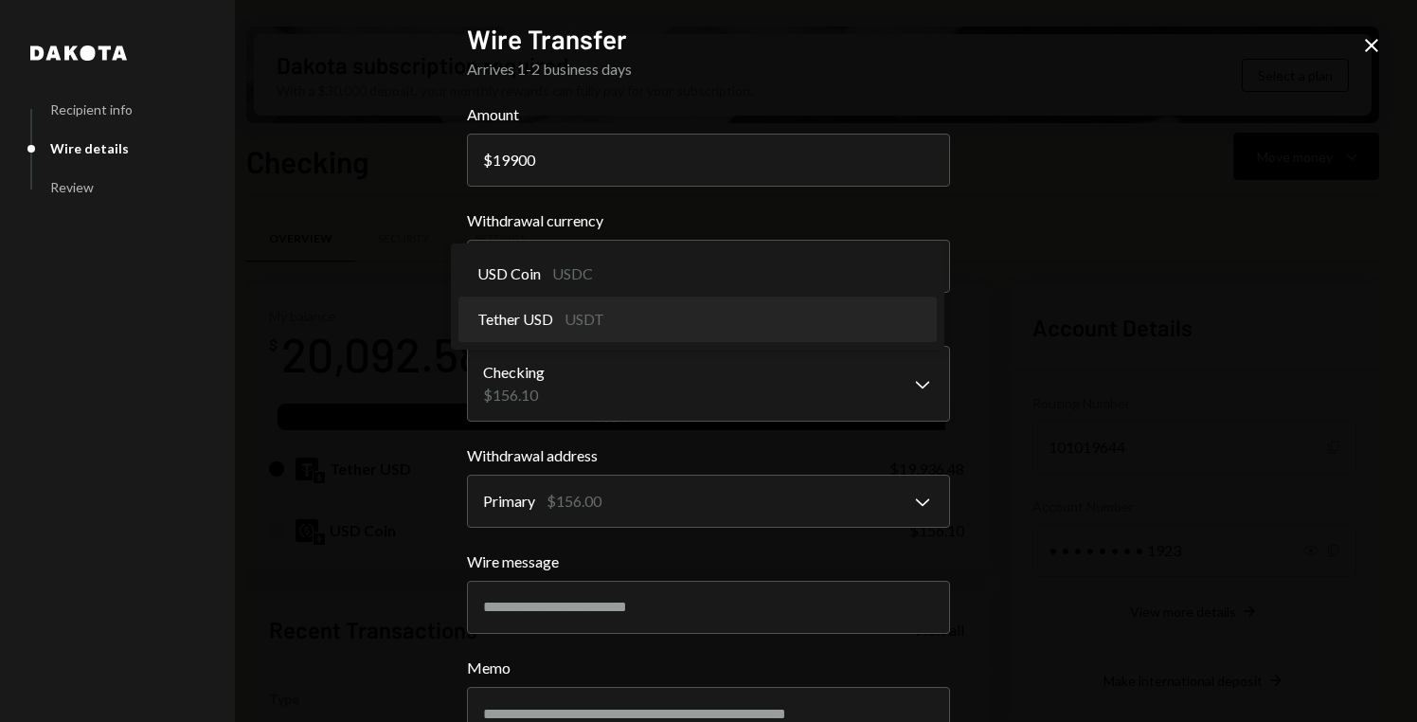
select select "****"
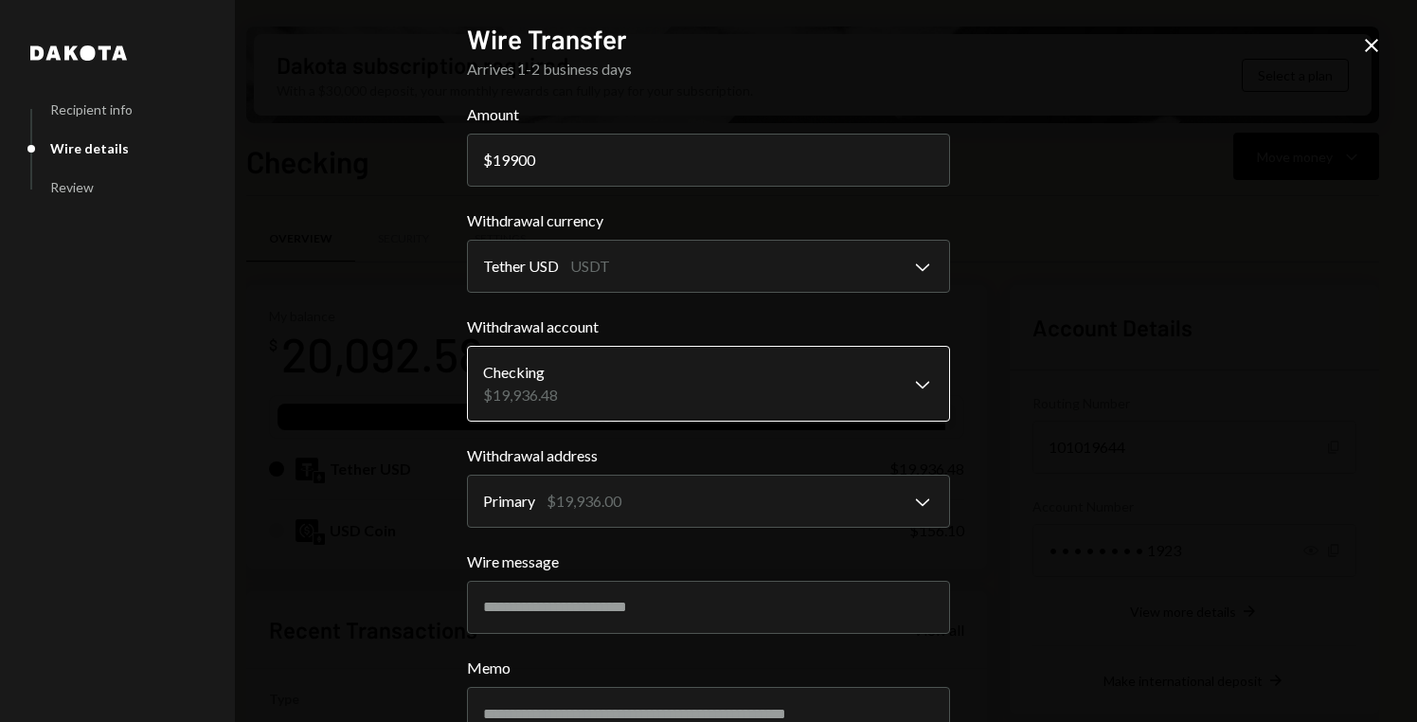
click at [911, 386] on body "D Decentralized So... Caret Down Home Home Inbox Inbox Activities Transactions …" at bounding box center [708, 361] width 1417 height 722
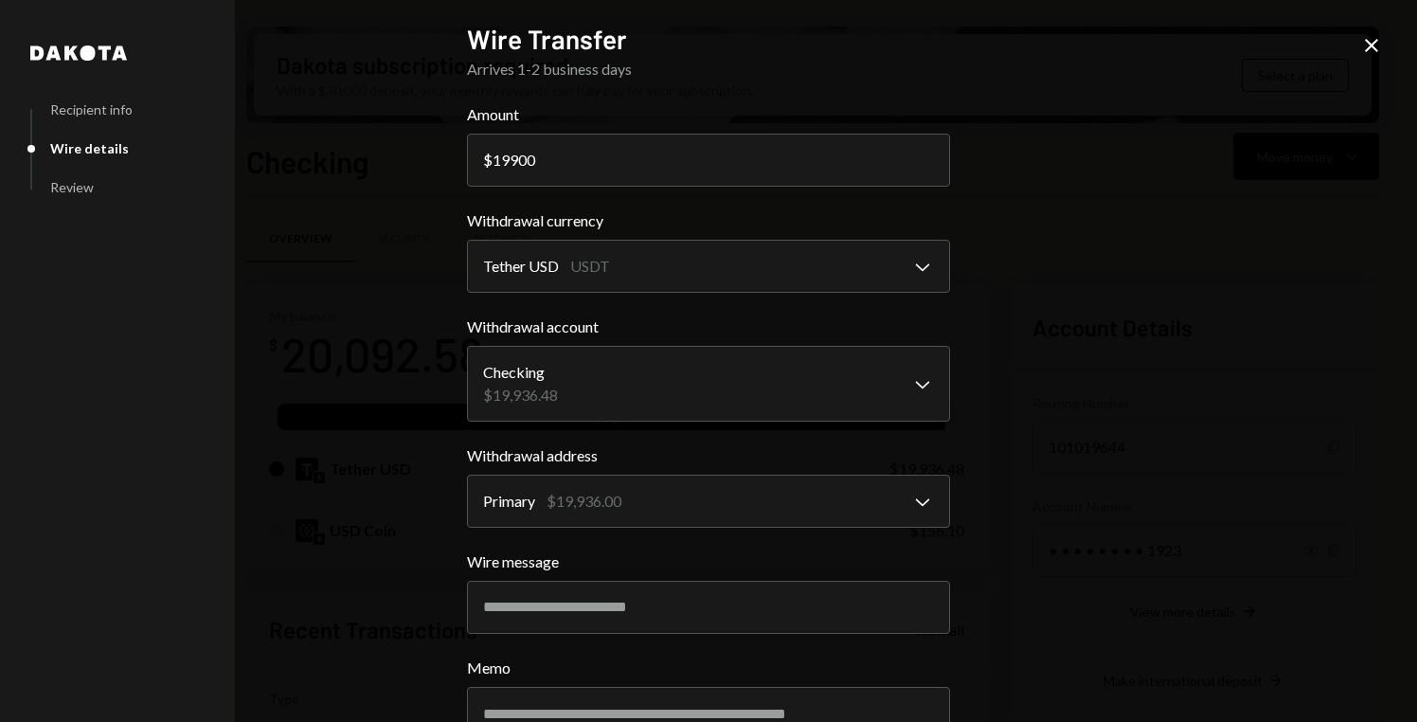
click at [1032, 347] on div "**********" at bounding box center [708, 361] width 1417 height 722
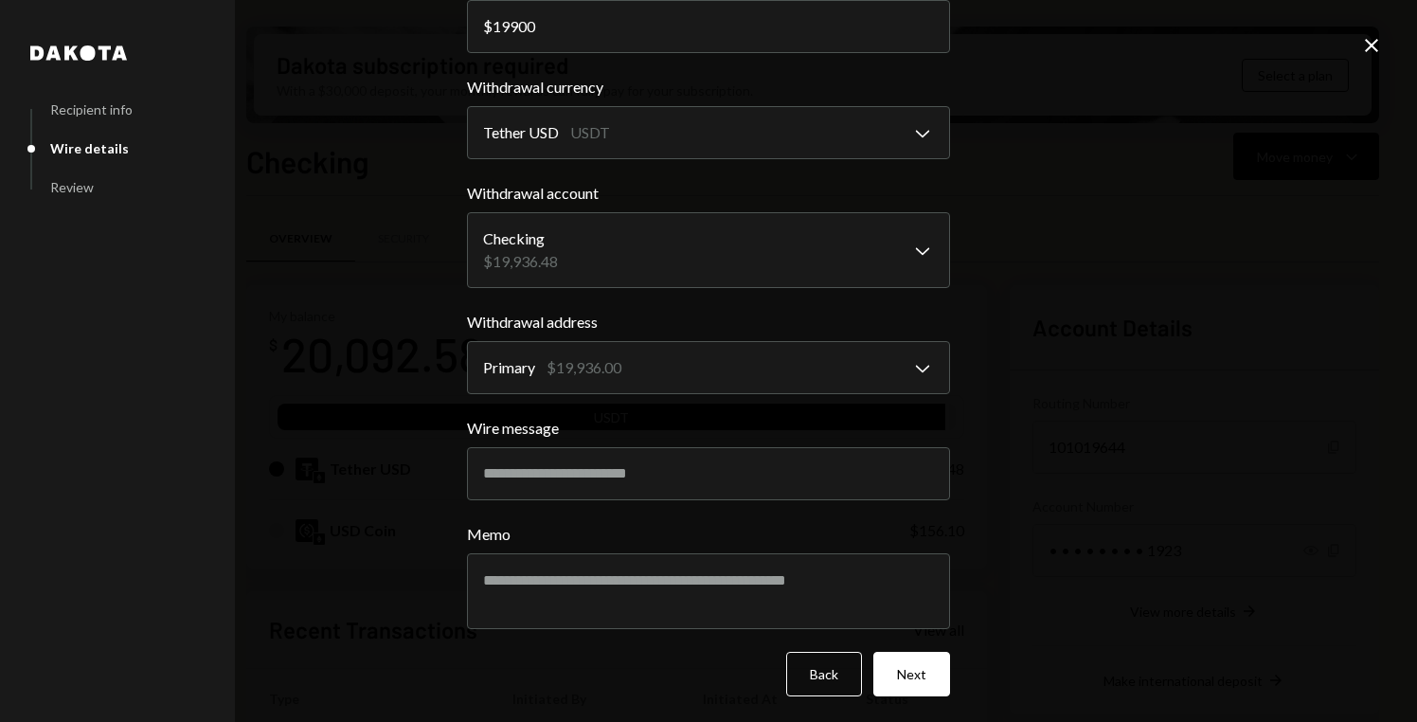
scroll to position [137, 0]
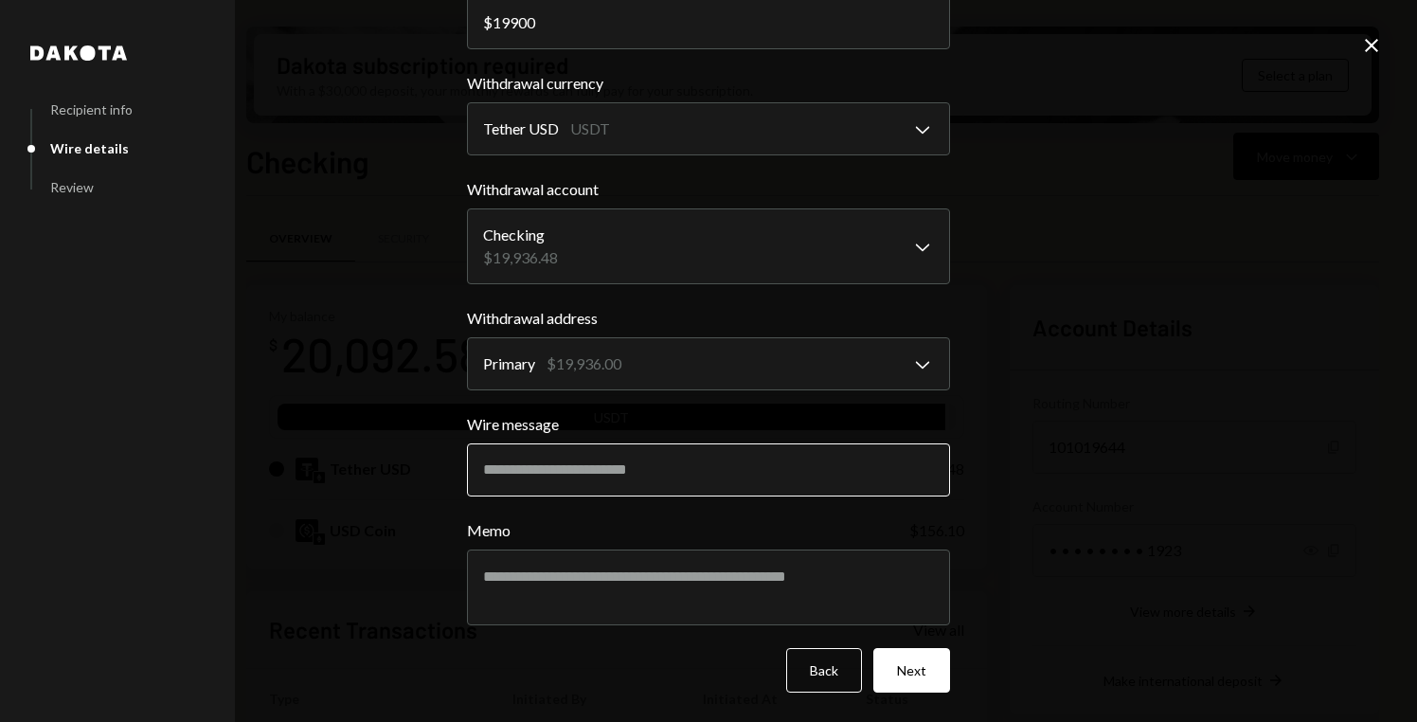
click at [837, 453] on input "Wire message" at bounding box center [708, 469] width 483 height 53
click at [1038, 361] on div "**********" at bounding box center [708, 361] width 1417 height 722
click at [894, 682] on button "Next" at bounding box center [911, 670] width 77 height 45
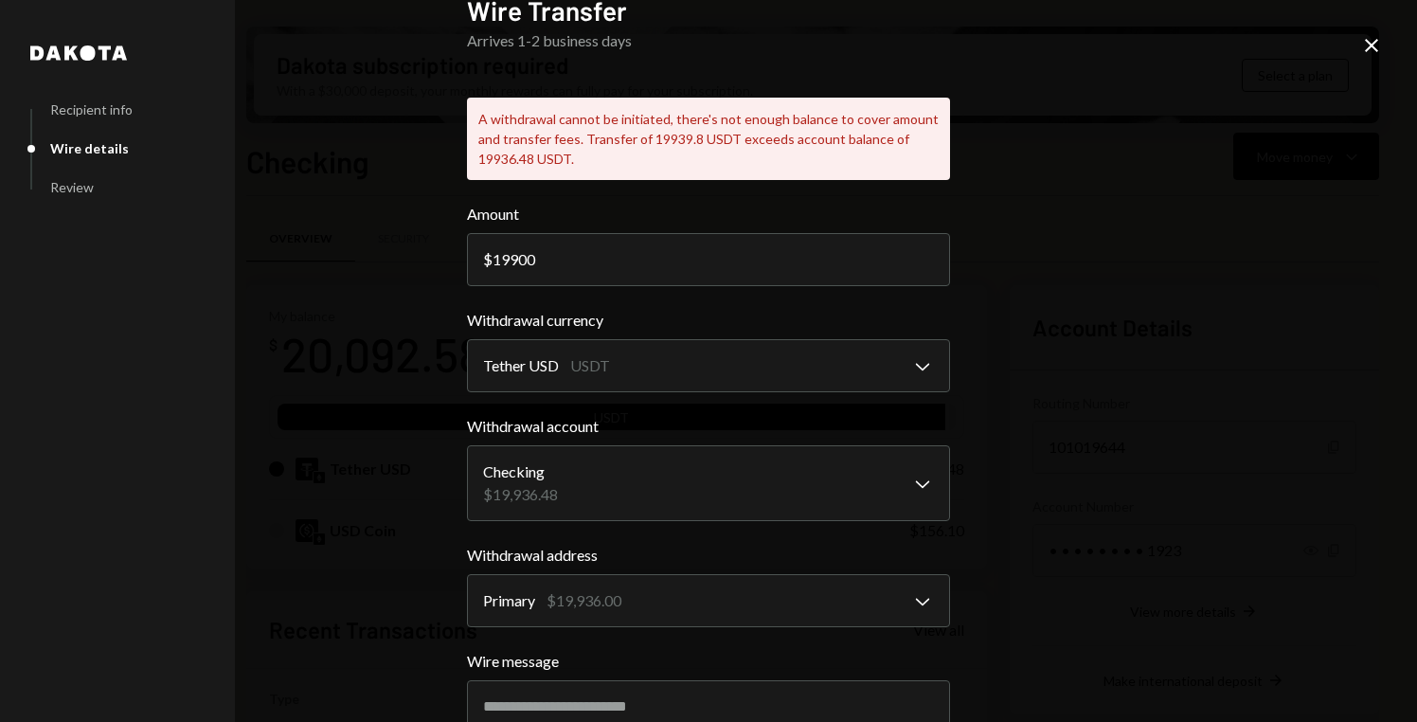
scroll to position [36, 0]
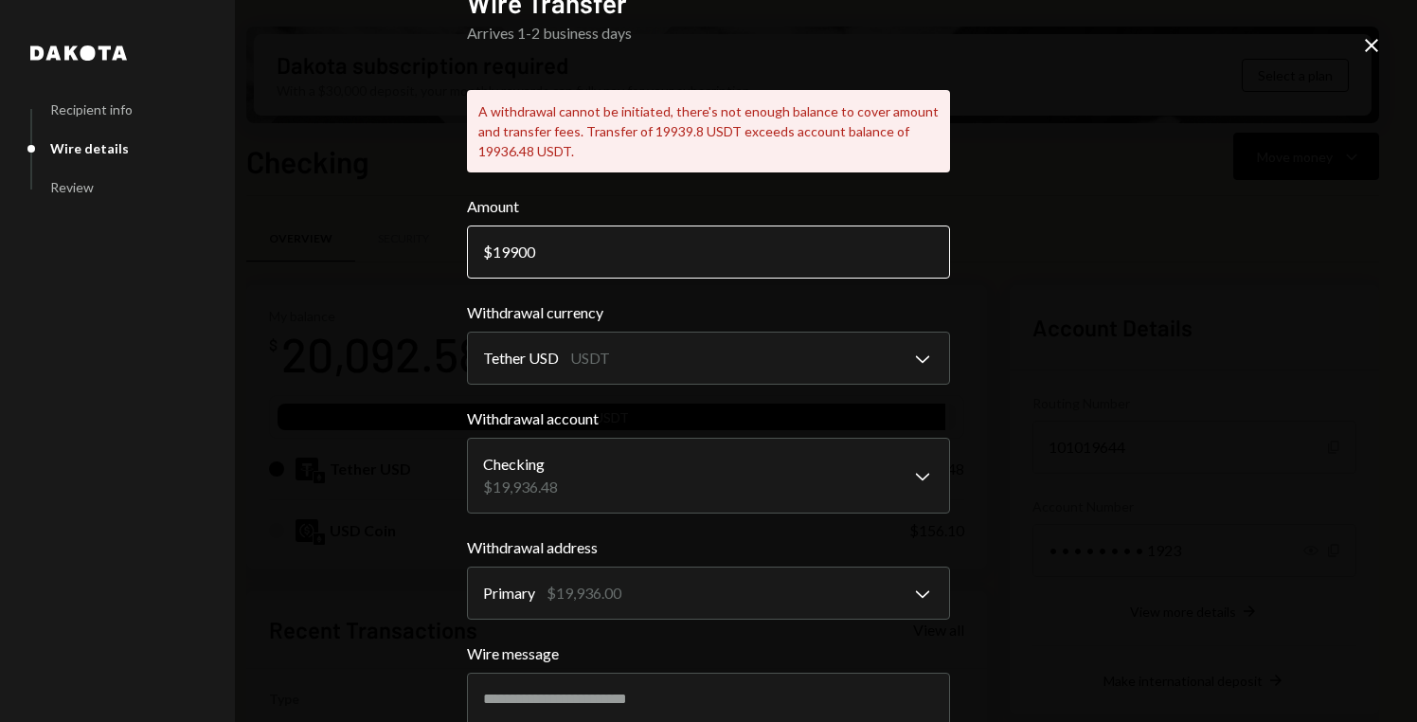
click at [714, 248] on input "19900" at bounding box center [708, 251] width 483 height 53
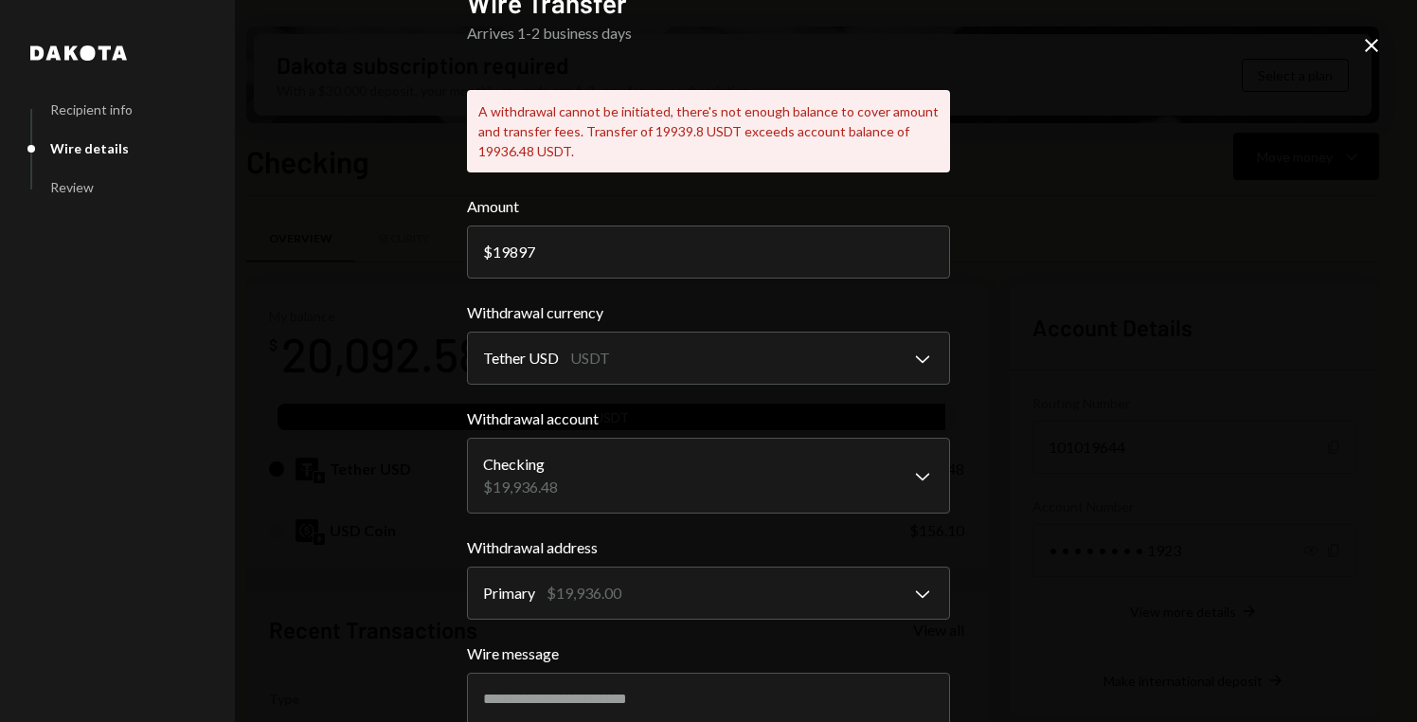
type input "19897"
click at [1026, 212] on div "**********" at bounding box center [708, 361] width 1417 height 722
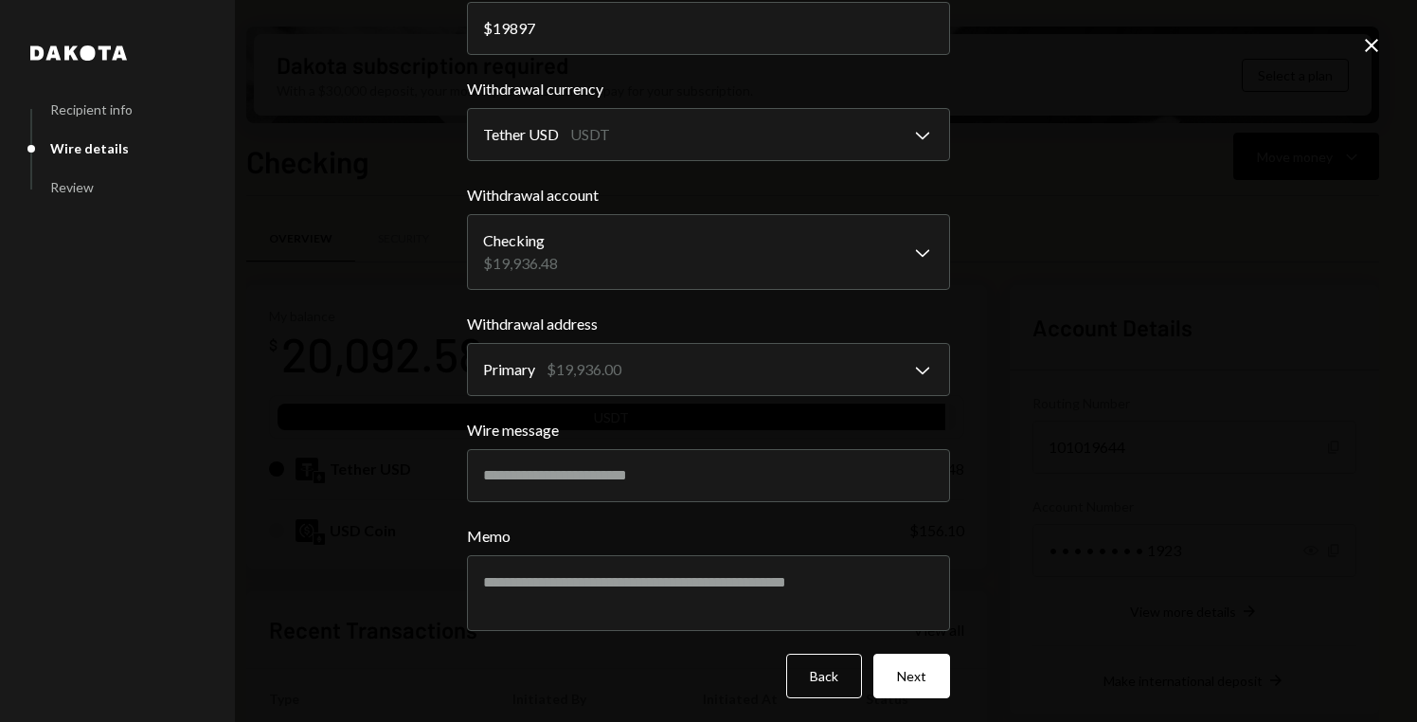
scroll to position [265, 0]
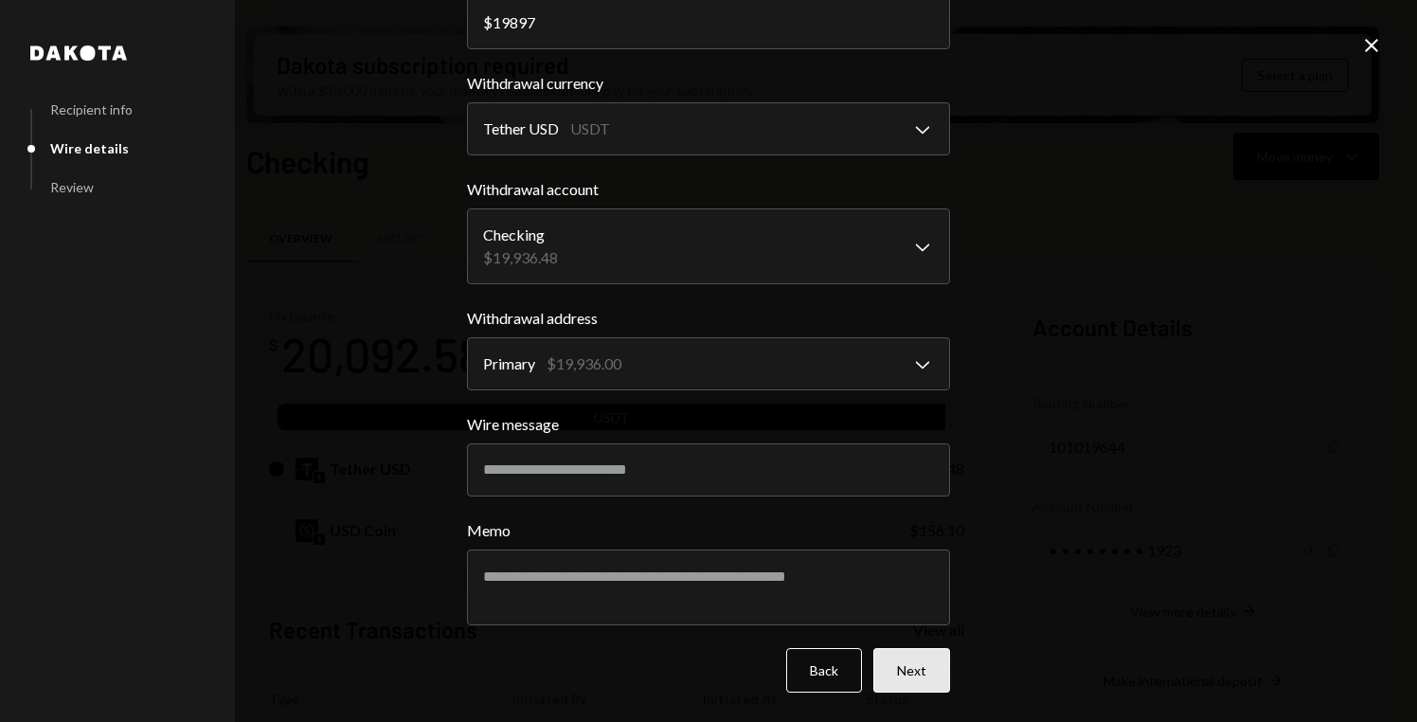
click at [915, 671] on button "Next" at bounding box center [911, 670] width 77 height 45
click at [903, 676] on button "Next" at bounding box center [911, 670] width 77 height 45
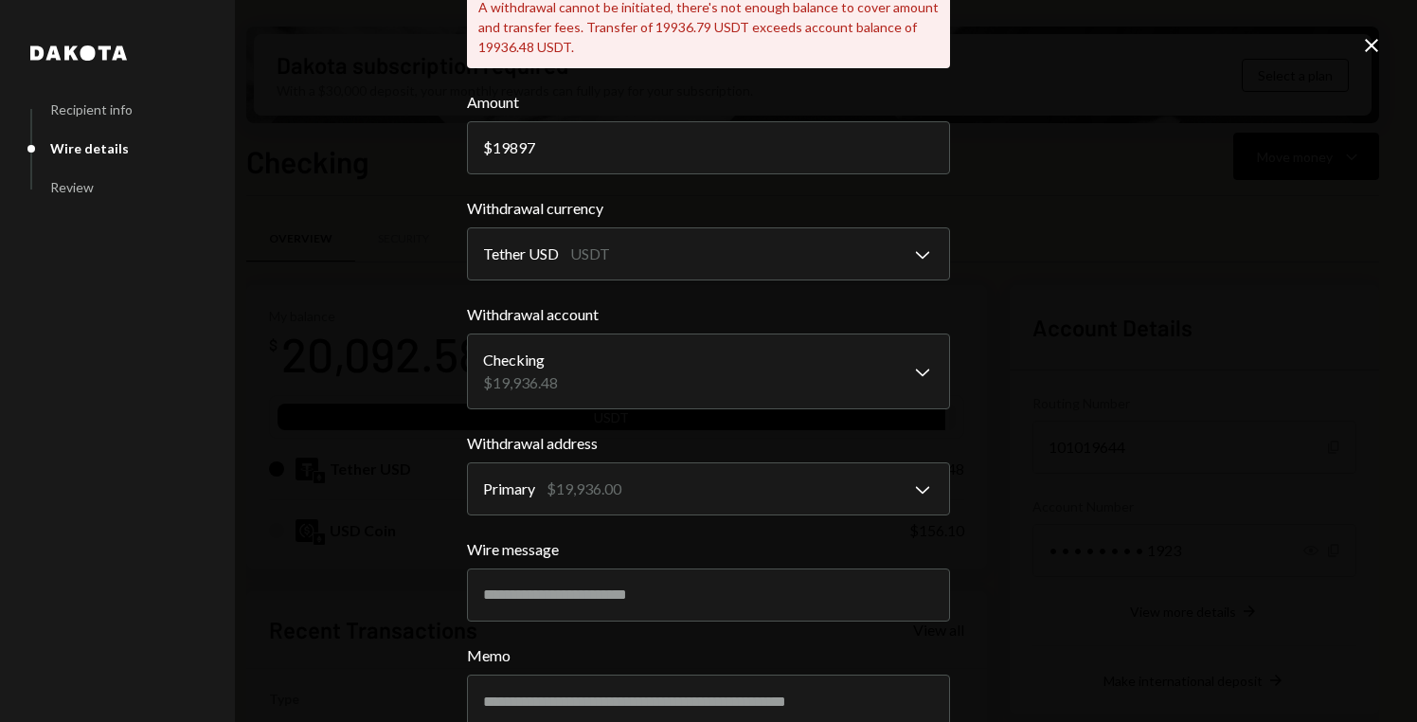
scroll to position [0, 0]
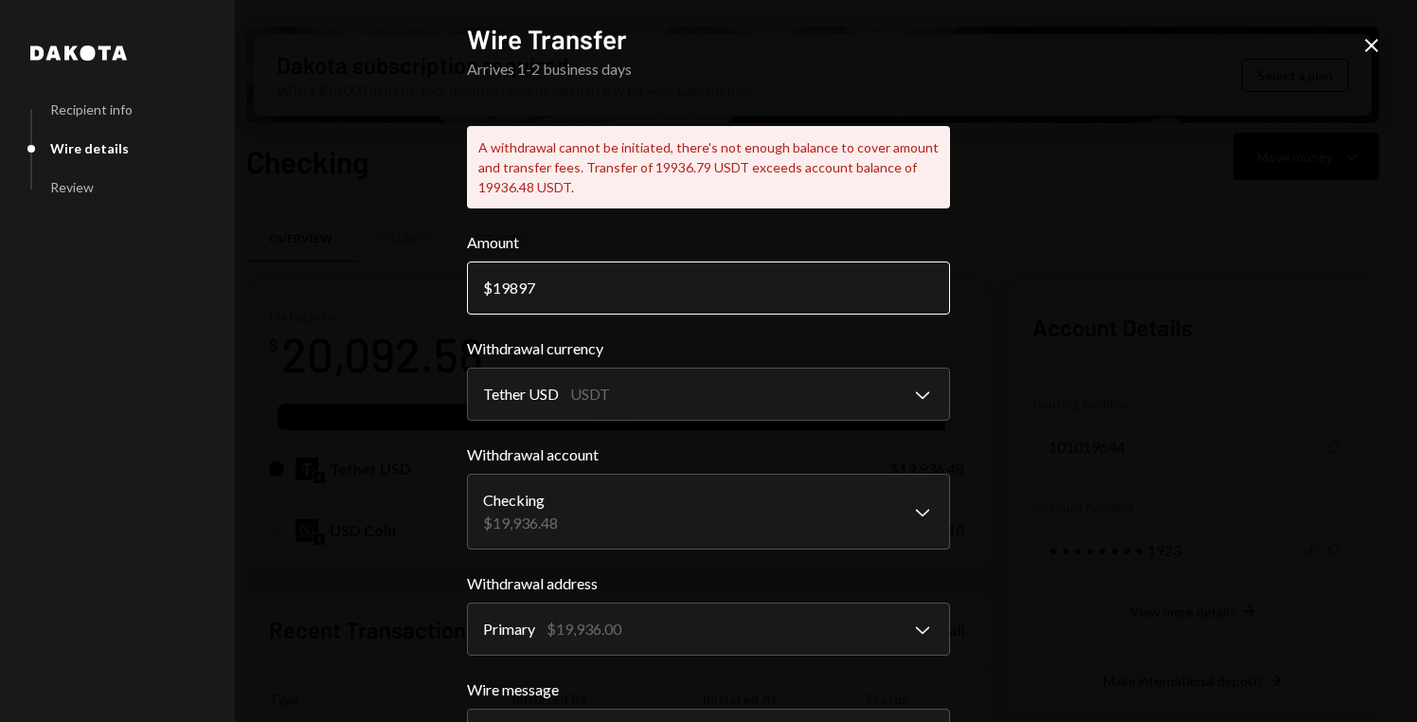
click at [634, 293] on input "19897" at bounding box center [708, 287] width 483 height 53
click at [679, 289] on input "19897" at bounding box center [708, 287] width 483 height 53
click at [1049, 319] on div "**********" at bounding box center [708, 361] width 1417 height 722
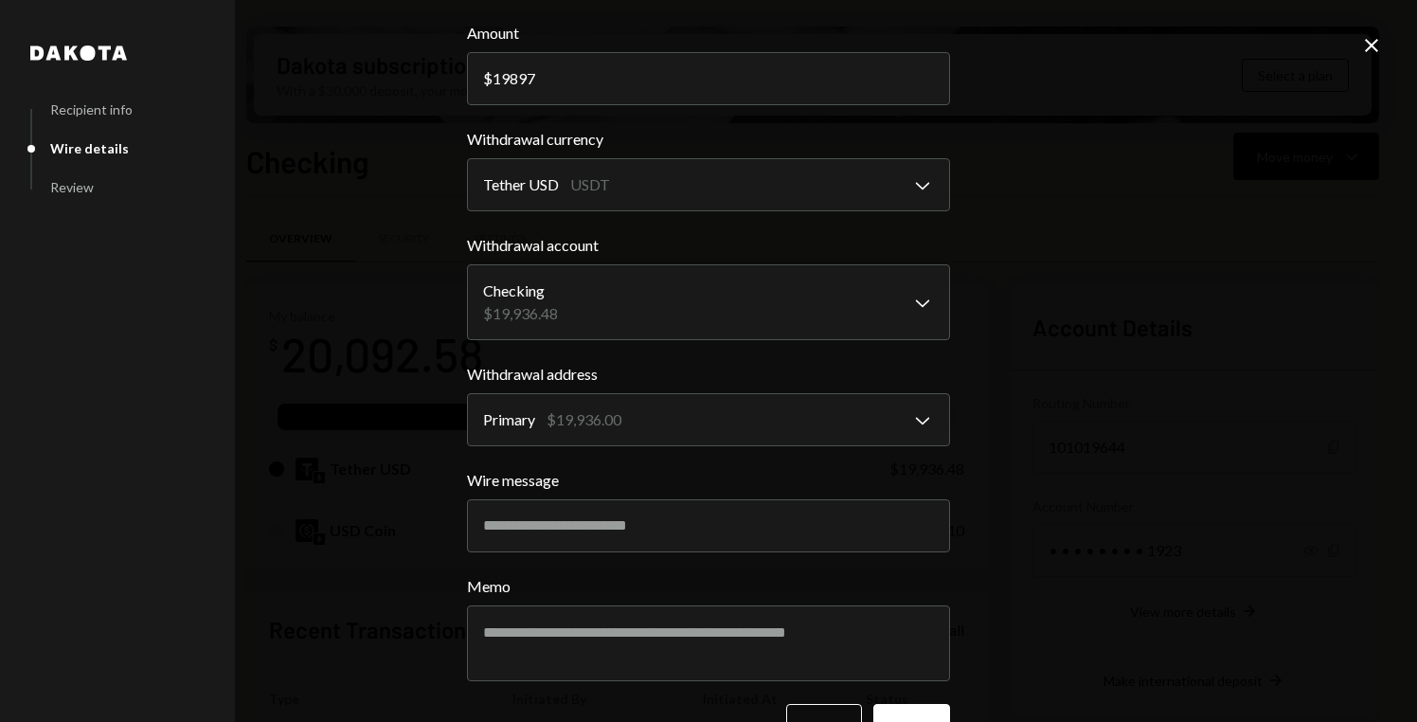
scroll to position [265, 0]
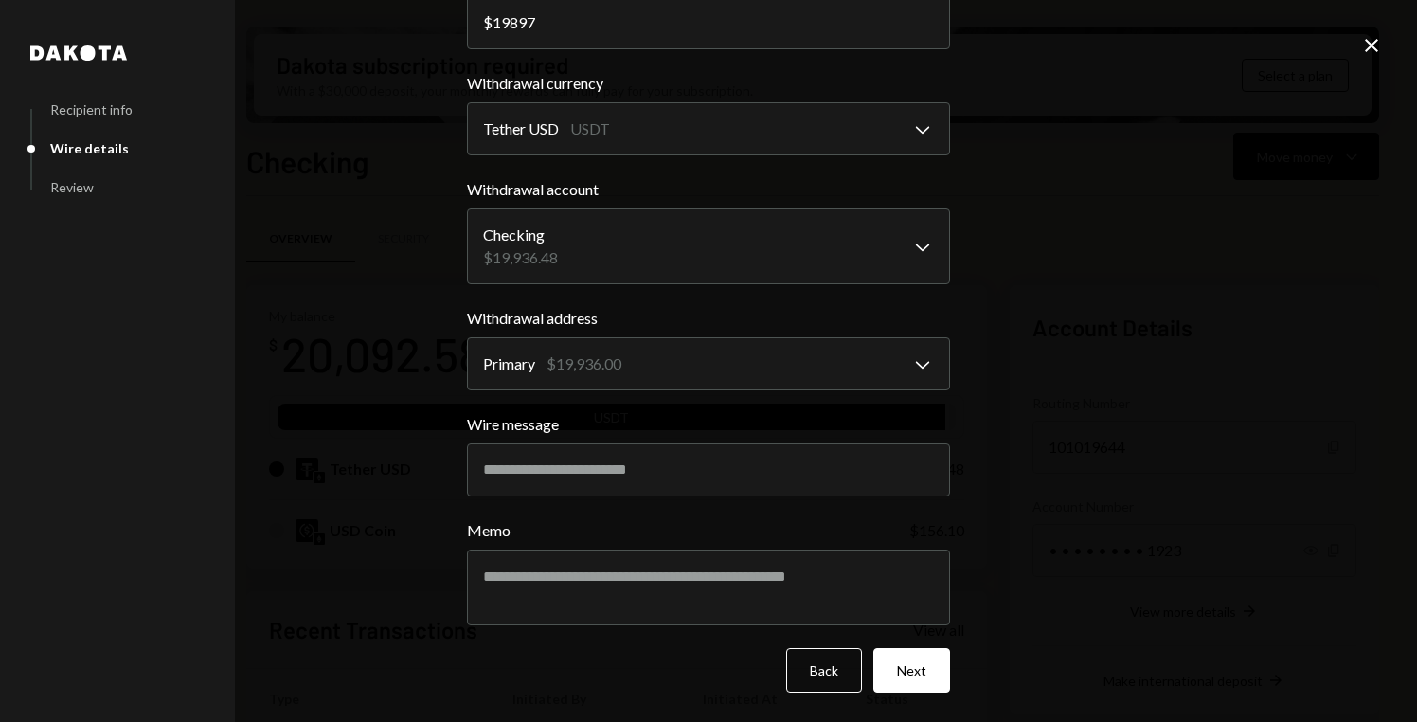
click at [1066, 325] on div "**********" at bounding box center [708, 361] width 1417 height 722
click at [1020, 358] on div "**********" at bounding box center [708, 361] width 1417 height 722
click at [867, 578] on textarea "Memo" at bounding box center [708, 587] width 483 height 76
click at [910, 669] on button "Next" at bounding box center [911, 670] width 77 height 45
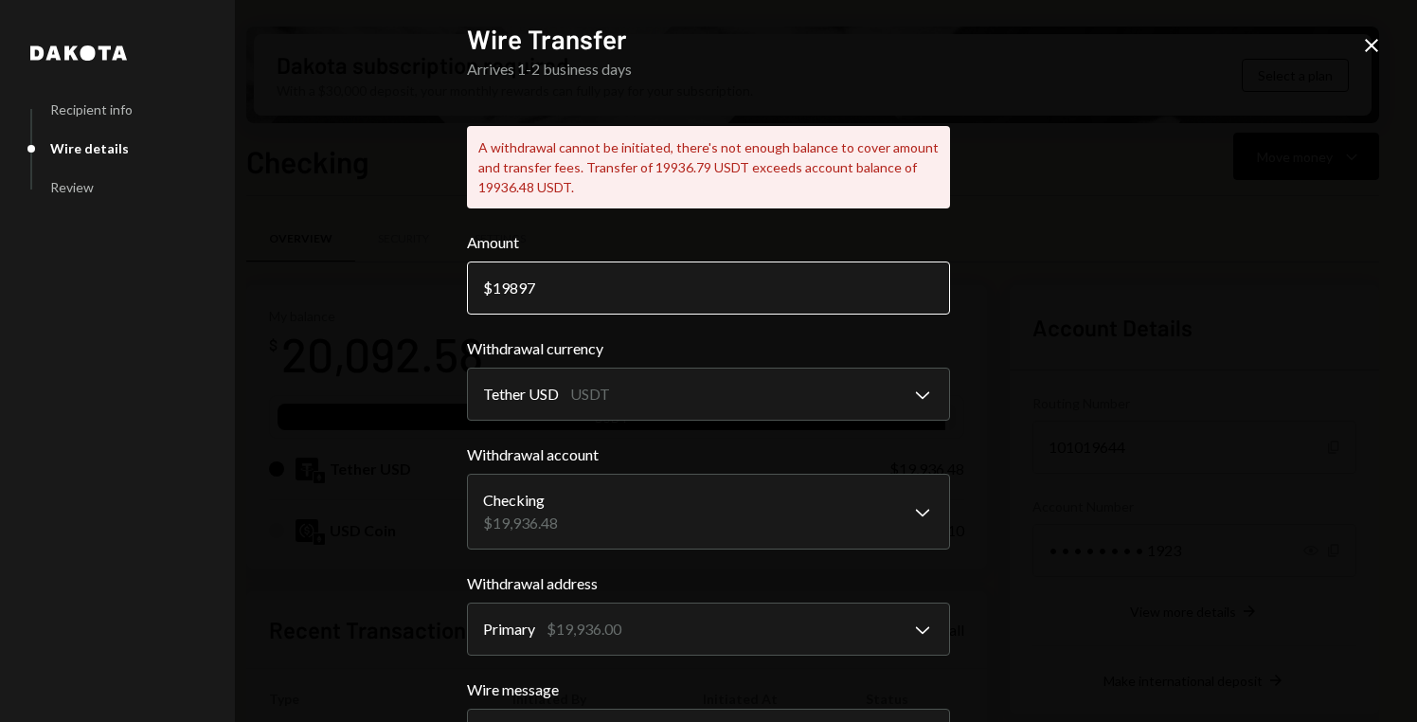
click at [672, 301] on input "19897" at bounding box center [708, 287] width 483 height 53
click at [1078, 283] on div "**********" at bounding box center [708, 361] width 1417 height 722
click at [849, 295] on input "19897" at bounding box center [708, 287] width 483 height 53
click at [1040, 276] on div "**********" at bounding box center [708, 361] width 1417 height 722
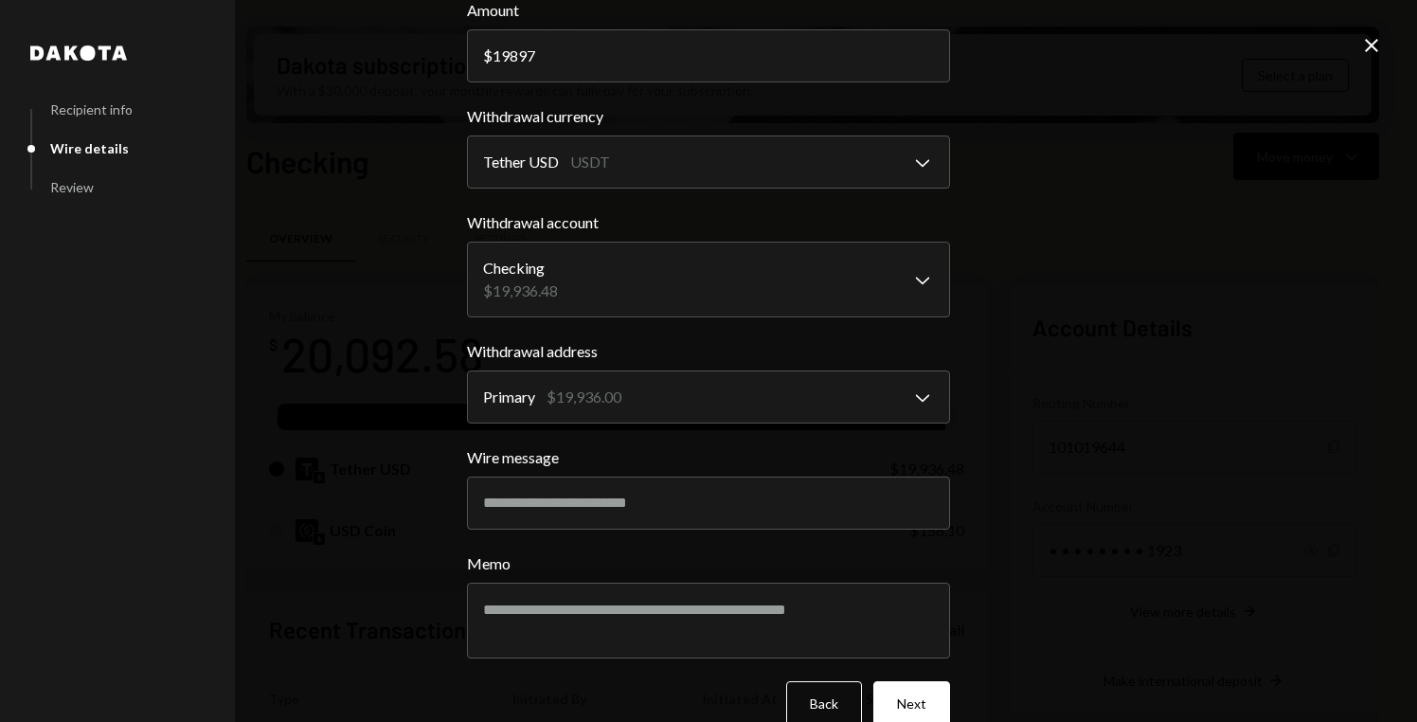
scroll to position [265, 0]
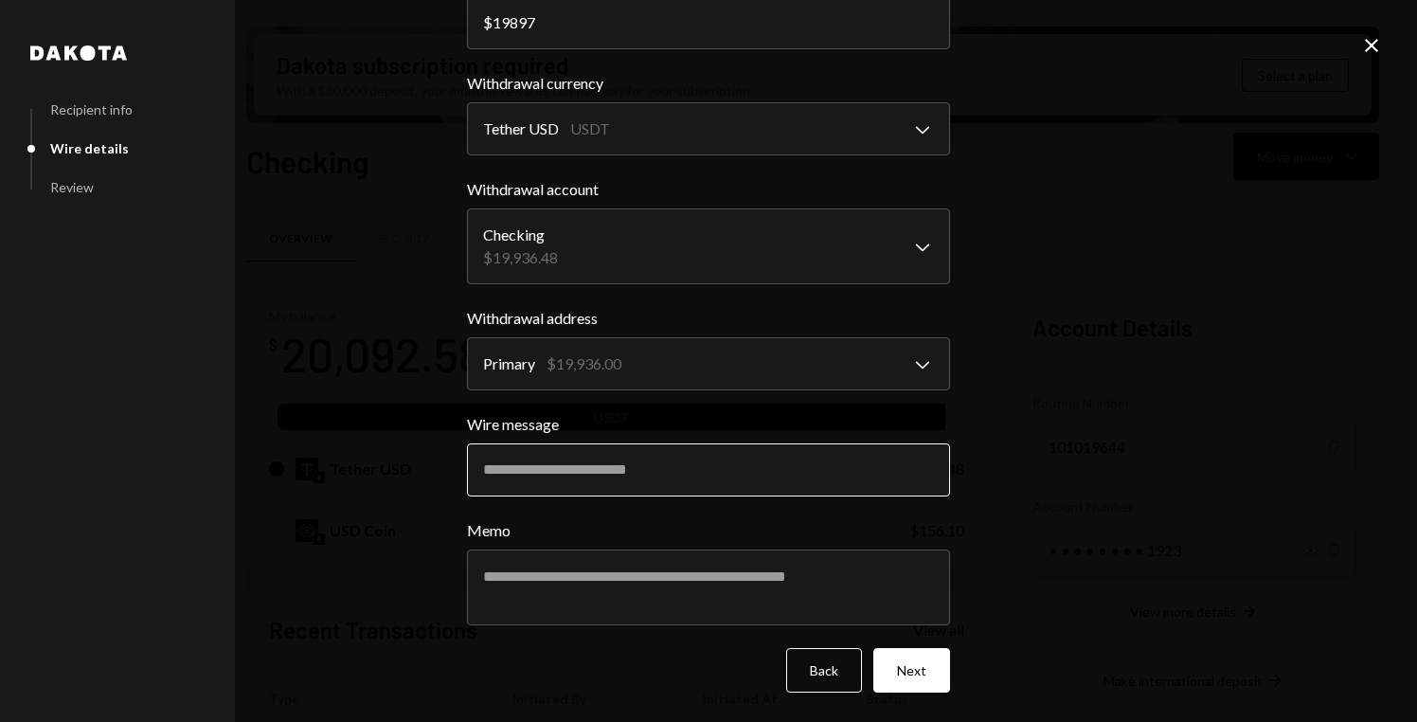
click at [819, 449] on input "Wire message" at bounding box center [708, 469] width 483 height 53
click at [706, 468] on input "Wire message" at bounding box center [708, 469] width 483 height 53
type input "*"
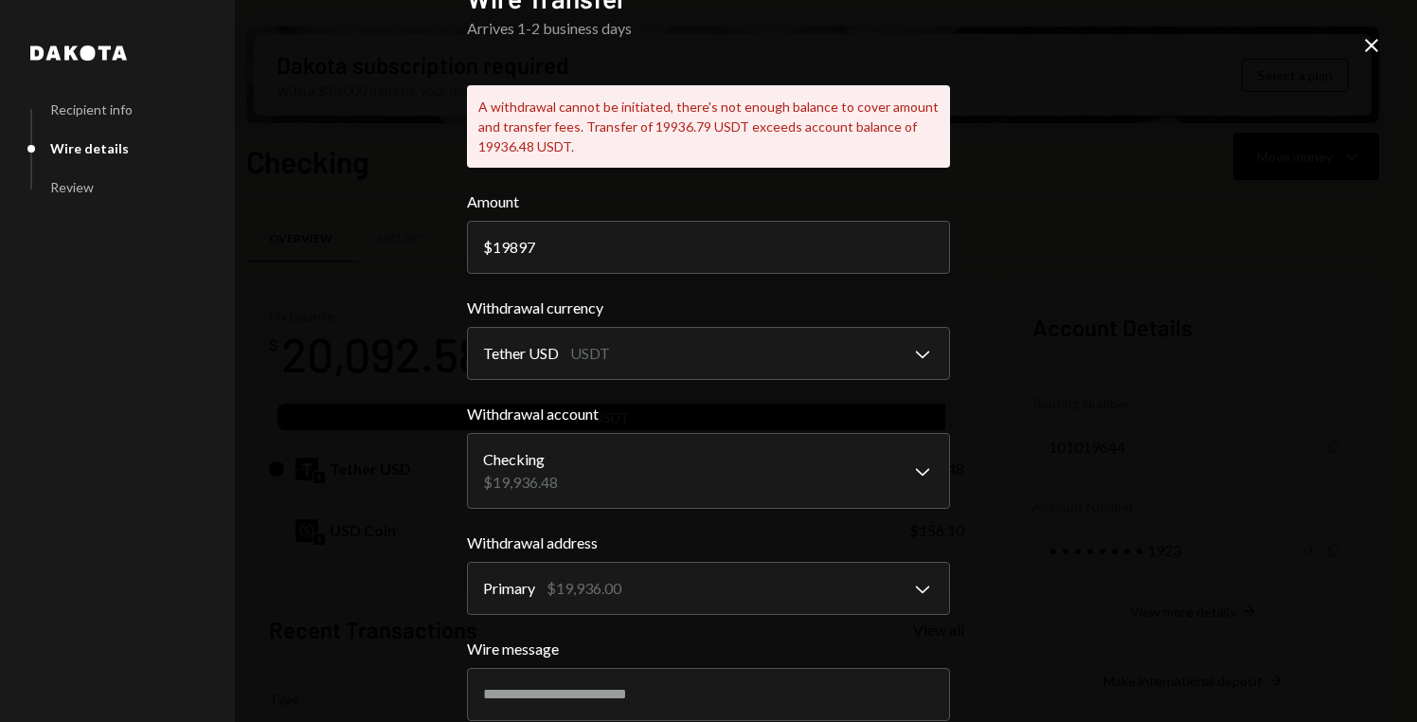
scroll to position [55, 0]
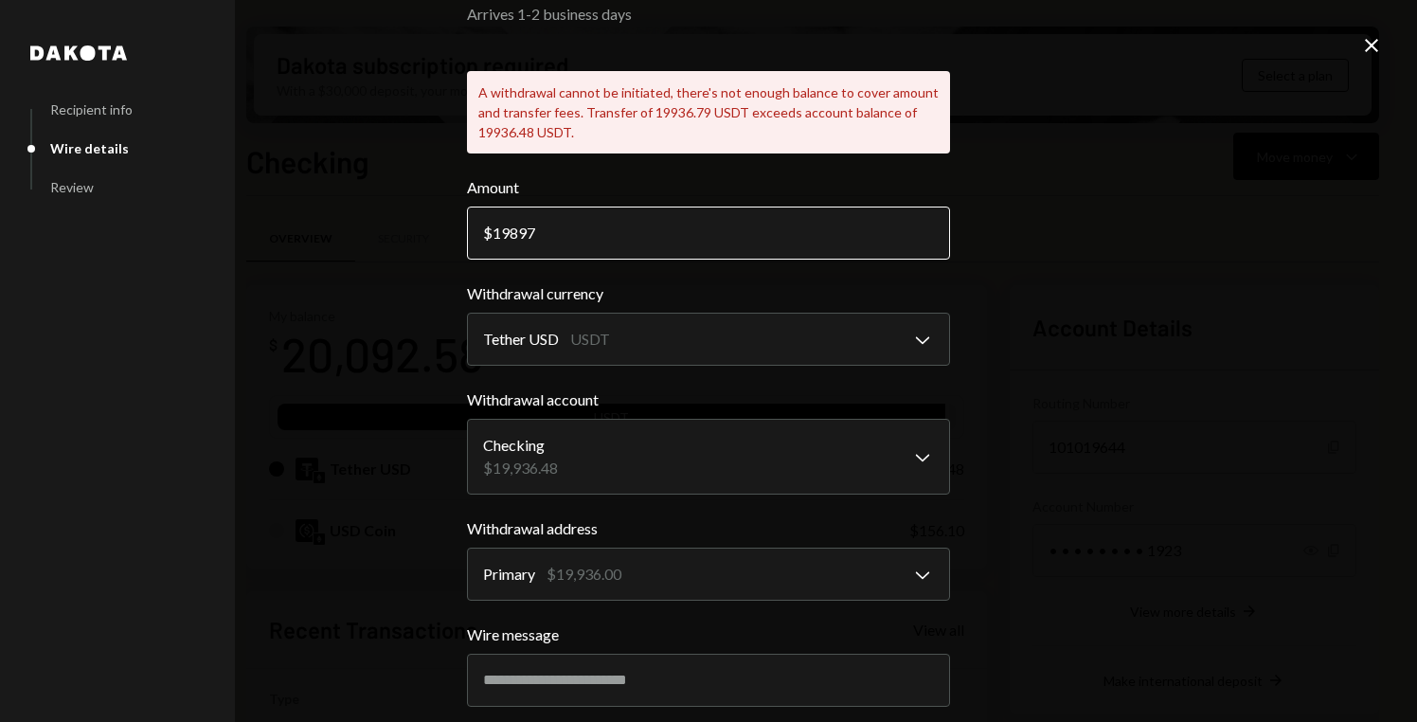
click at [795, 228] on input "19897" at bounding box center [708, 232] width 483 height 53
type input "19895"
click at [1068, 242] on div "**********" at bounding box center [708, 361] width 1417 height 722
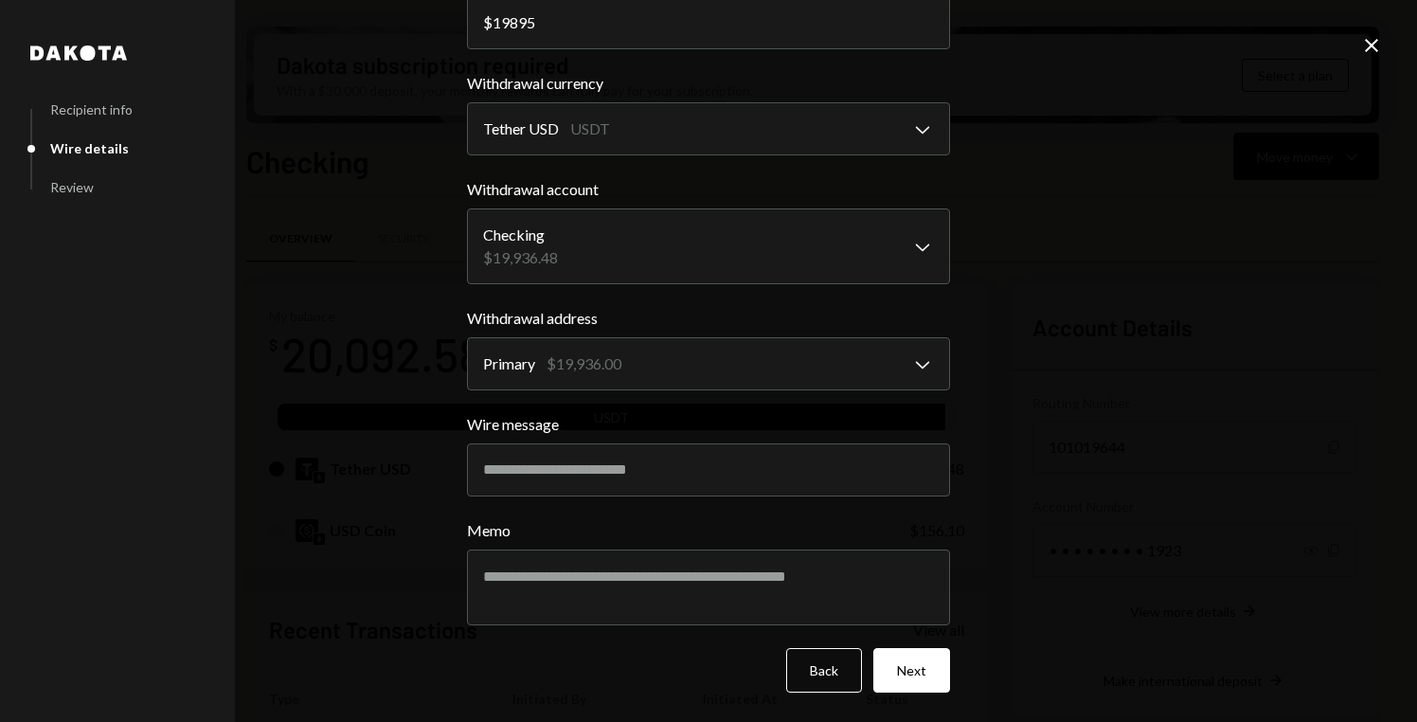
scroll to position [265, 0]
click at [918, 670] on button "Next" at bounding box center [911, 670] width 77 height 45
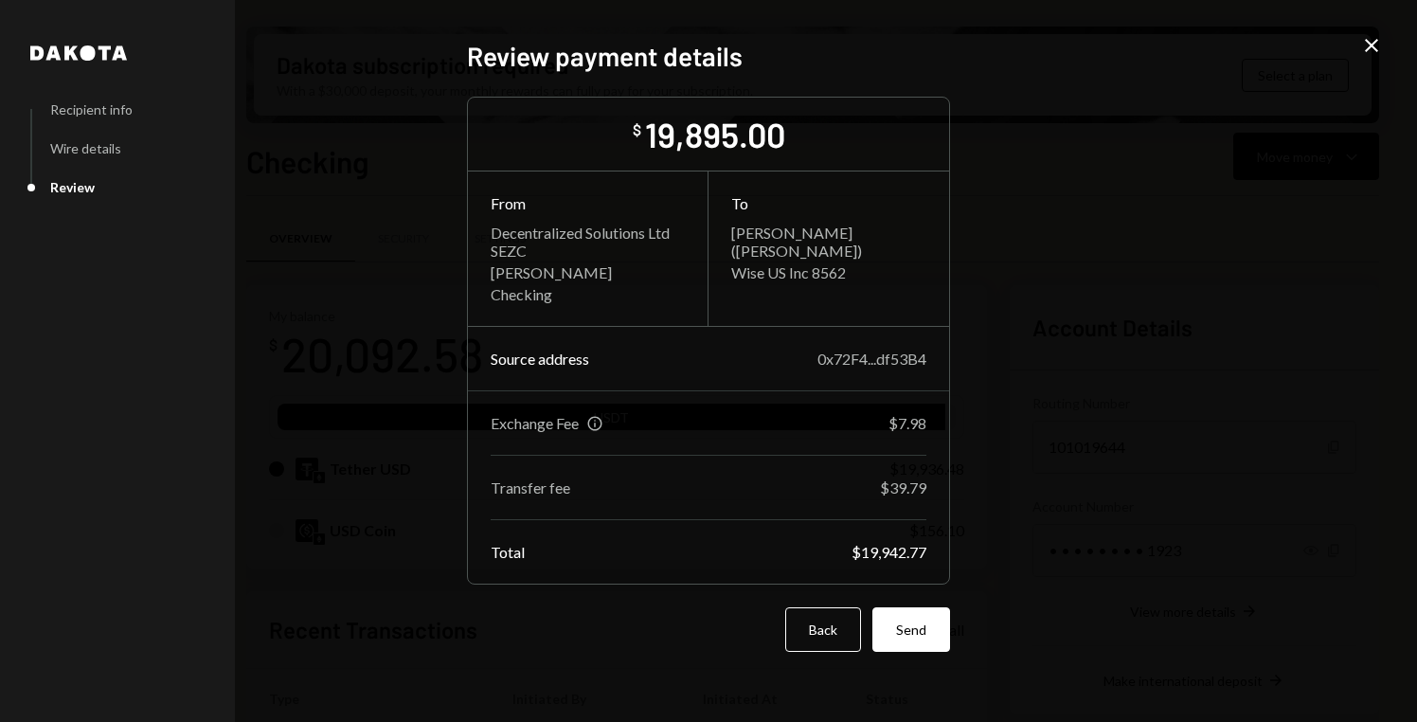
scroll to position [0, 0]
click at [803, 617] on button "Back" at bounding box center [823, 629] width 76 height 45
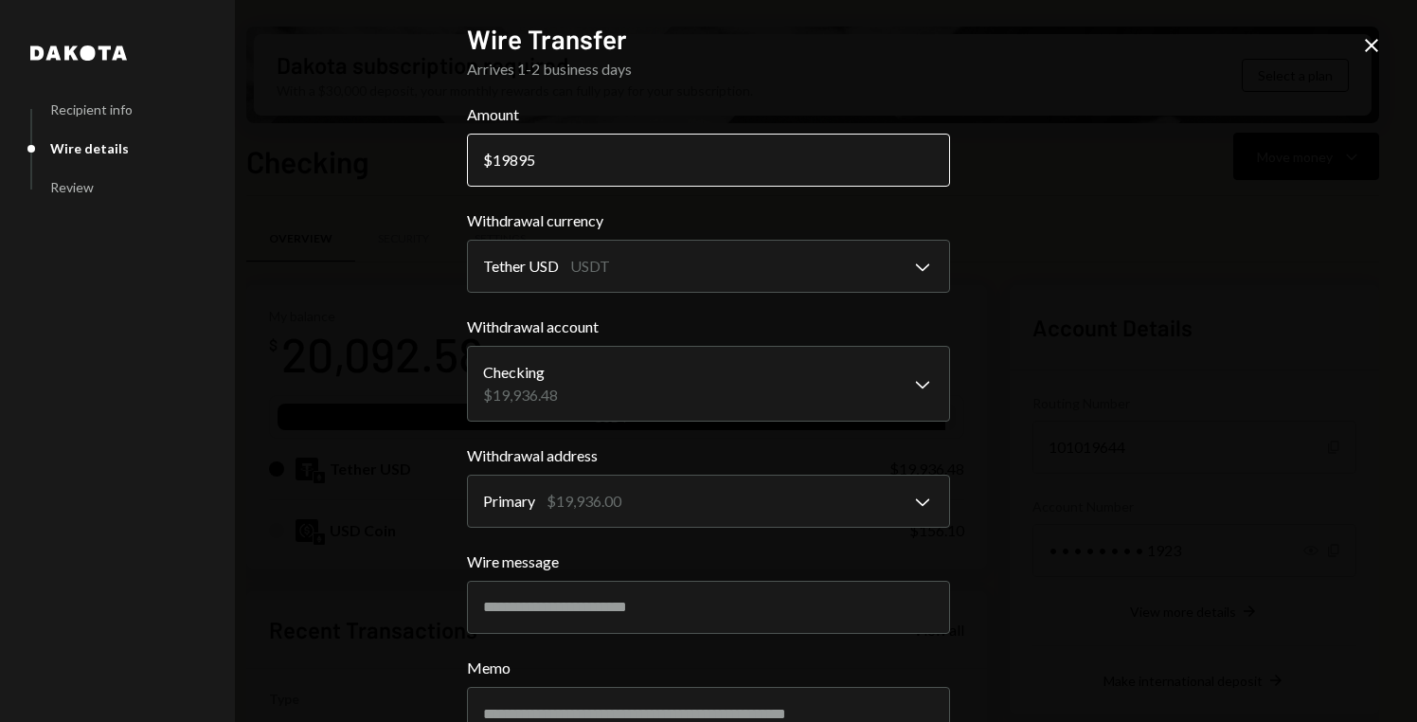
click at [666, 167] on input "19895" at bounding box center [708, 160] width 483 height 53
click at [1056, 223] on div "**********" at bounding box center [708, 361] width 1417 height 722
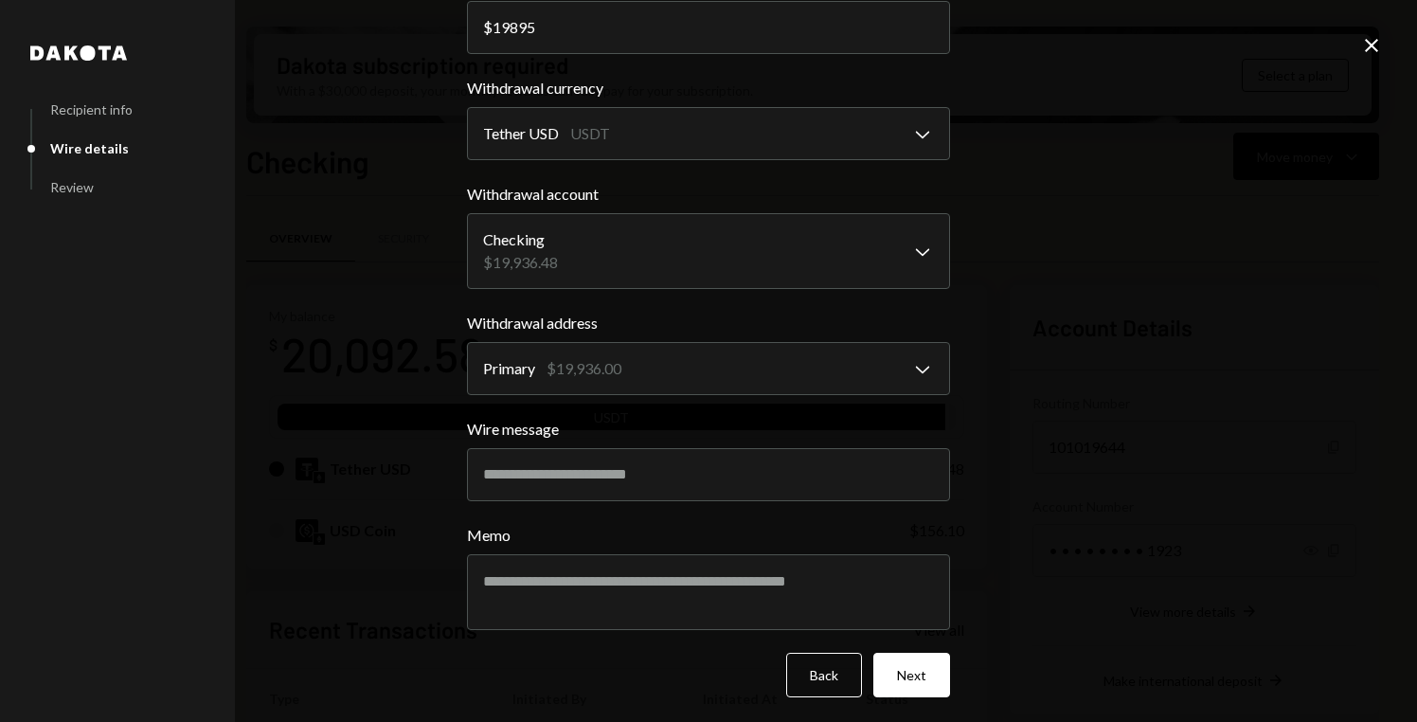
scroll to position [137, 0]
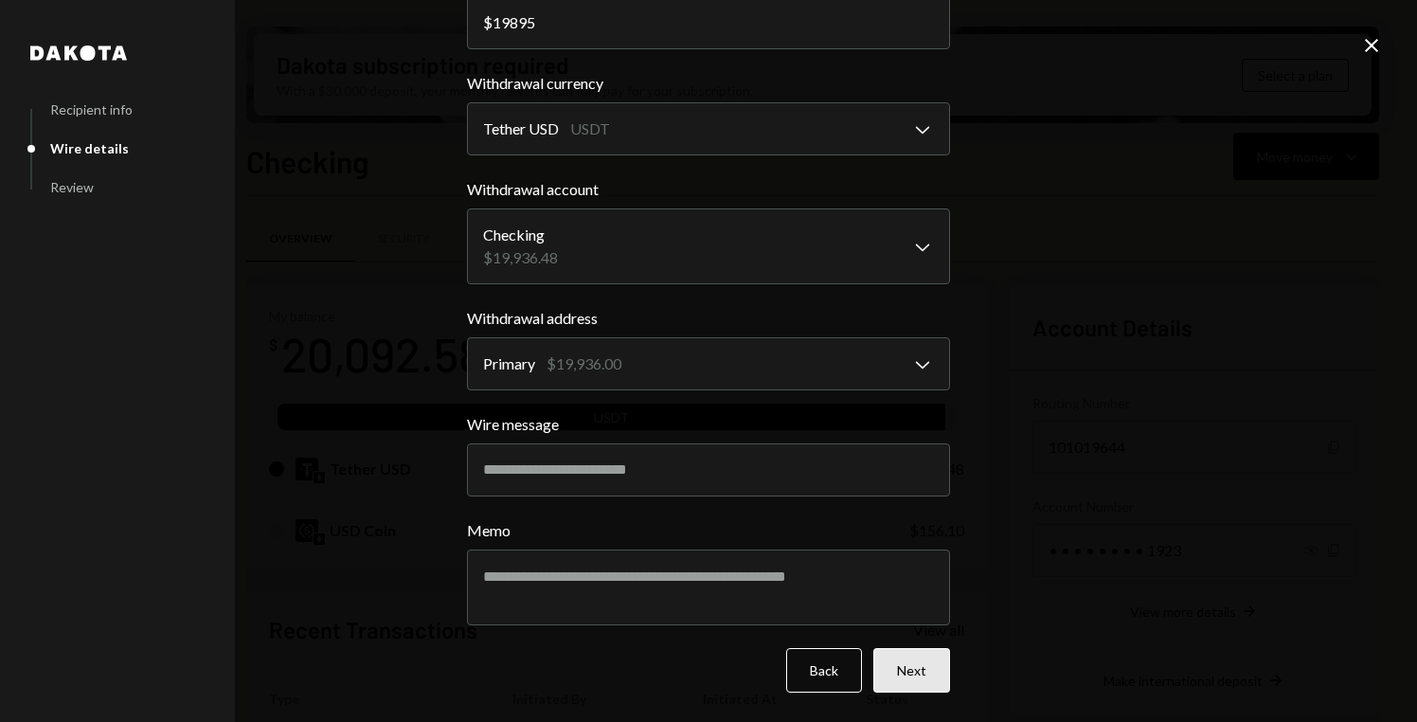
click at [914, 669] on button "Next" at bounding box center [911, 670] width 77 height 45
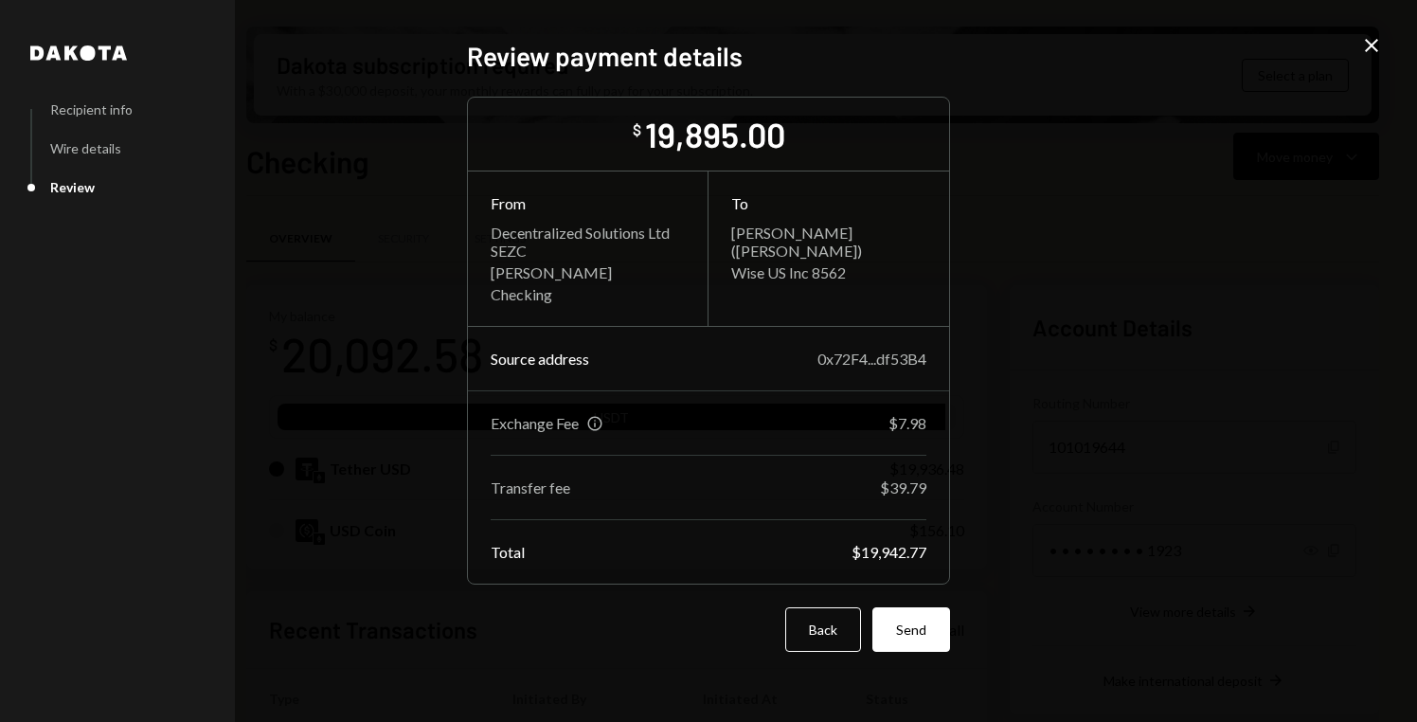
scroll to position [0, 0]
click at [920, 640] on button "Send" at bounding box center [911, 629] width 78 height 45
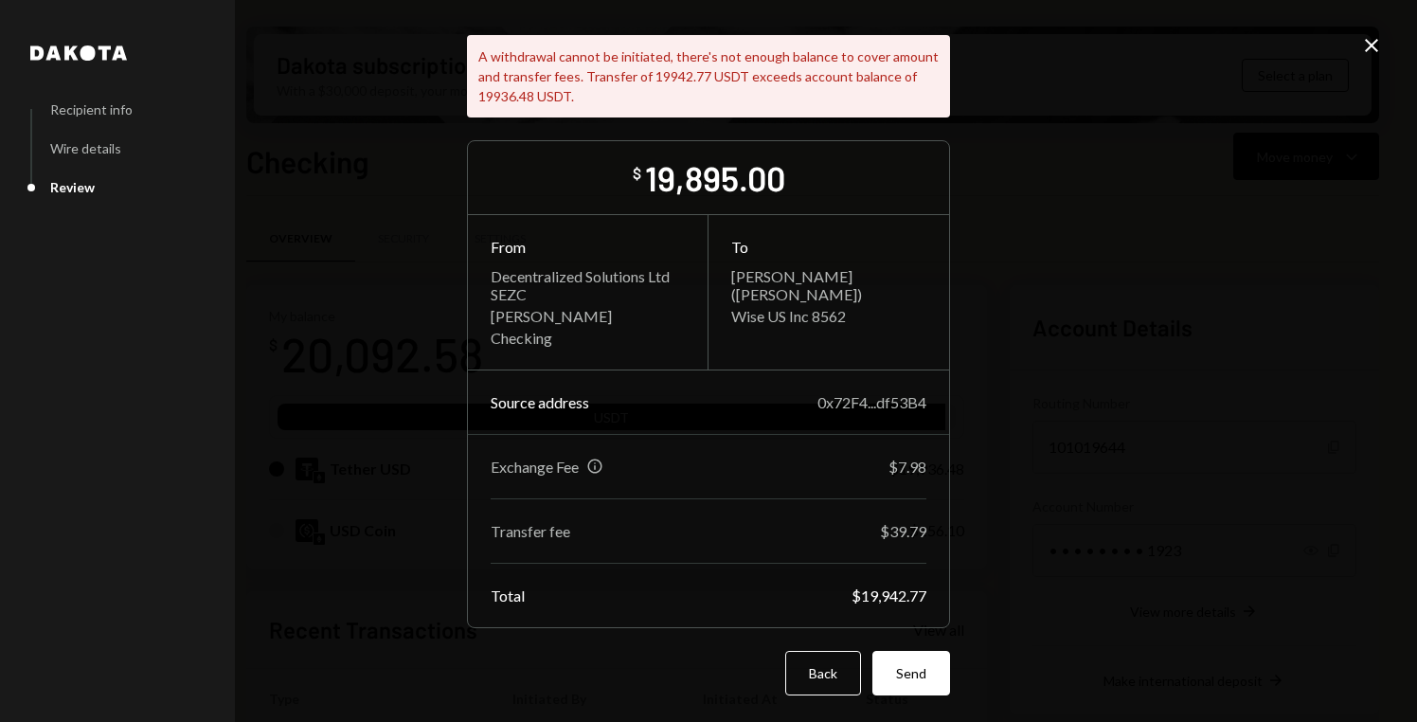
scroll to position [76, 0]
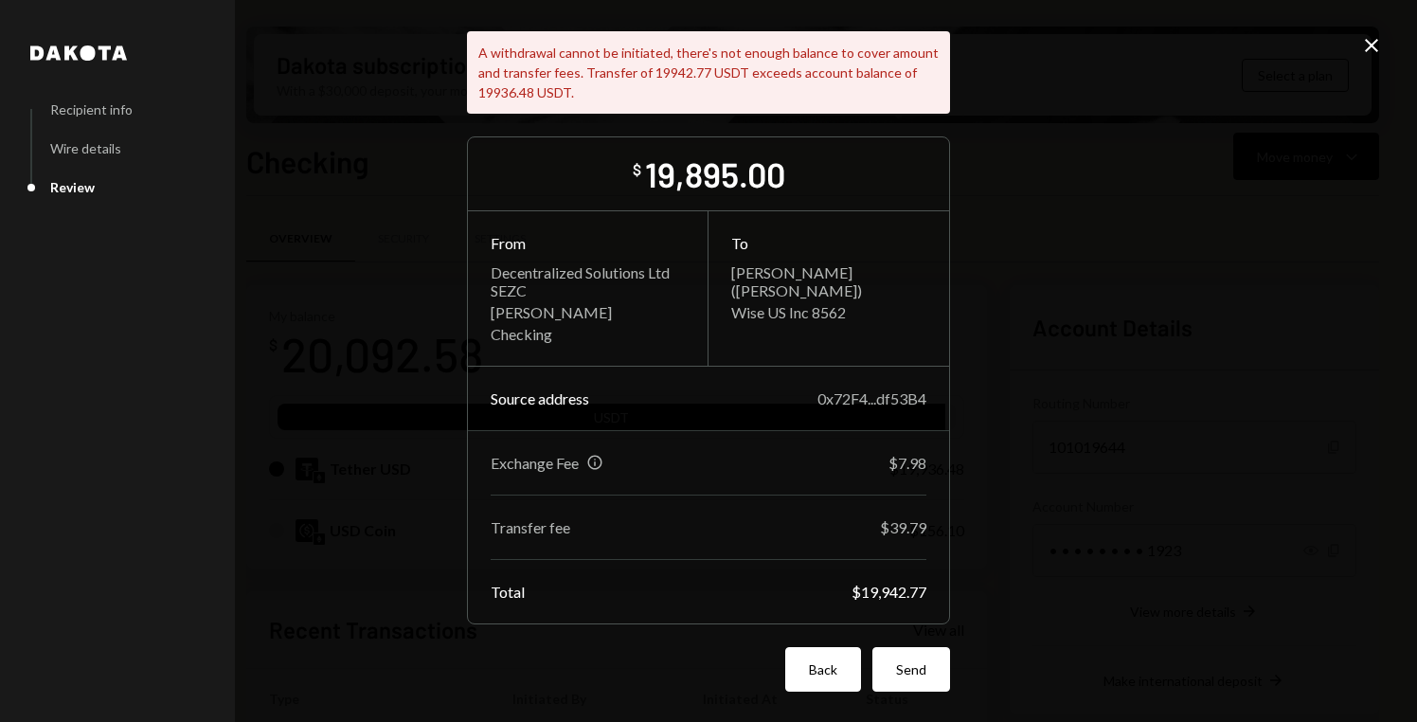
click at [814, 663] on button "Back" at bounding box center [823, 669] width 76 height 45
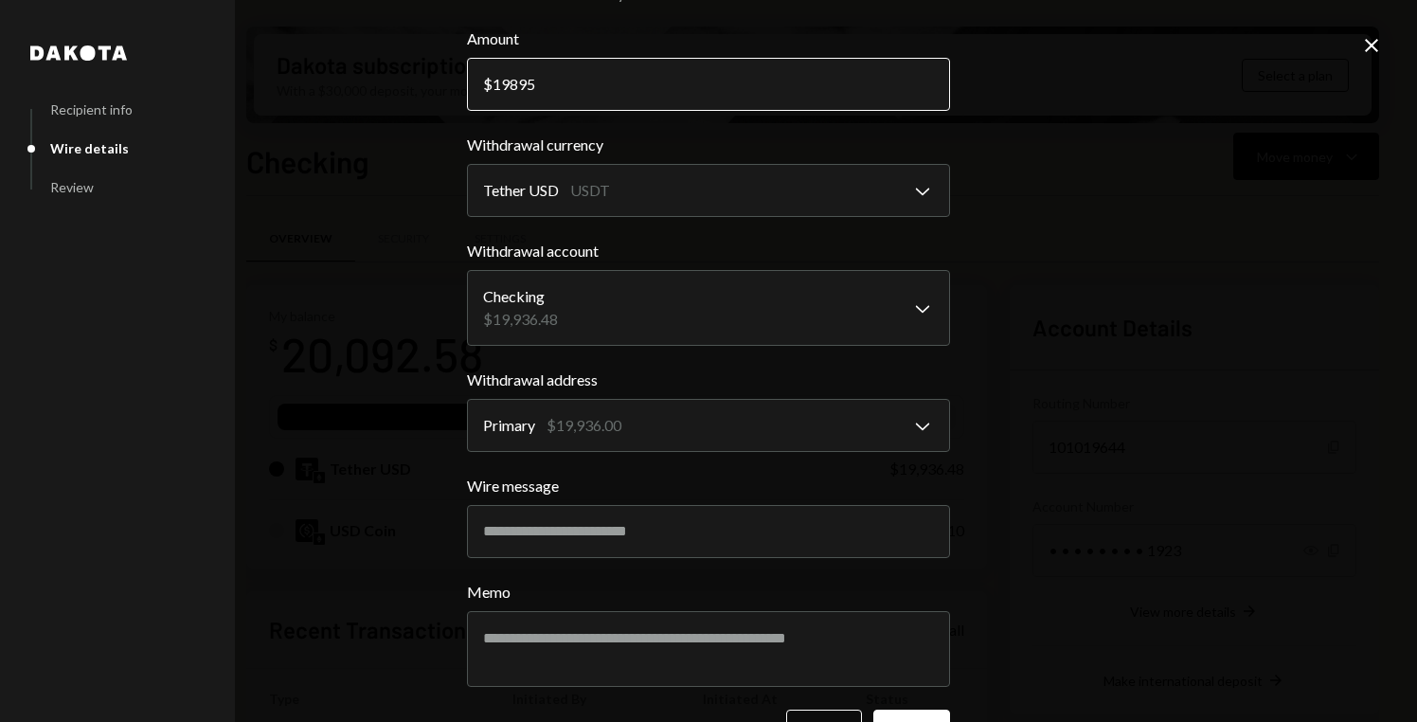
click at [674, 80] on input "19895" at bounding box center [708, 84] width 483 height 53
type input "19893"
click at [1072, 272] on div "**********" at bounding box center [708, 361] width 1417 height 722
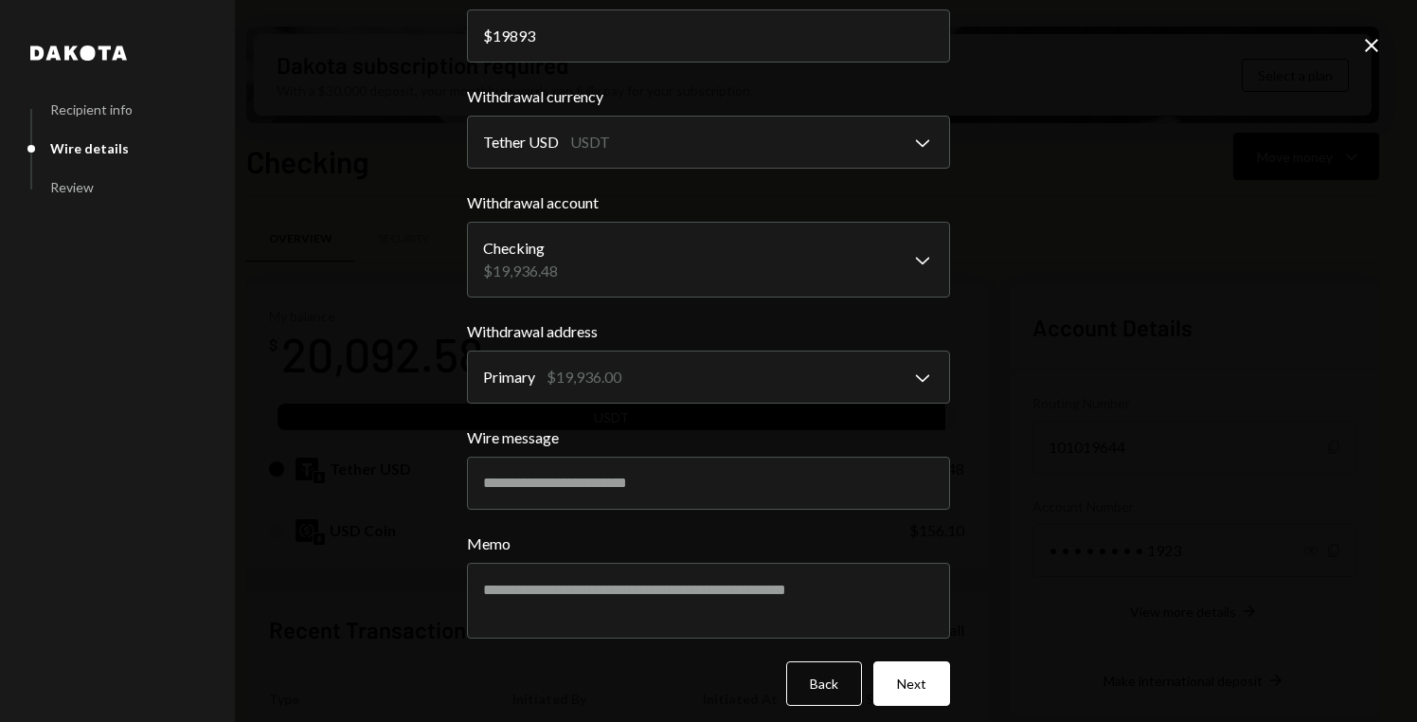
scroll to position [137, 0]
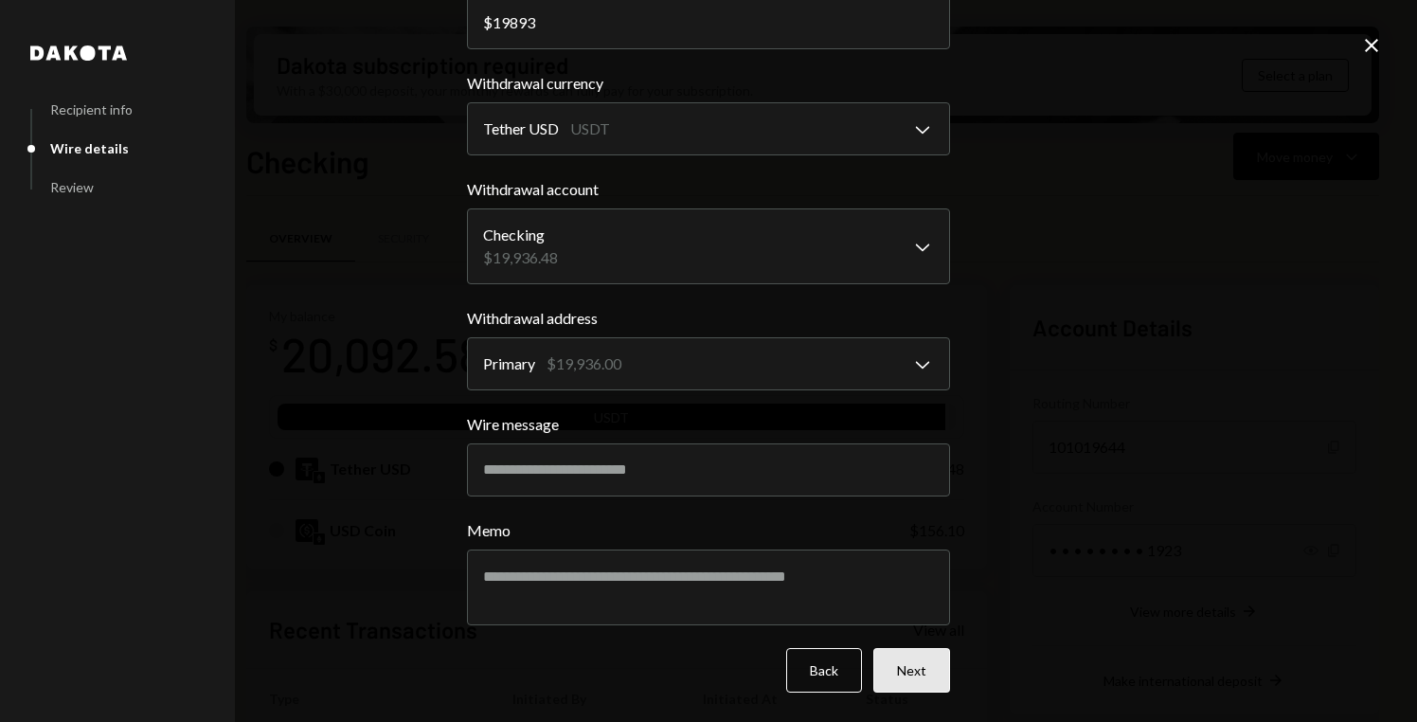
click at [924, 664] on button "Next" at bounding box center [911, 670] width 77 height 45
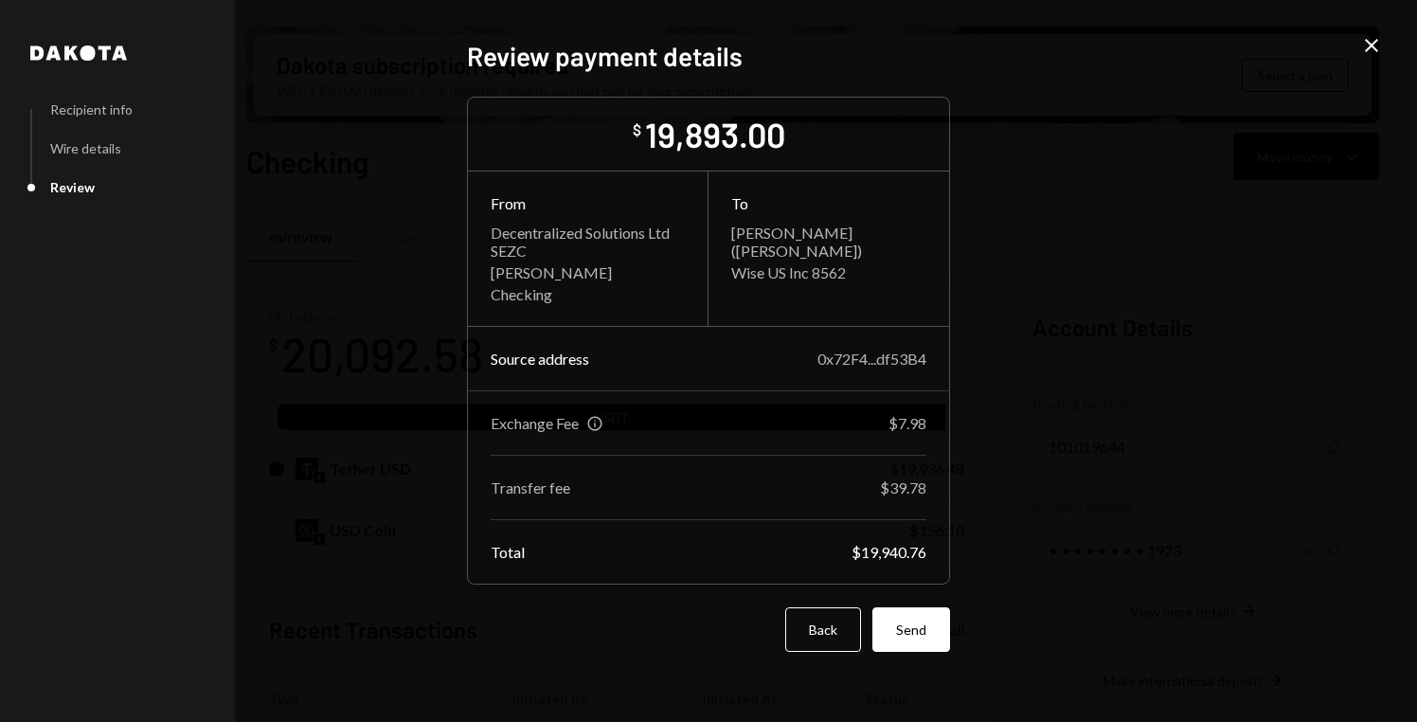
scroll to position [0, 0]
click at [926, 646] on button "Send" at bounding box center [911, 629] width 78 height 45
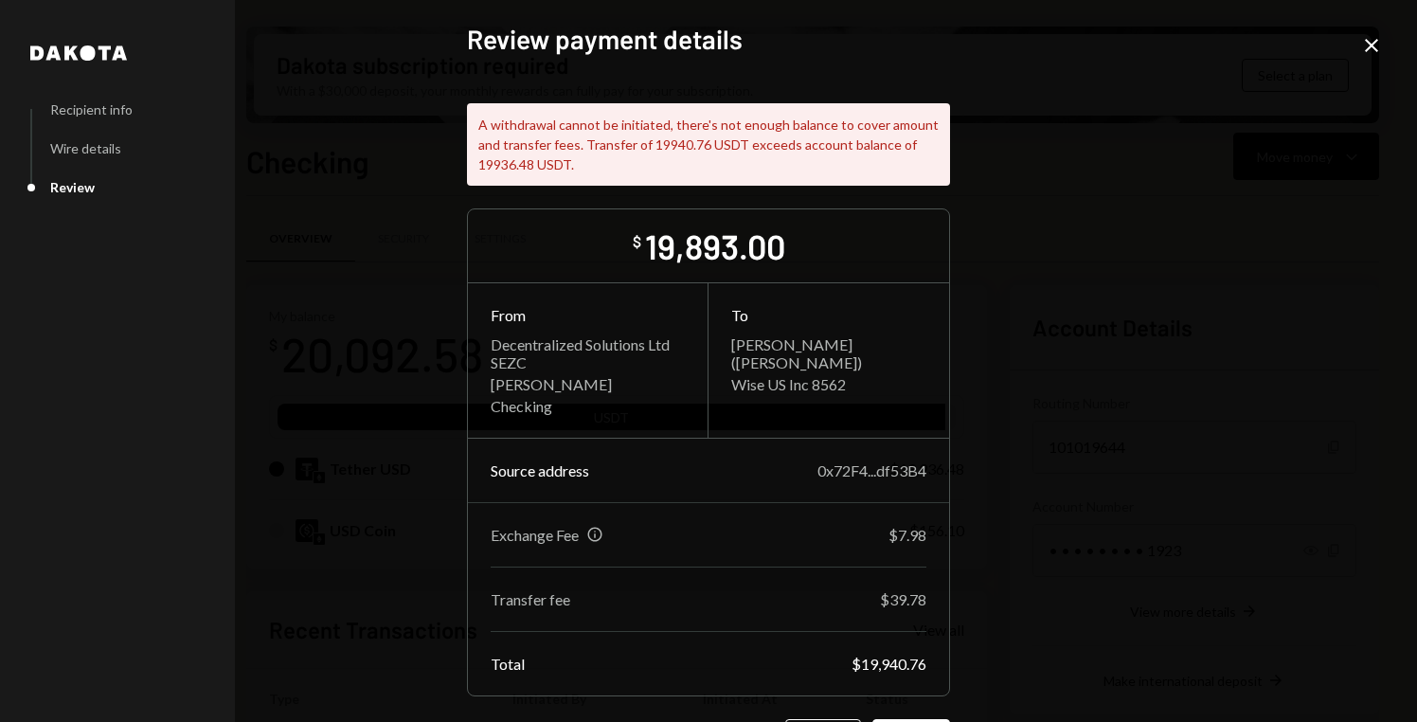
scroll to position [76, 0]
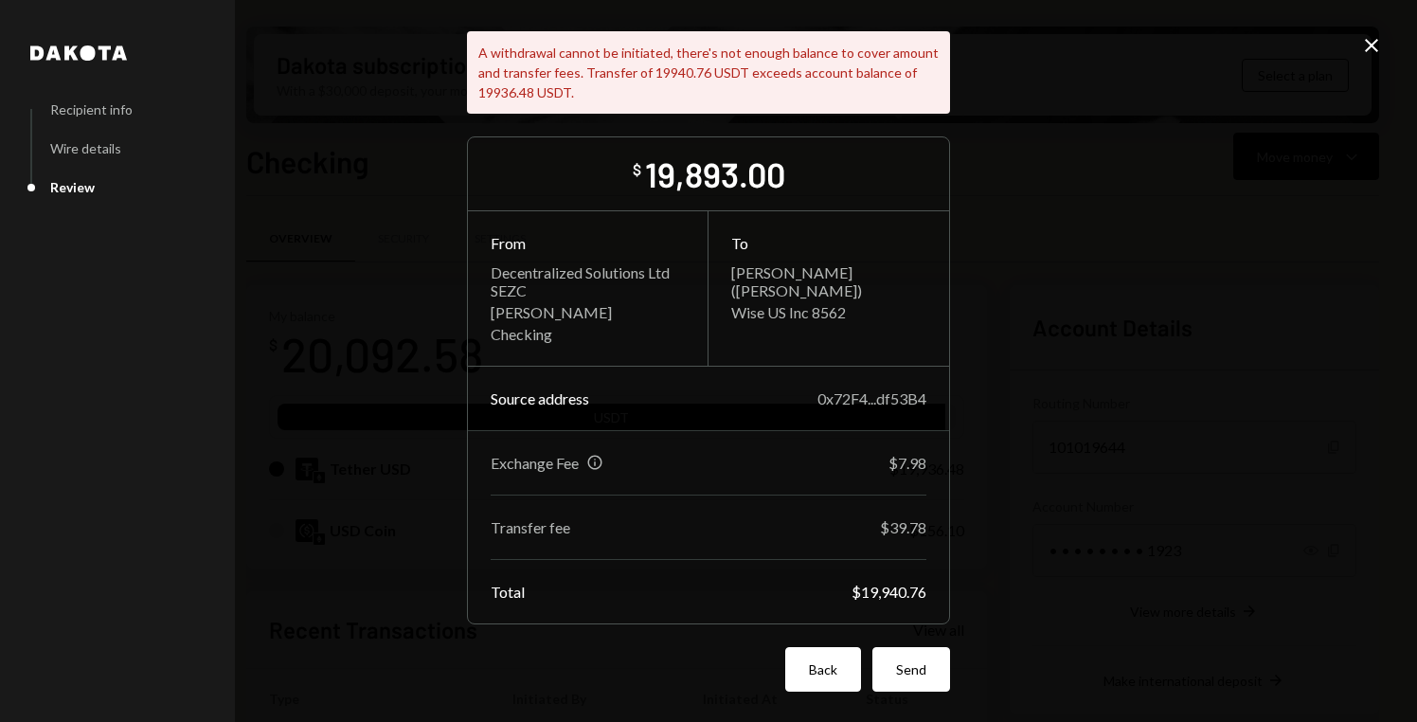
click at [809, 683] on button "Back" at bounding box center [823, 669] width 76 height 45
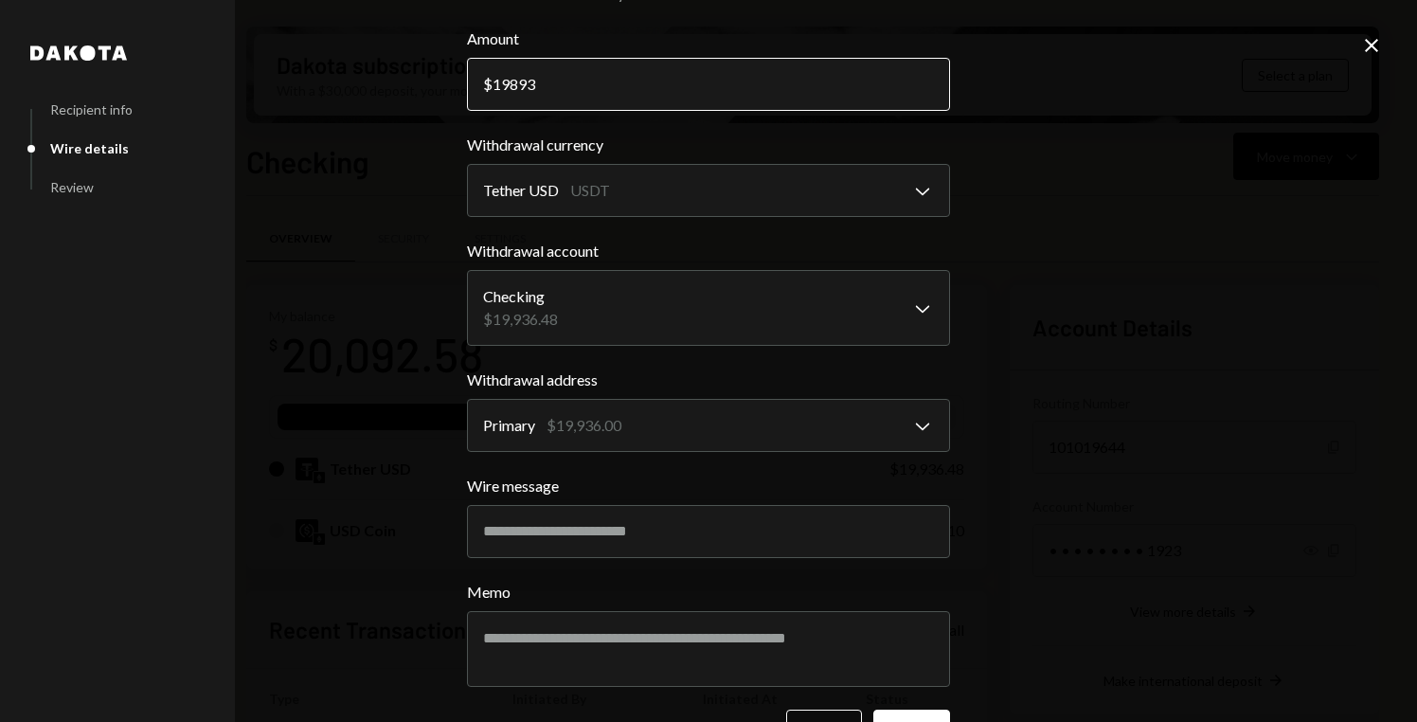
click at [713, 93] on input "19893" at bounding box center [708, 84] width 483 height 53
type input "19890"
click at [1083, 329] on div "**********" at bounding box center [708, 361] width 1417 height 722
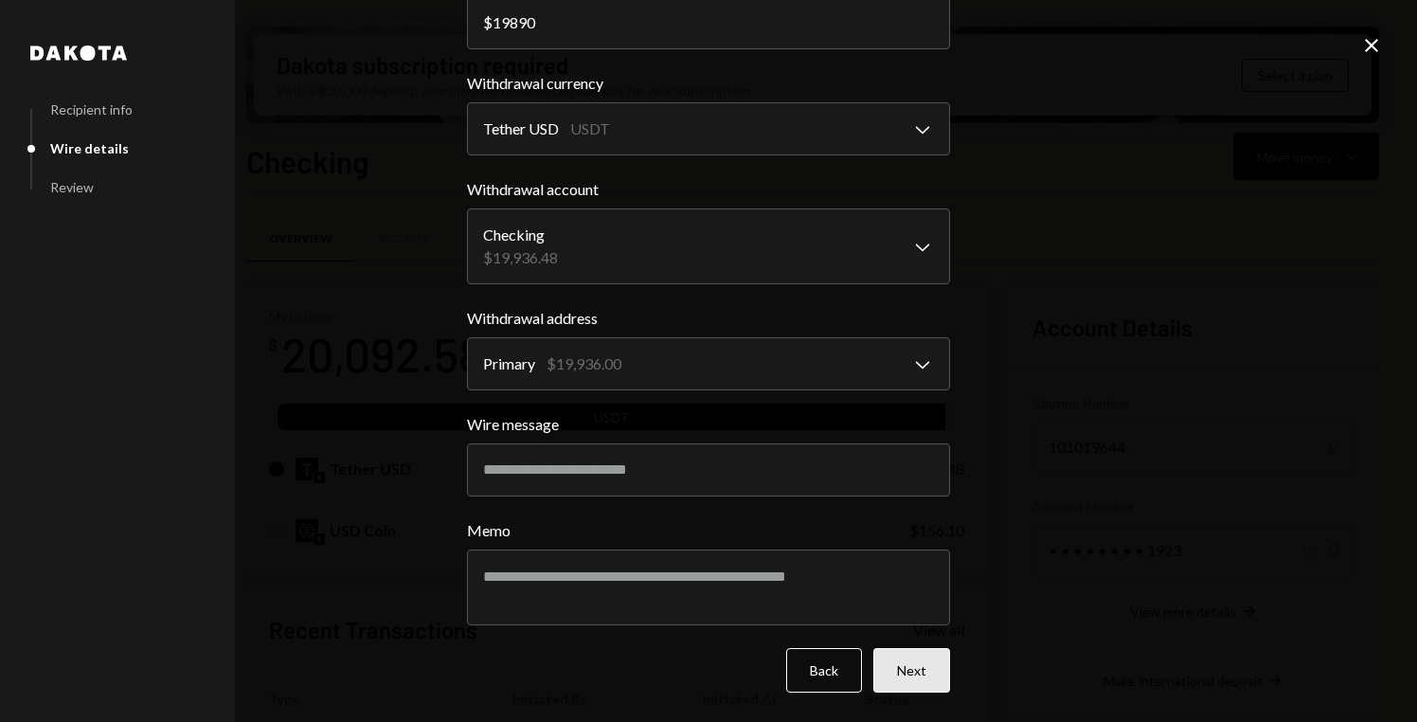
click at [907, 676] on button "Next" at bounding box center [911, 670] width 77 height 45
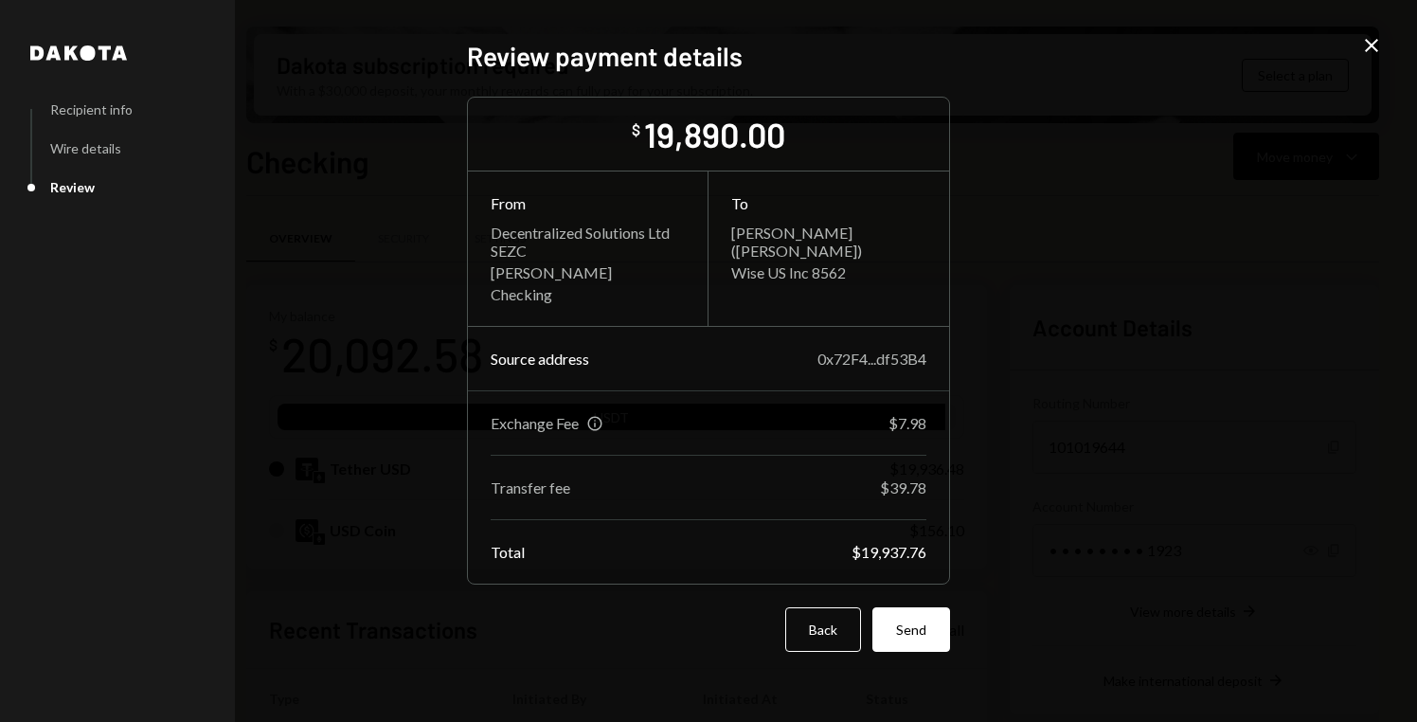
scroll to position [0, 0]
click at [930, 630] on button "Send" at bounding box center [911, 629] width 78 height 45
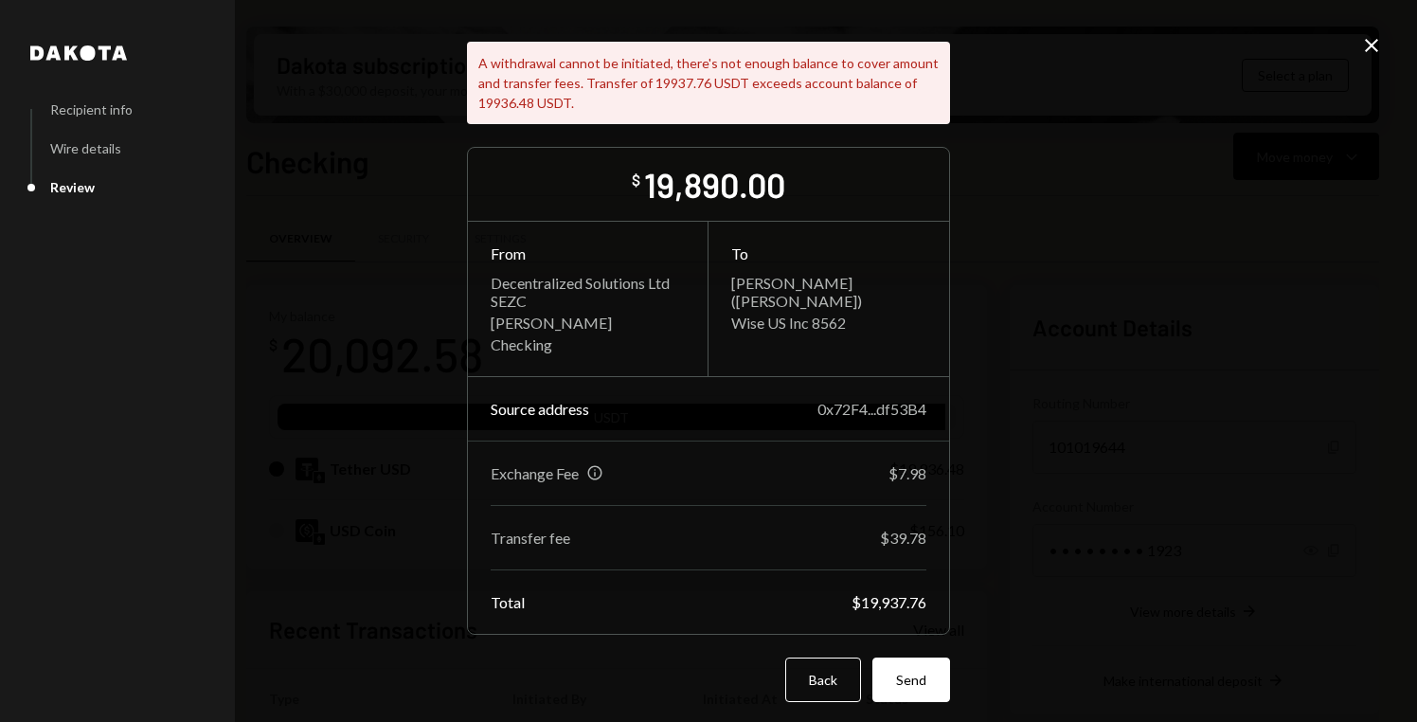
scroll to position [76, 0]
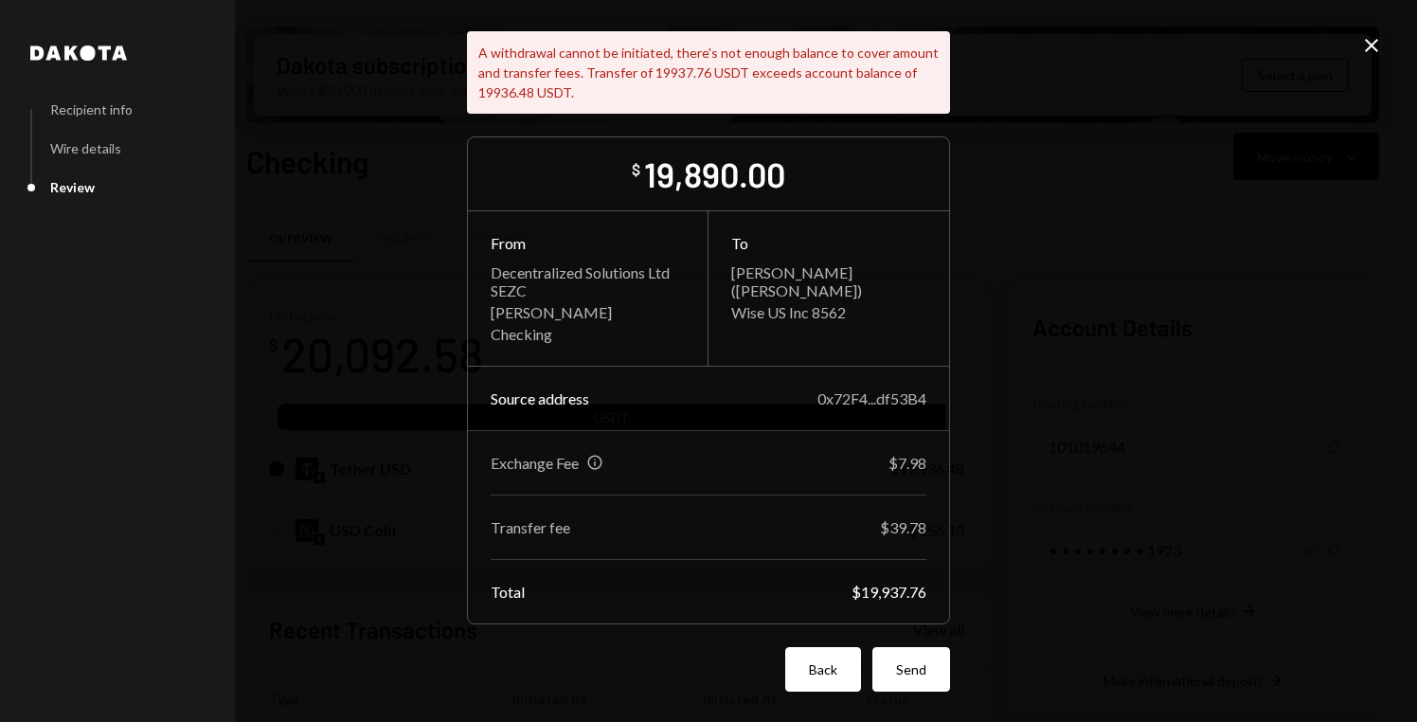
click at [825, 662] on button "Back" at bounding box center [823, 669] width 76 height 45
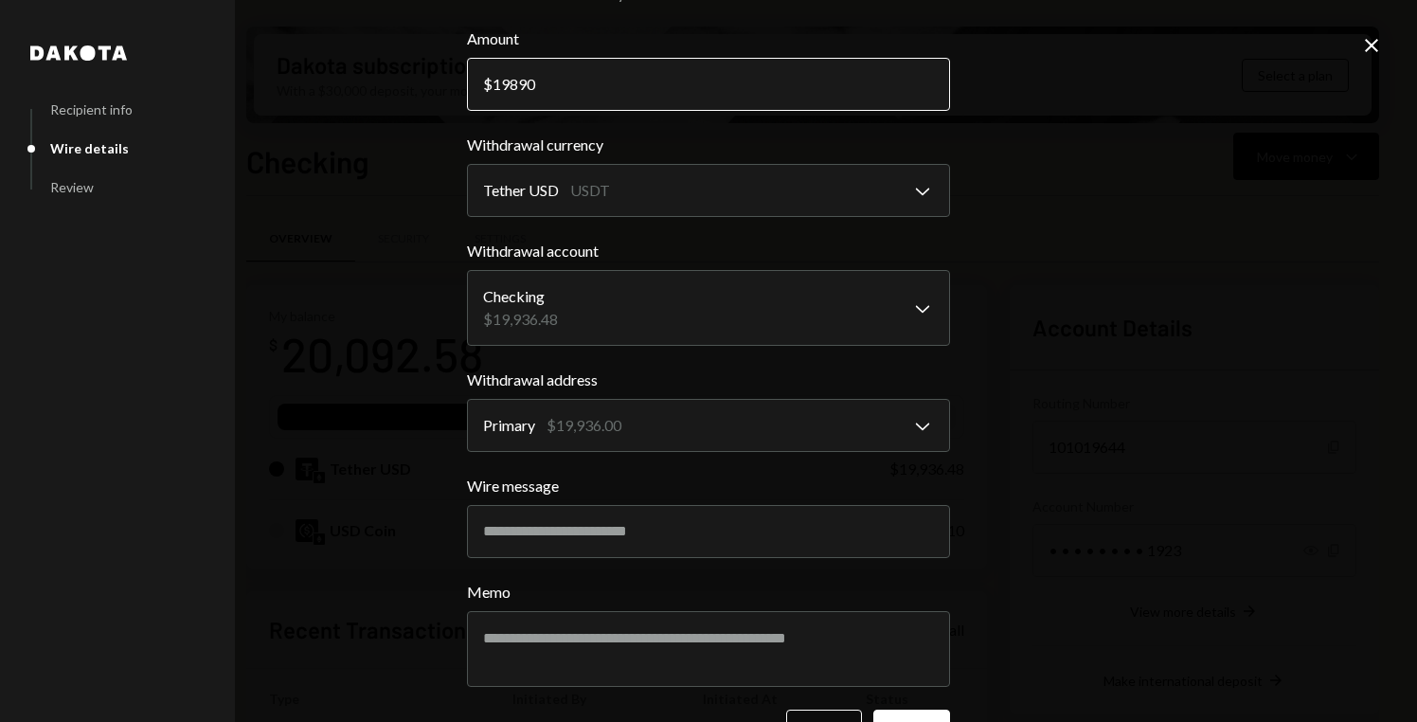
click at [696, 80] on input "19890" at bounding box center [708, 84] width 483 height 53
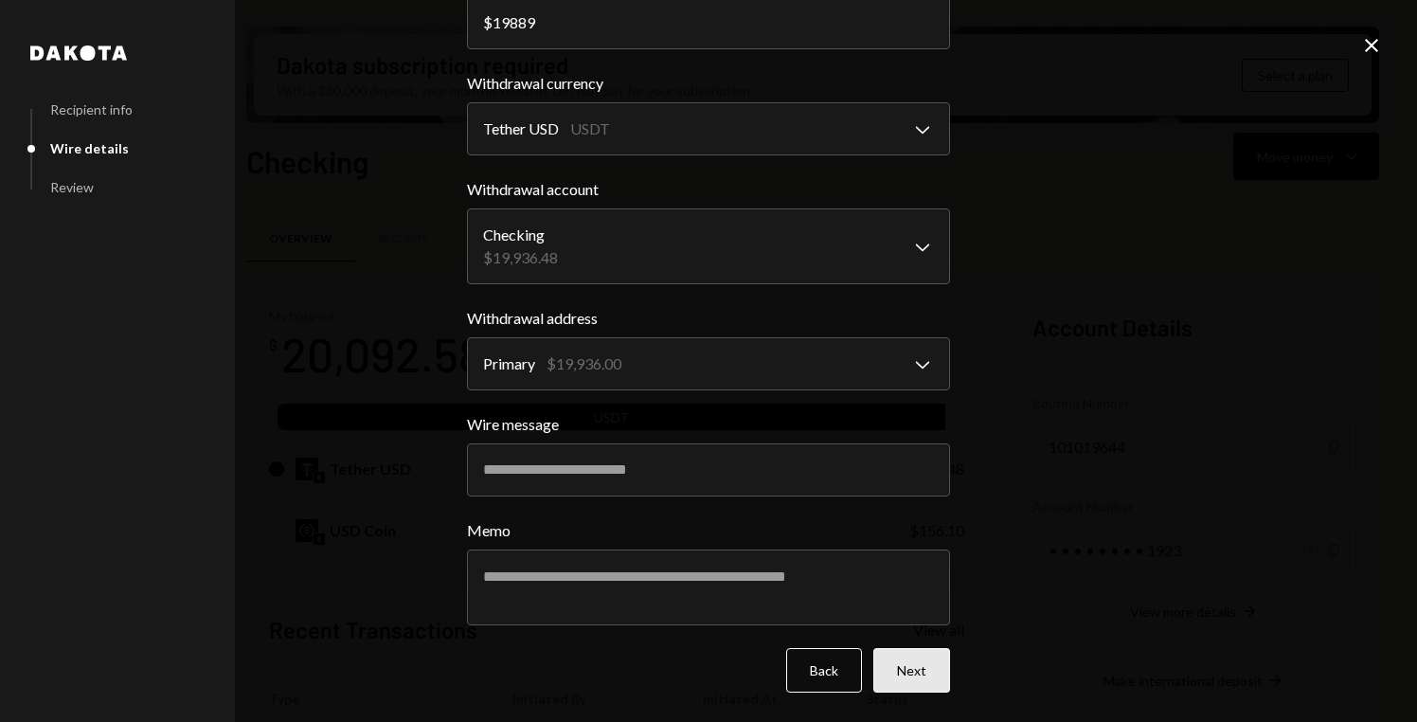
type input "19889"
click at [903, 653] on button "Next" at bounding box center [911, 670] width 77 height 45
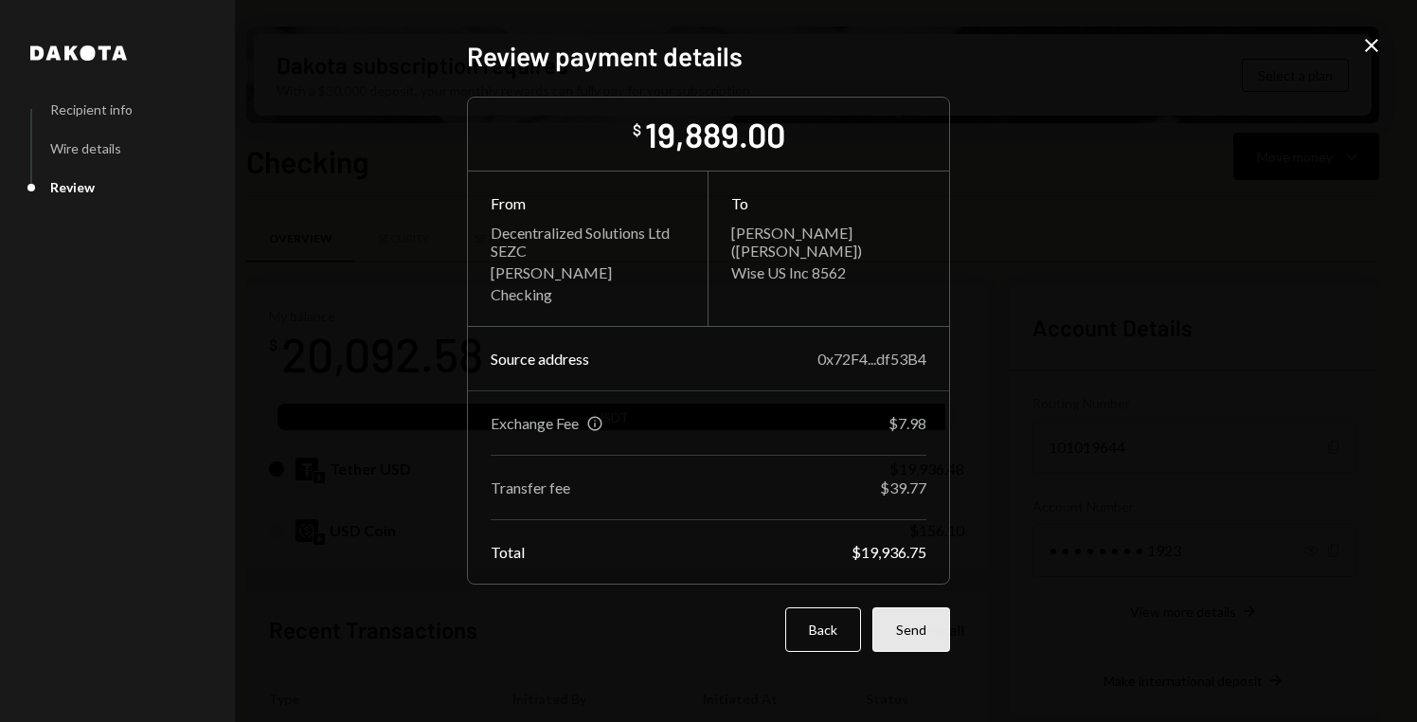
click at [911, 641] on button "Send" at bounding box center [911, 629] width 78 height 45
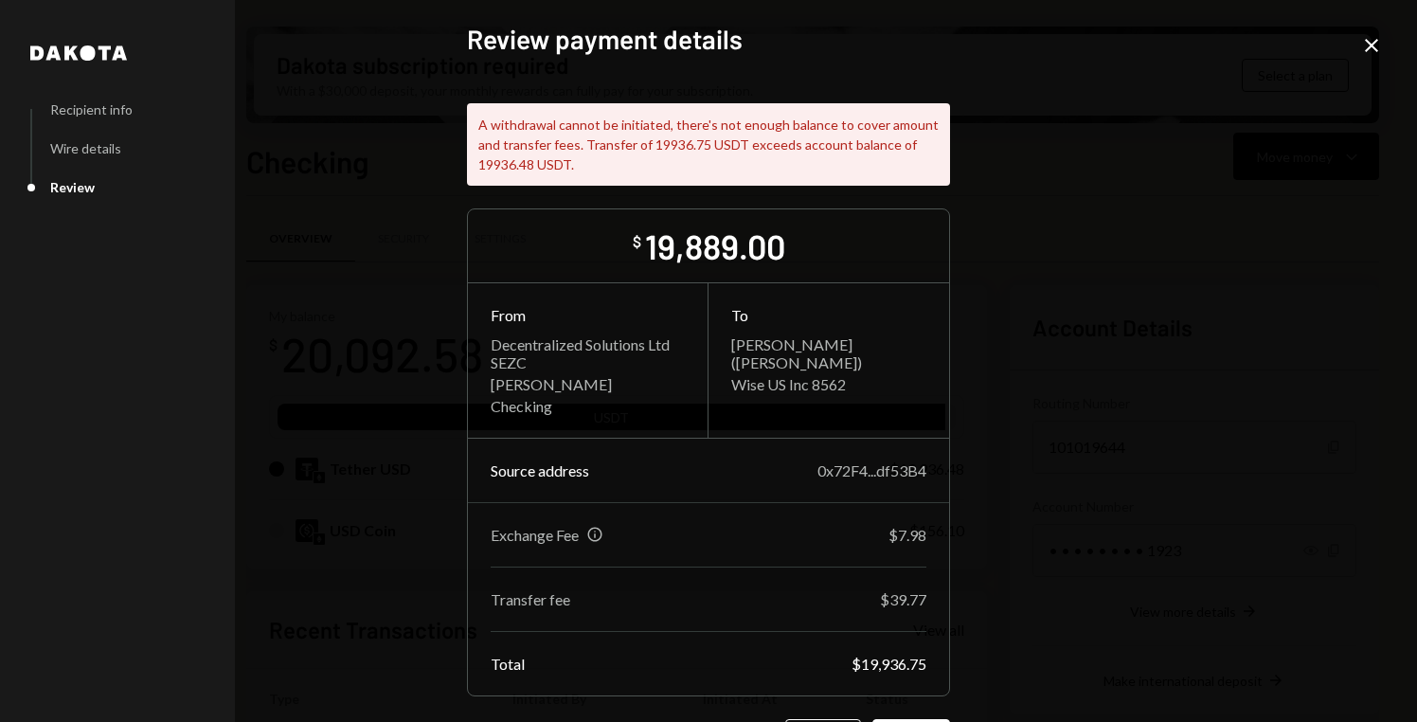
scroll to position [76, 0]
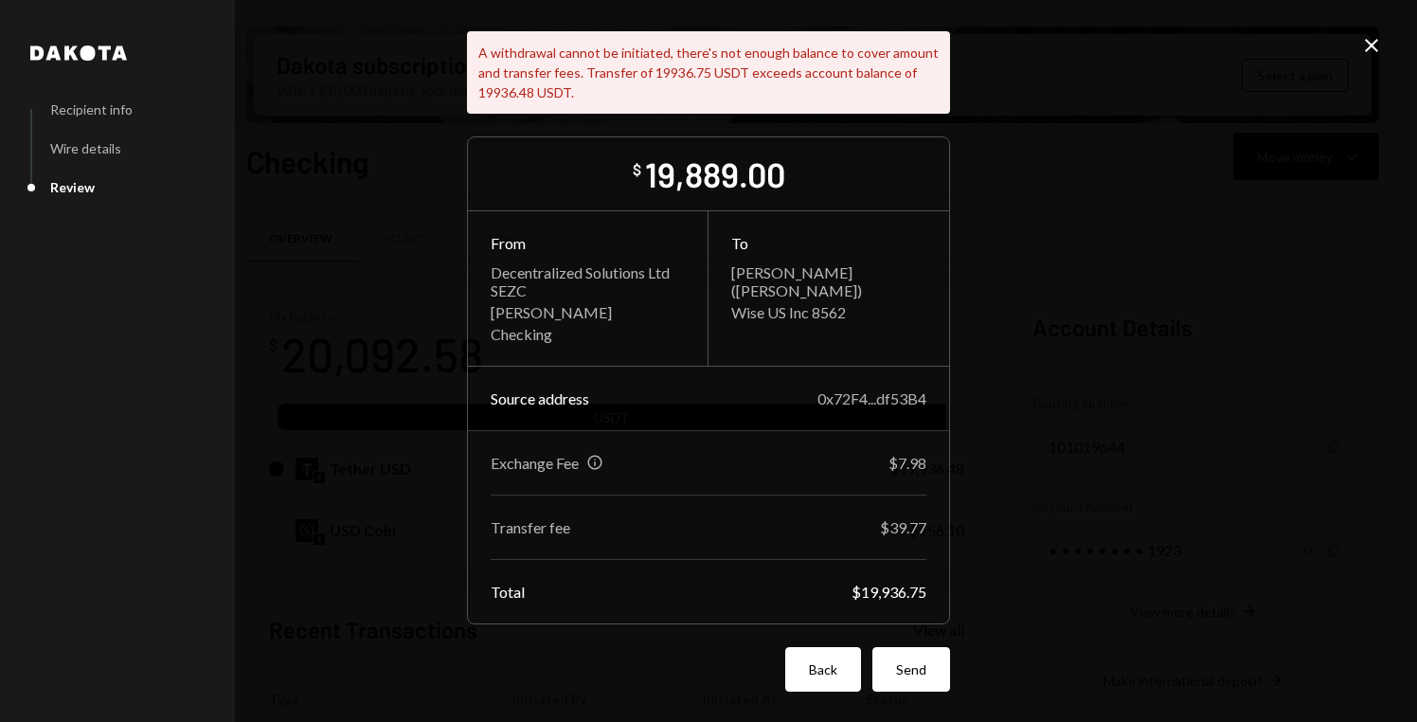
click at [837, 668] on button "Back" at bounding box center [823, 669] width 76 height 45
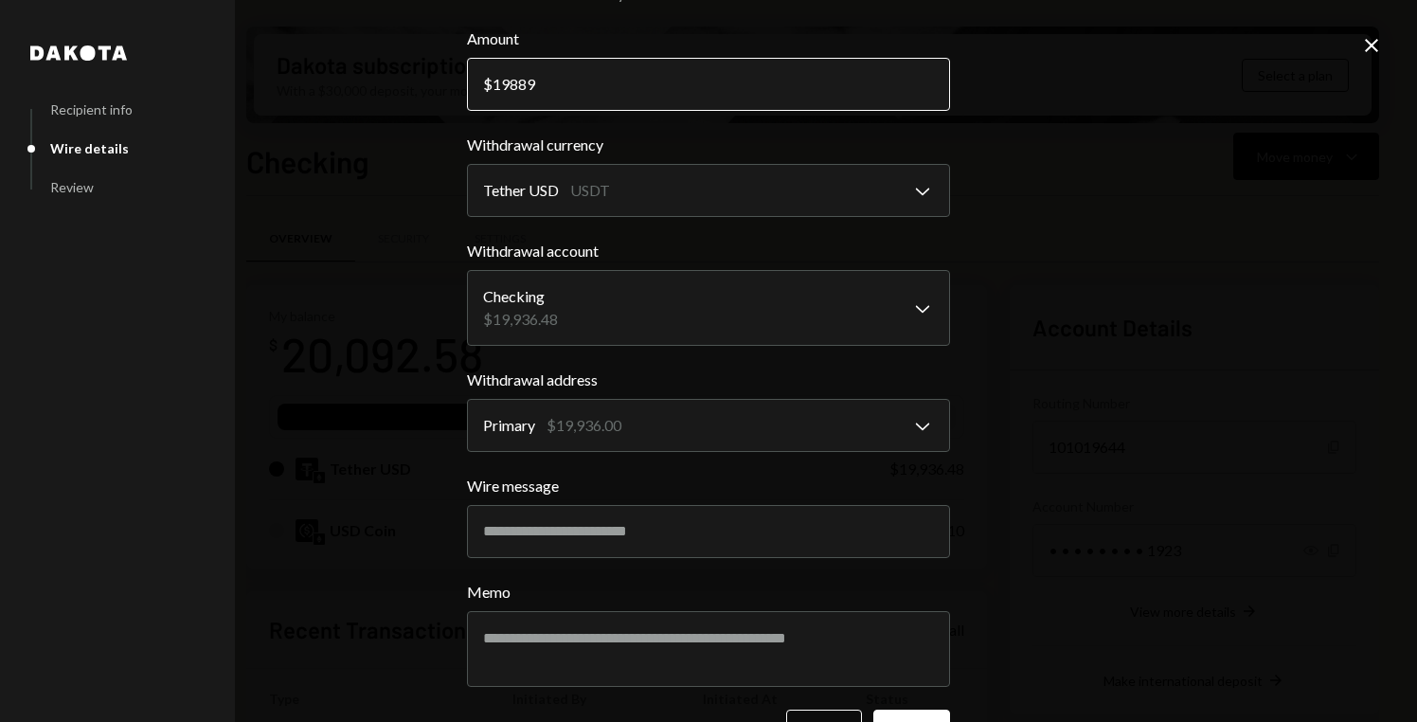
click at [730, 91] on input "19889" at bounding box center [708, 84] width 483 height 53
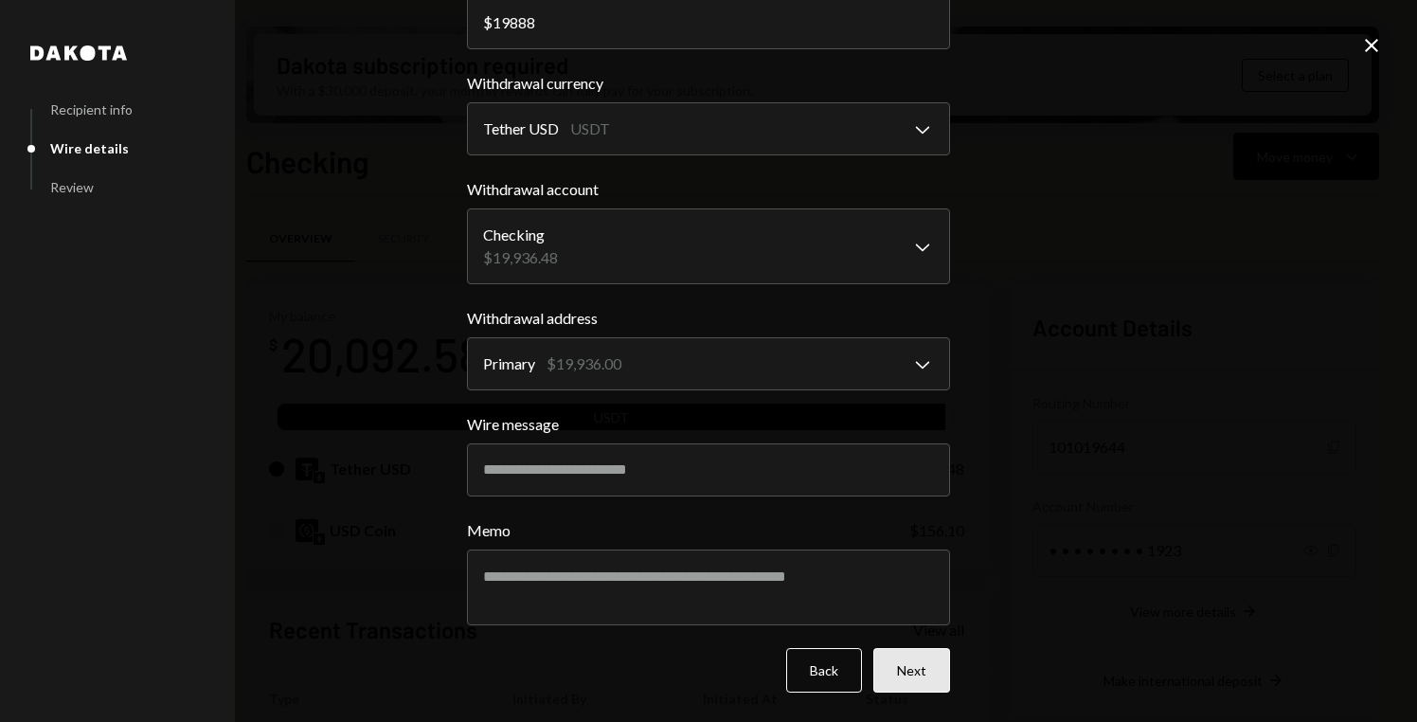
type input "19888"
click at [886, 666] on button "Next" at bounding box center [911, 670] width 77 height 45
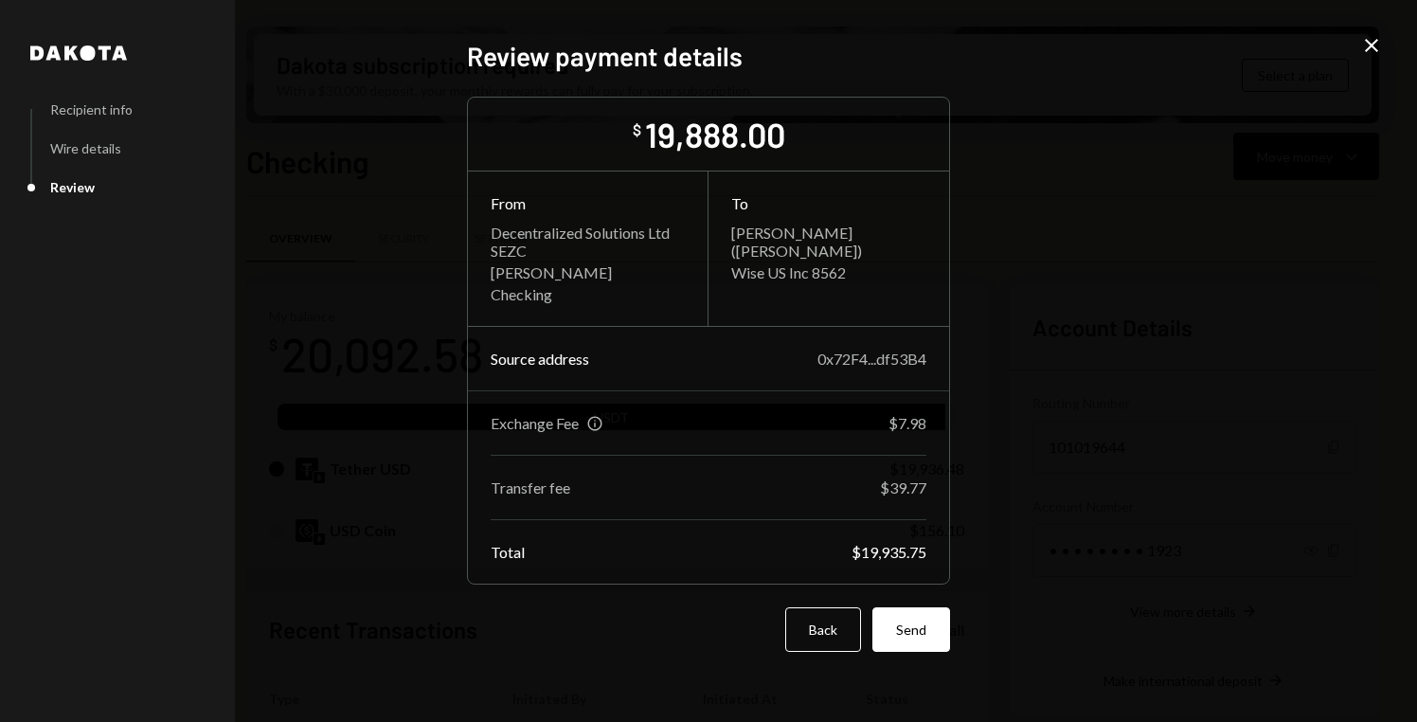
scroll to position [0, 0]
click at [912, 630] on button "Send" at bounding box center [911, 629] width 78 height 45
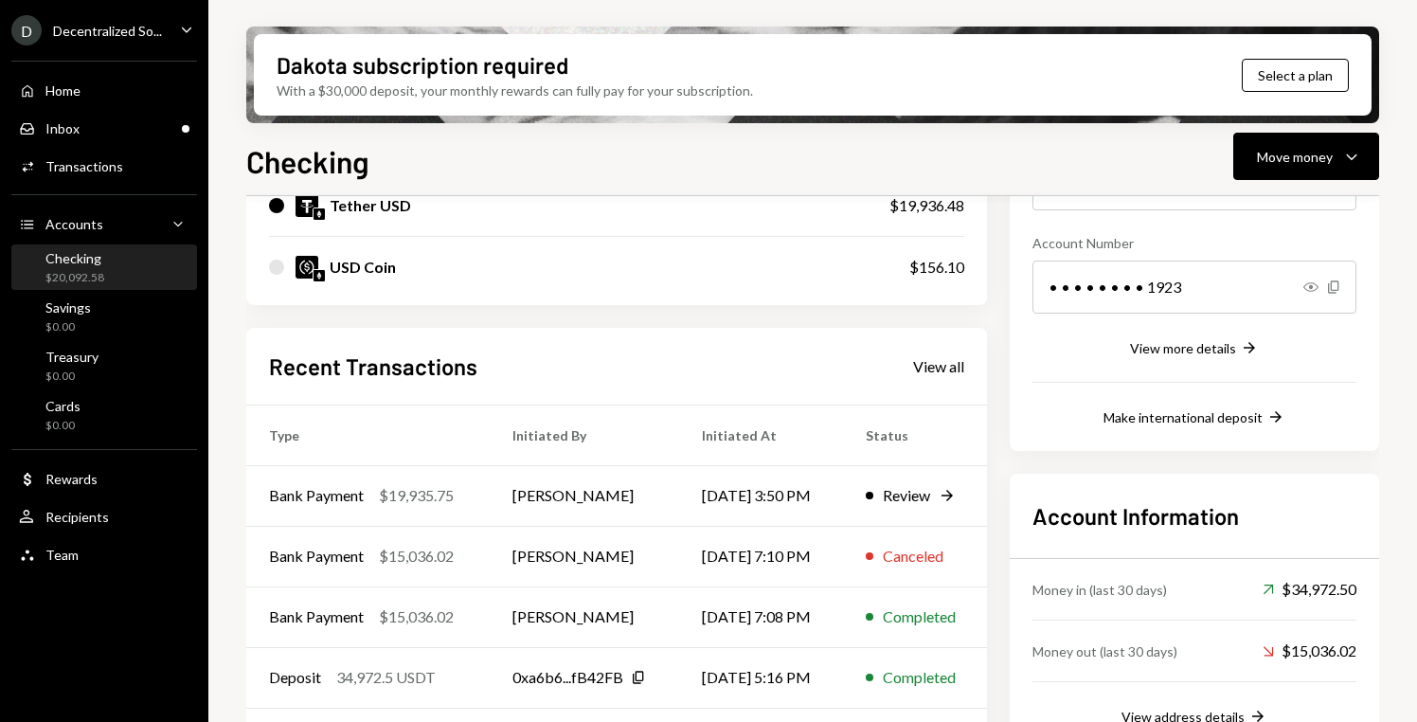
scroll to position [264, 0]
click at [930, 488] on div "Review" at bounding box center [906, 494] width 47 height 23
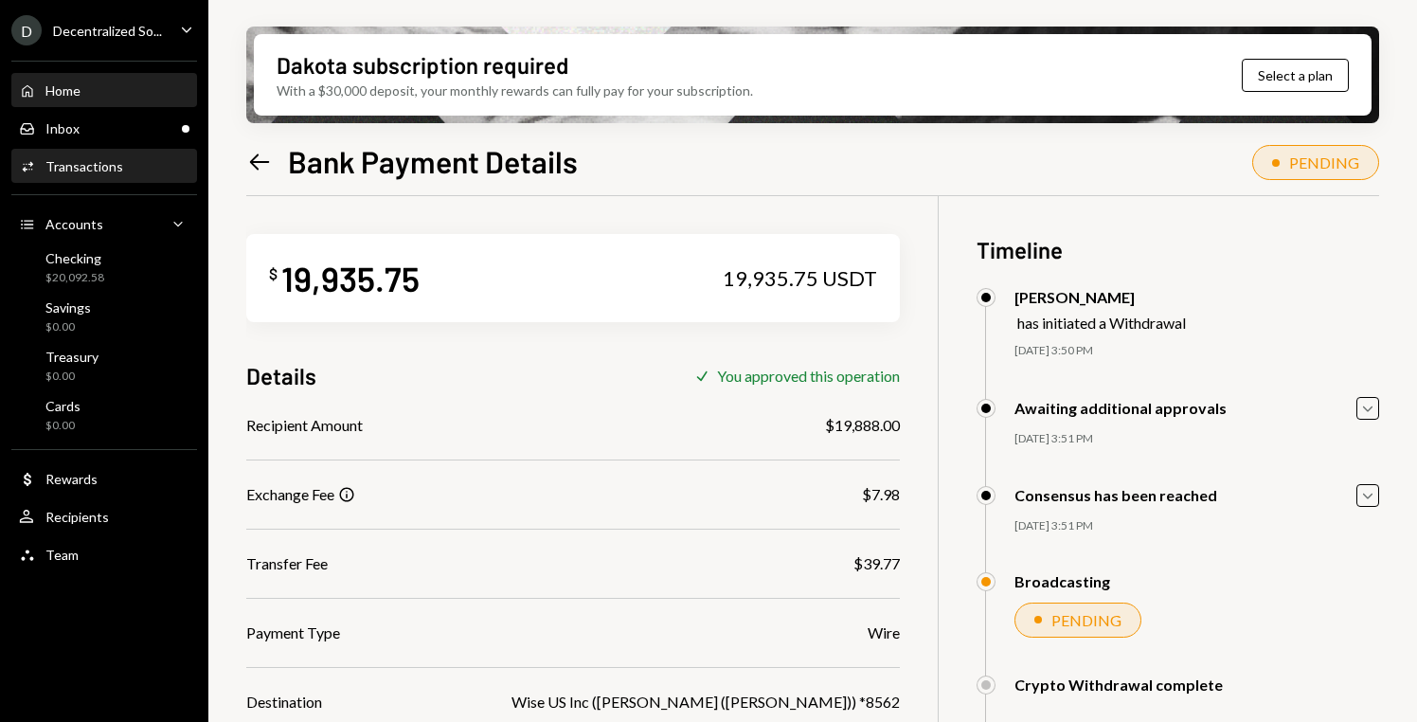
click at [94, 96] on div "Home Home" at bounding box center [104, 90] width 170 height 17
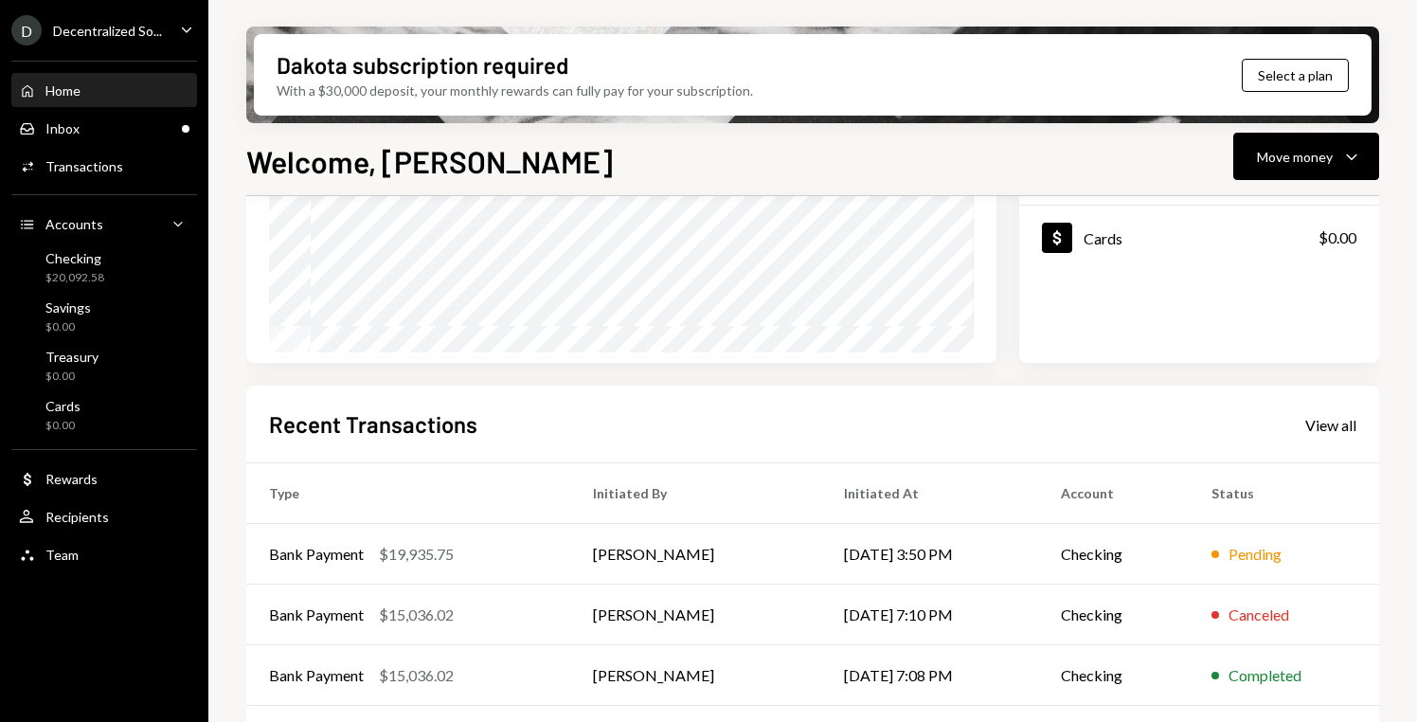
scroll to position [300, 0]
click at [758, 546] on td "Yaroslav Pshenitsyn" at bounding box center [696, 553] width 252 height 61
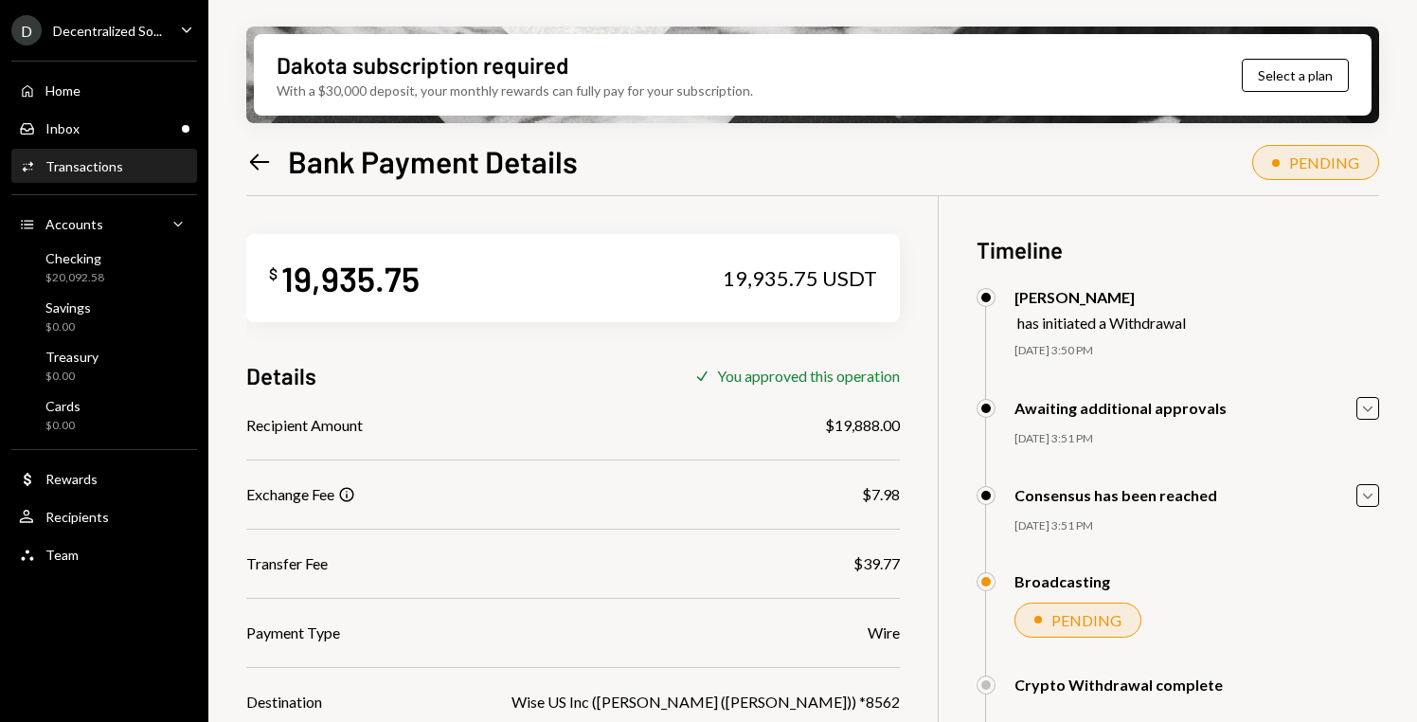
scroll to position [152, 0]
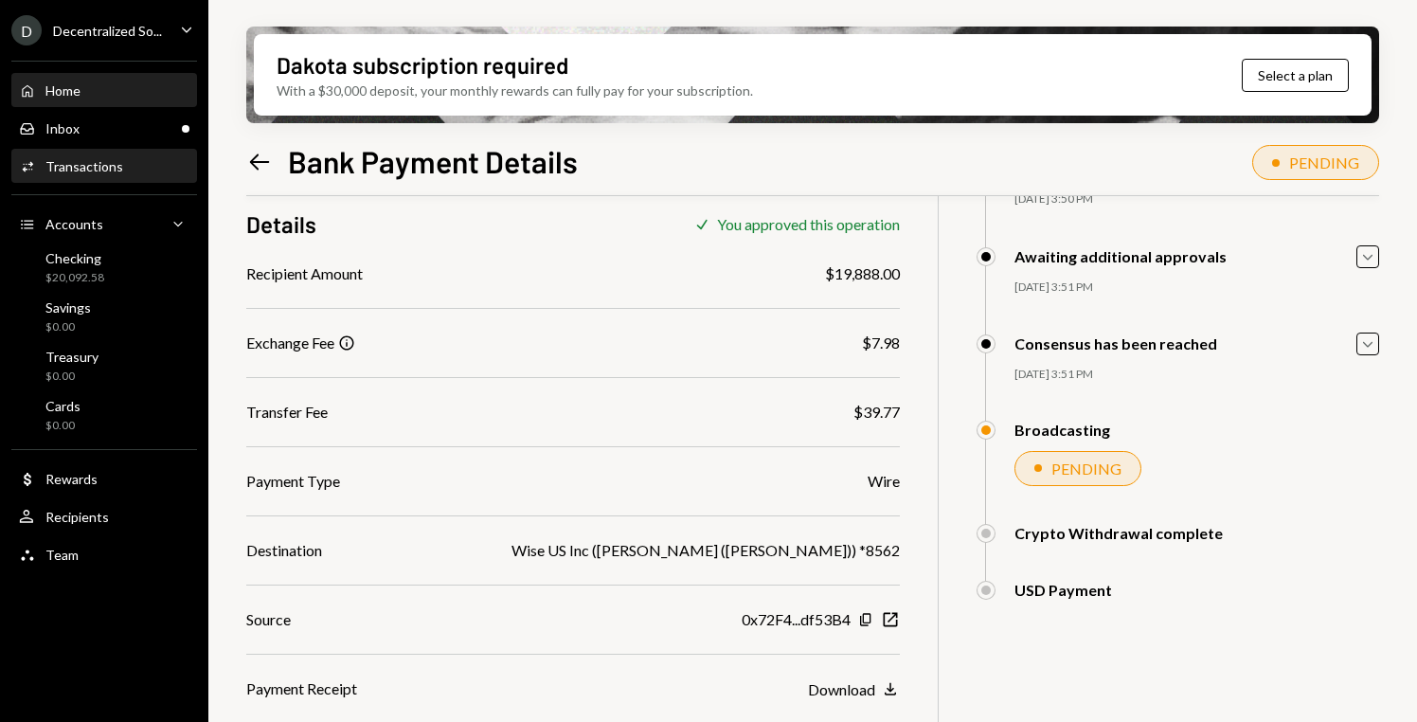
click at [115, 98] on div "Home Home" at bounding box center [104, 90] width 170 height 17
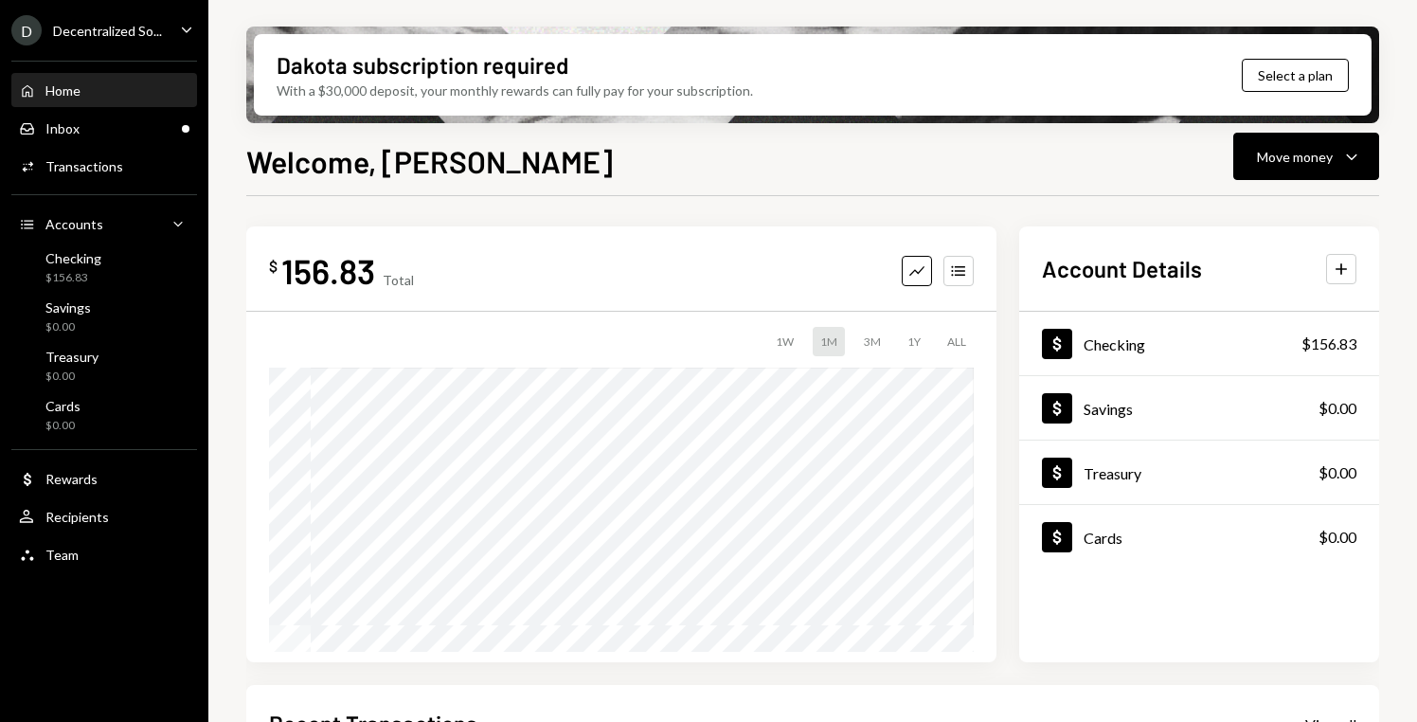
click at [189, 27] on icon "Main" at bounding box center [186, 30] width 9 height 6
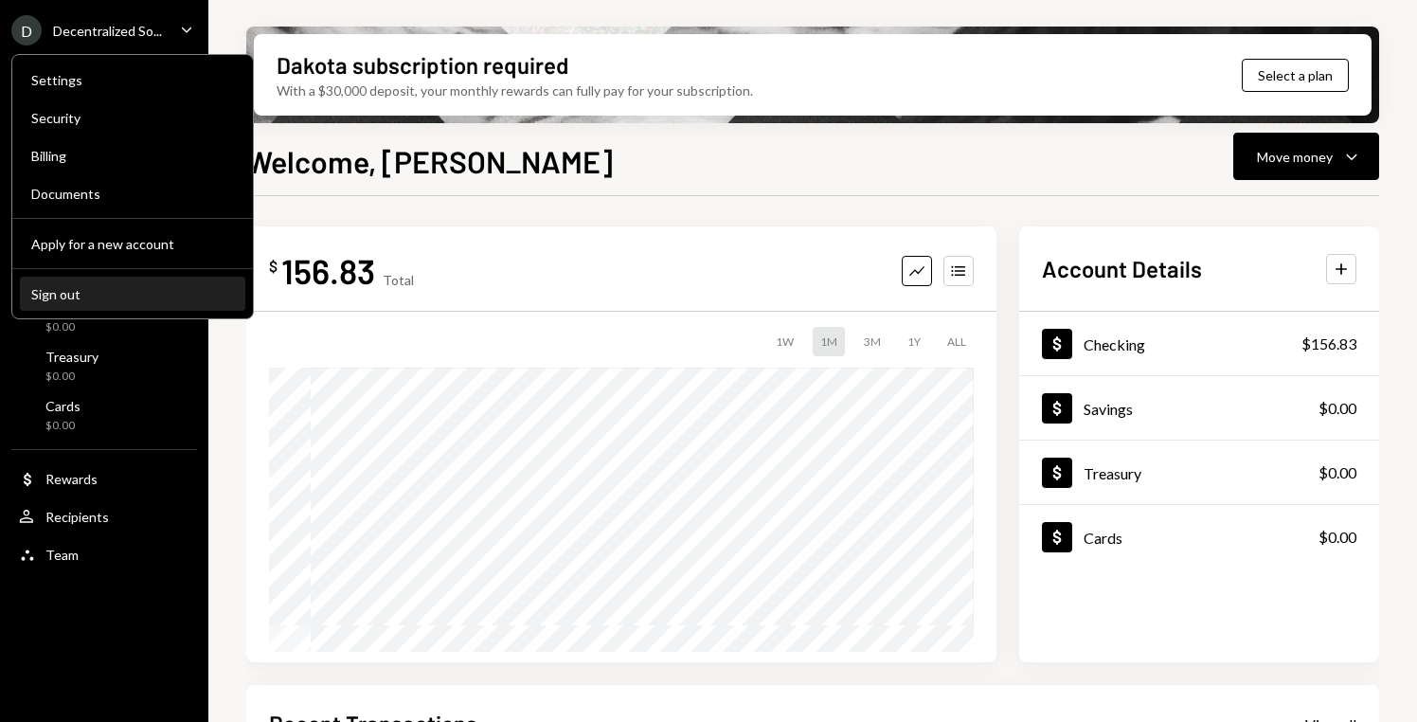
click at [86, 291] on div "Sign out" at bounding box center [132, 294] width 203 height 16
